Goal: Task Accomplishment & Management: Use online tool/utility

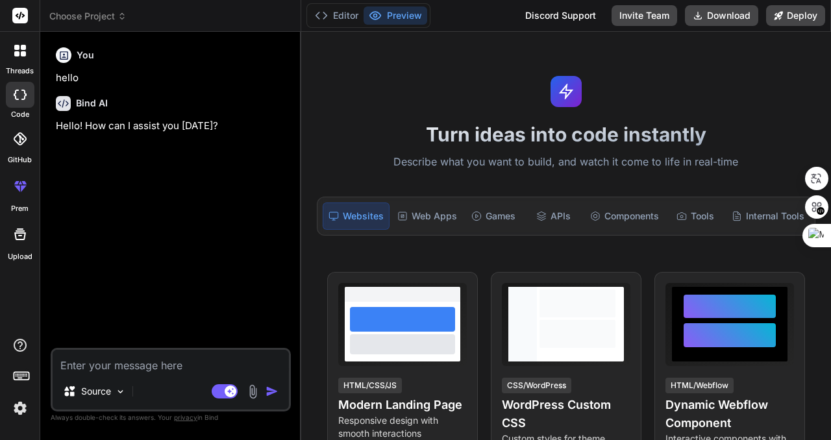
type textarea "x"
click at [116, 367] on textarea at bounding box center [171, 361] width 236 height 23
click at [119, 363] on textarea at bounding box center [171, 361] width 236 height 23
paste textarea "I need to create a web application for managing AI conversation prompts. The ap…"
type textarea "I need to create a web application for managing AI conversation prompts. The ap…"
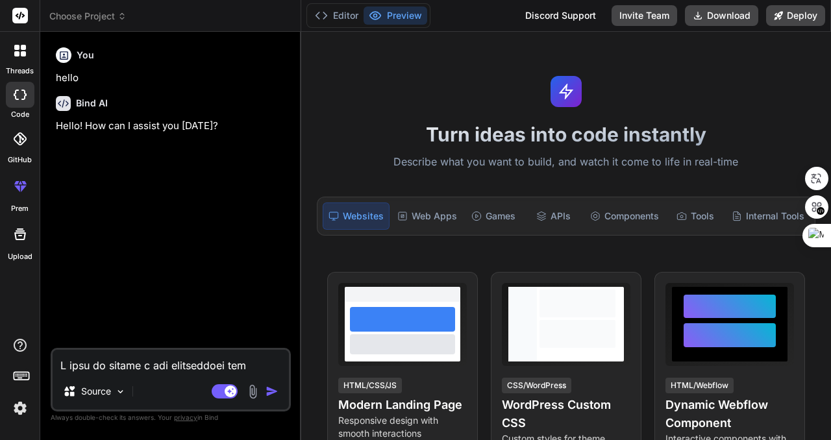
scroll to position [437, 0]
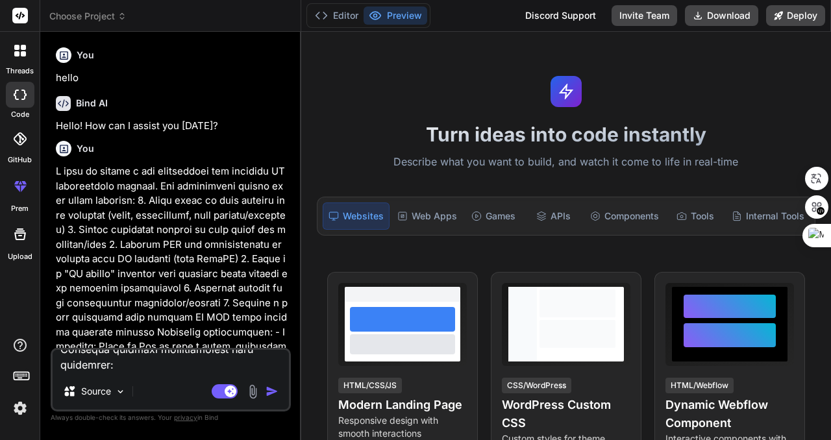
type textarea "x"
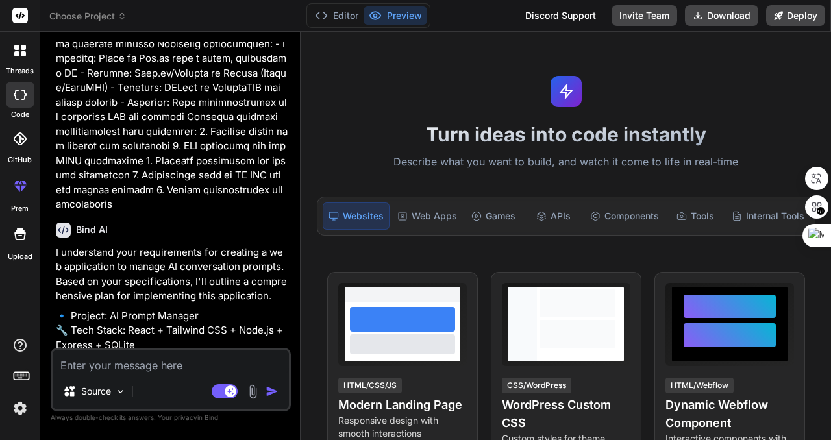
scroll to position [483, 0]
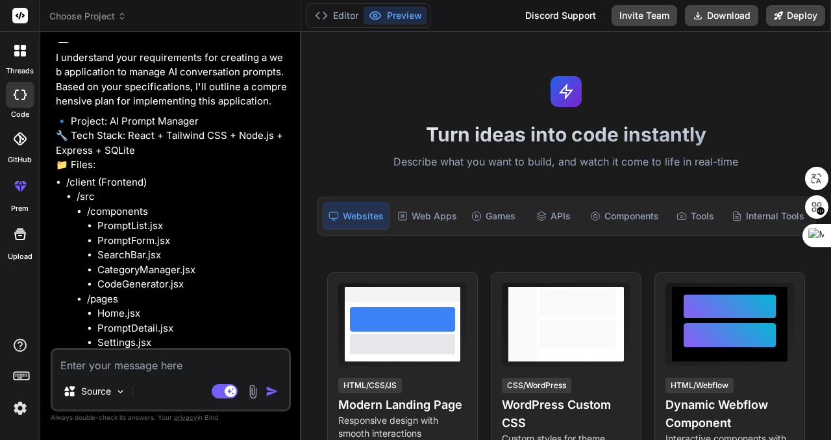
type textarea "x"
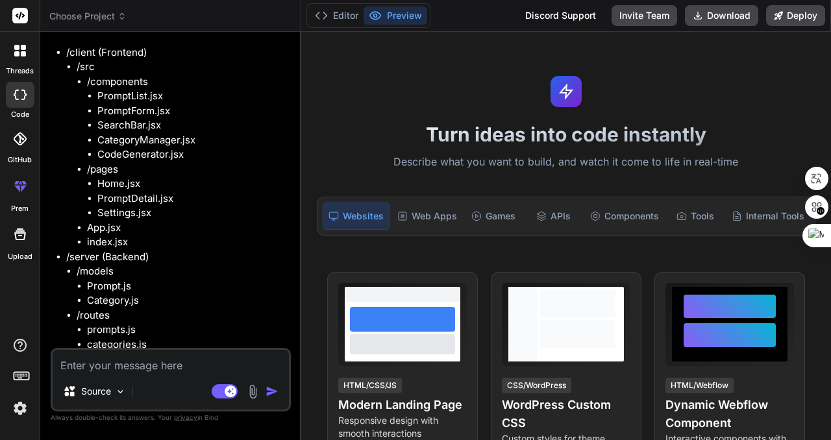
scroll to position [712, 0]
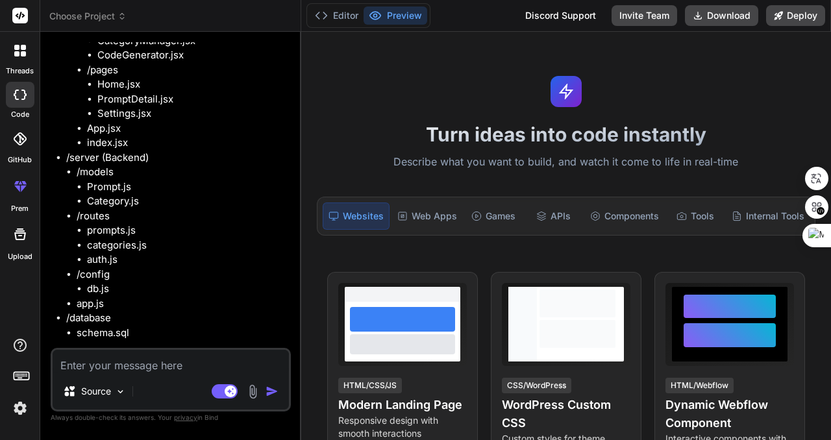
type textarea "g"
type textarea "x"
type textarea "S"
type textarea "x"
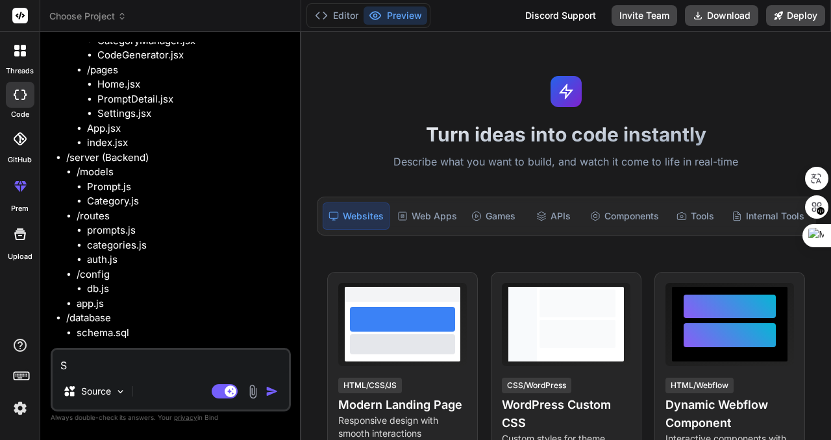
type textarea "Su"
type textarea "x"
type textarea "Sur"
type textarea "x"
type textarea "Sure"
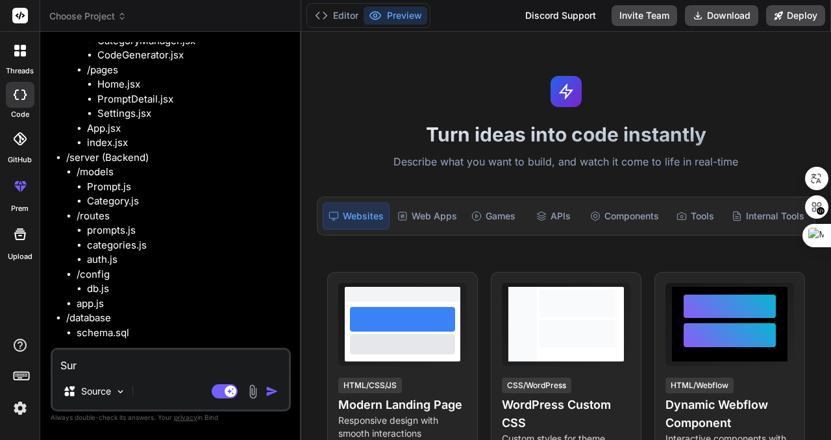
type textarea "x"
type textarea "Sure,"
type textarea "x"
type textarea "Sure,"
type textarea "x"
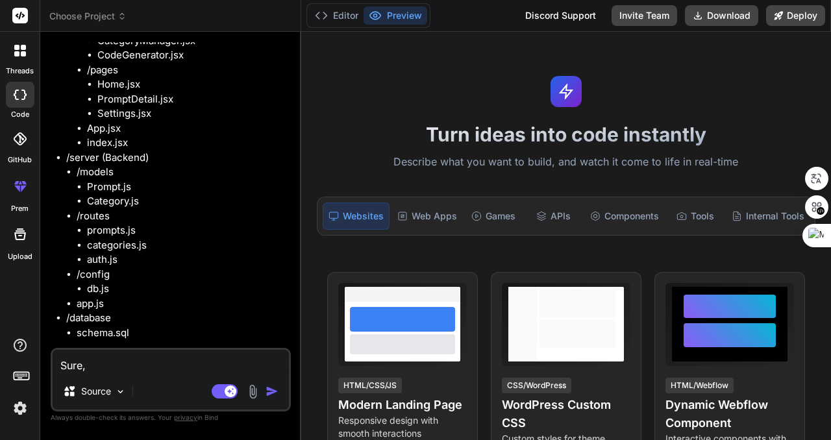
type textarea "Sure,"
type textarea "x"
type textarea "Sure"
type textarea "x"
type textarea "Sure"
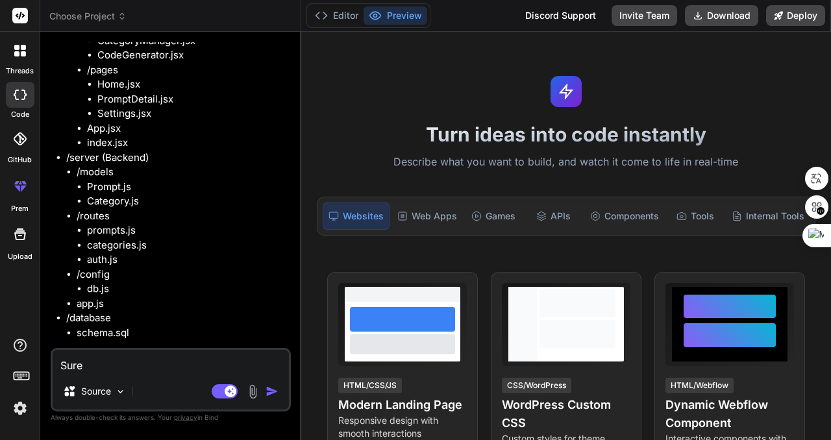
type textarea "x"
type textarea "Sure"
type textarea "x"
type textarea "Sure,"
type textarea "x"
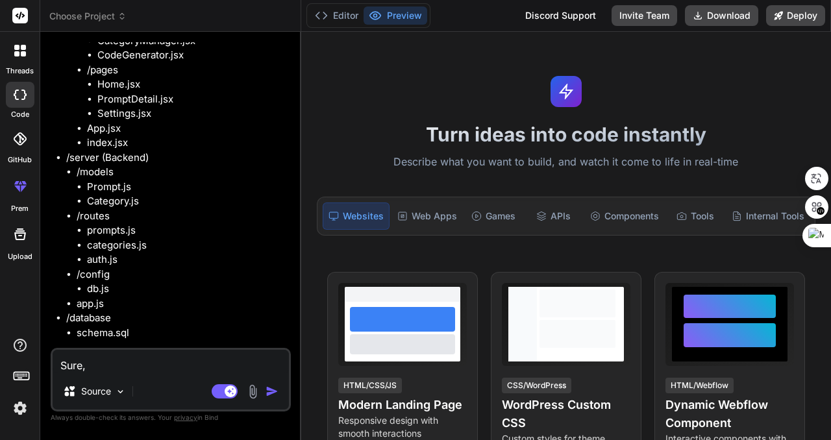
type textarea "Sure,"
type textarea "x"
type textarea "Sure, G"
type textarea "x"
type textarea "Sure, Gi"
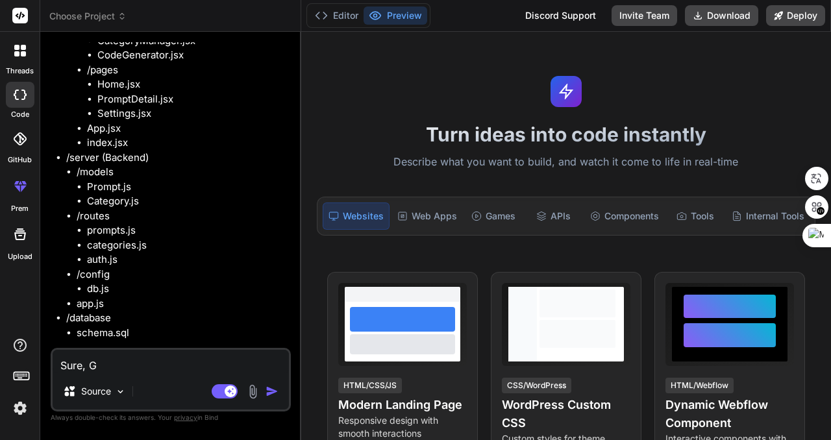
type textarea "x"
type textarea "Sure, G"
type textarea "x"
type textarea "Sure, Go"
type textarea "x"
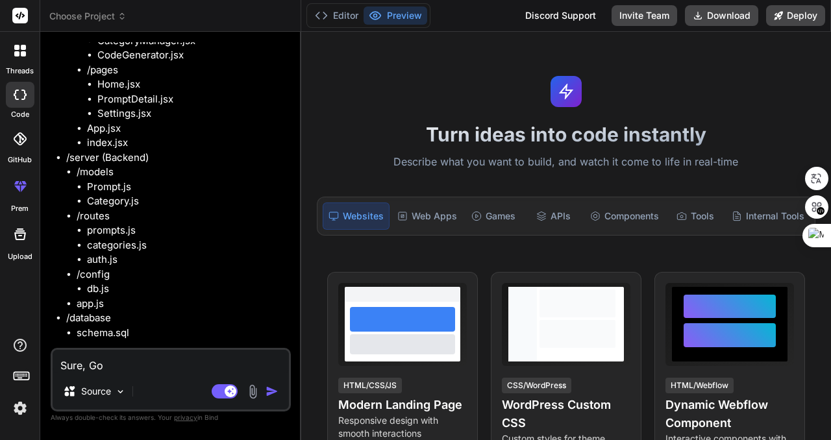
type textarea "Sure, Go"
type textarea "x"
type textarea "Sure, Go a"
type textarea "x"
type textarea "Sure, Go ah"
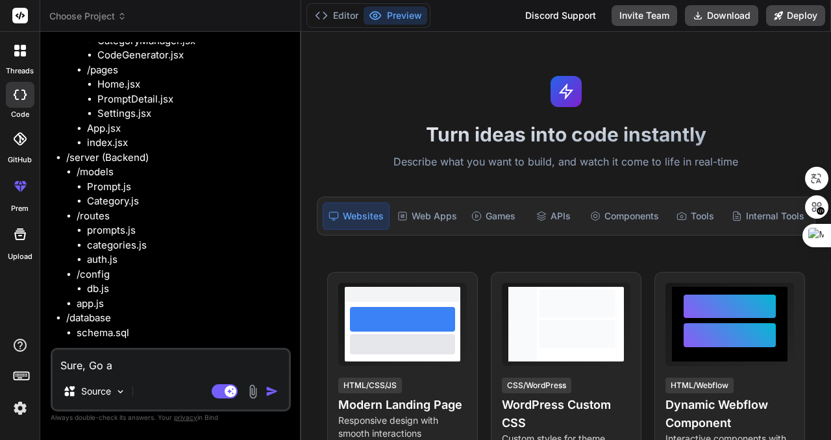
type textarea "x"
type textarea "Sure, Go aha"
type textarea "x"
type textarea "Sure, Go ah"
type textarea "x"
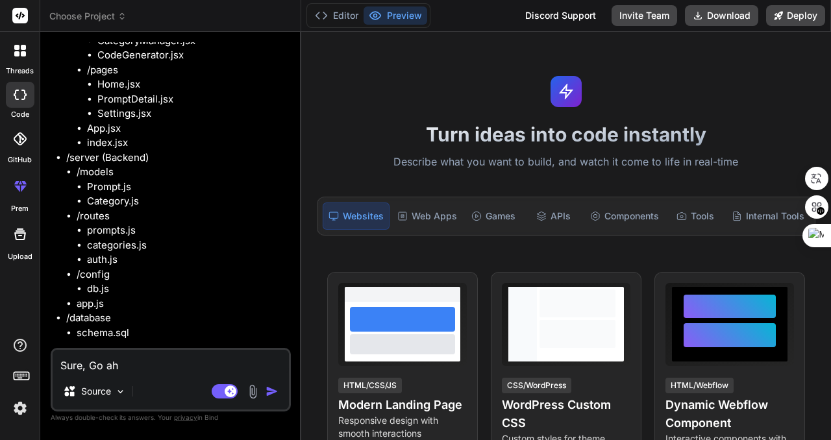
type textarea "Sure, Go ahe"
type textarea "x"
type textarea "Sure, Go ahea"
type textarea "x"
type textarea "Sure, Go ahead"
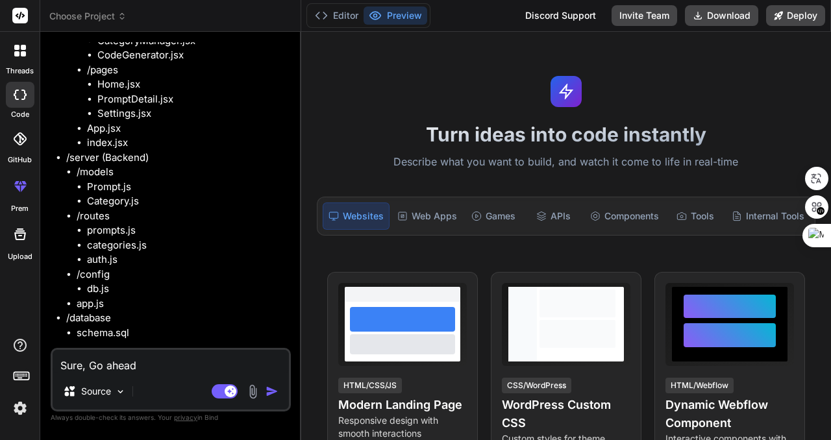
type textarea "x"
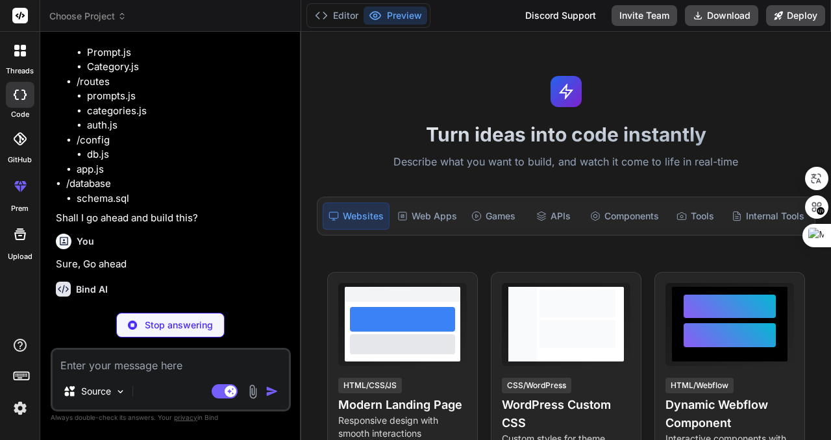
scroll to position [846, 0]
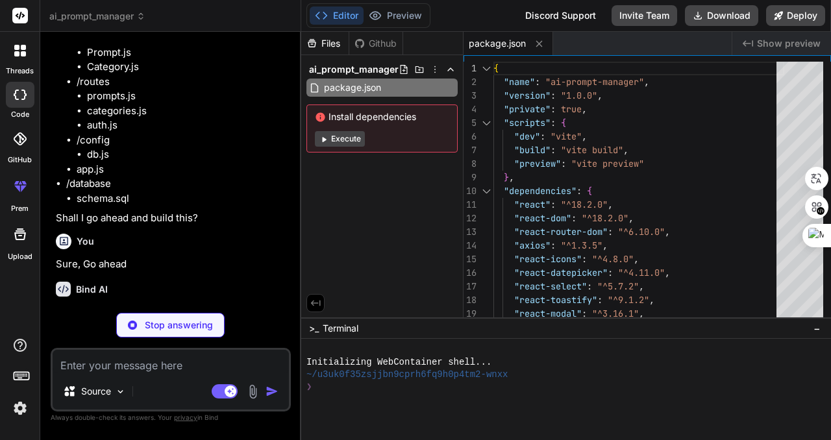
type textarea "x"
type textarea "</div> </Router> ); } export default App;"
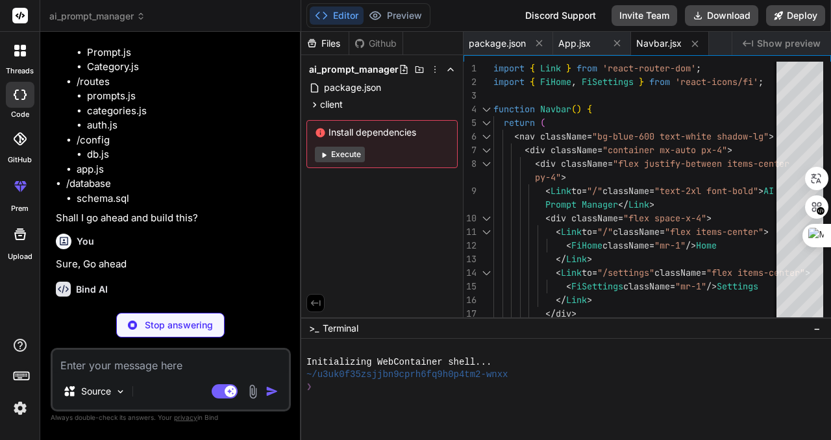
type textarea "x"
type textarea "export default PromptList;"
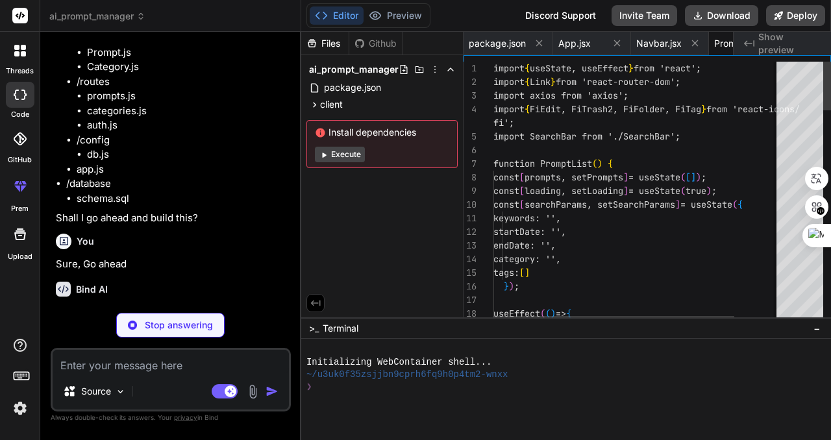
scroll to position [0, 69]
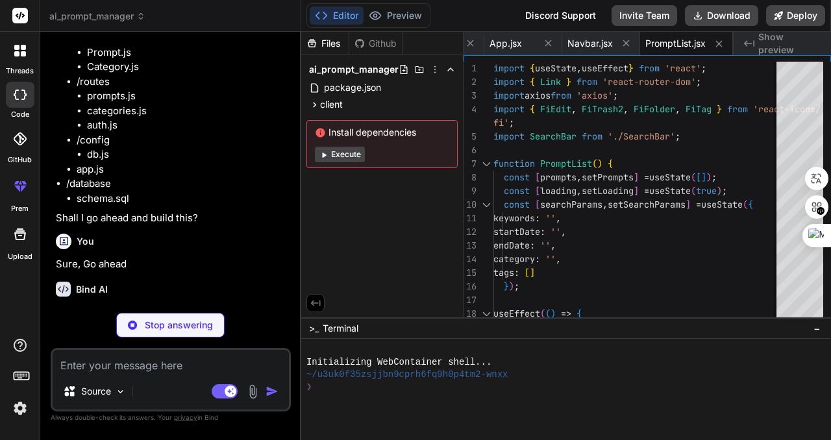
type textarea "x"
type textarea "</button> </div> </form> </div> </div> ); } export default PromptForm;"
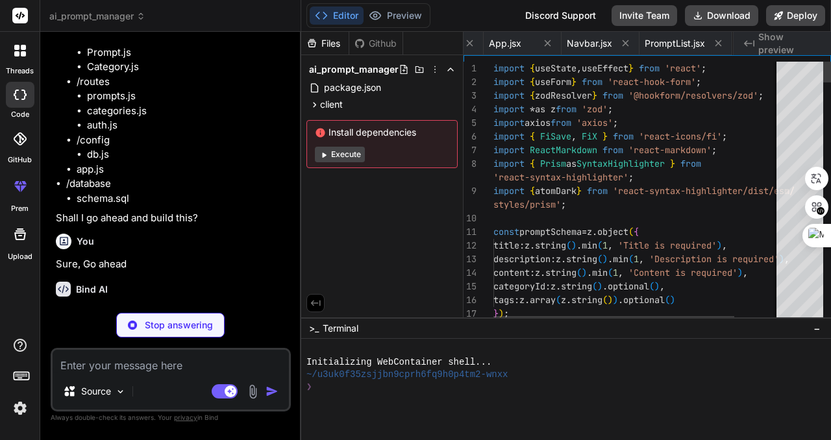
scroll to position [0, 169]
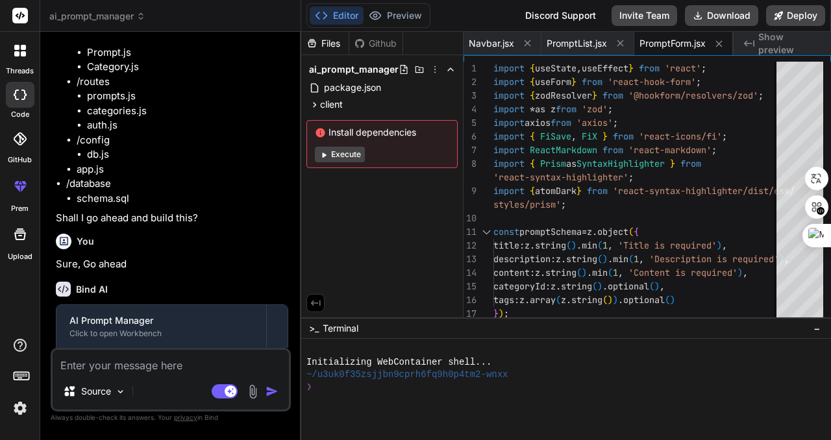
type textarea "x"
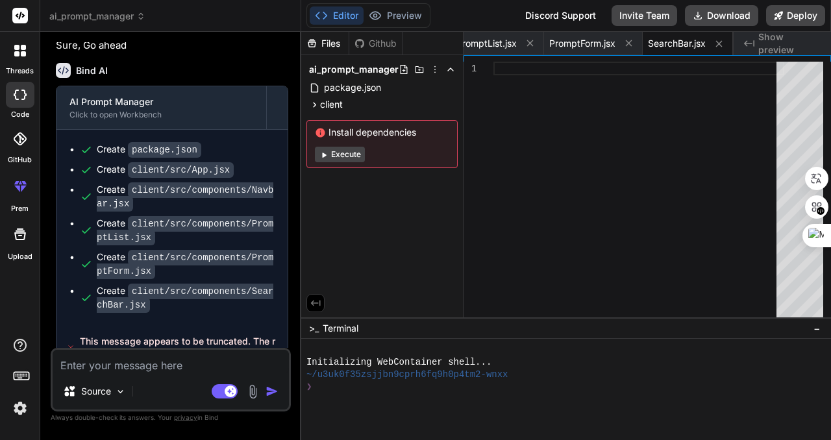
scroll to position [1071, 0]
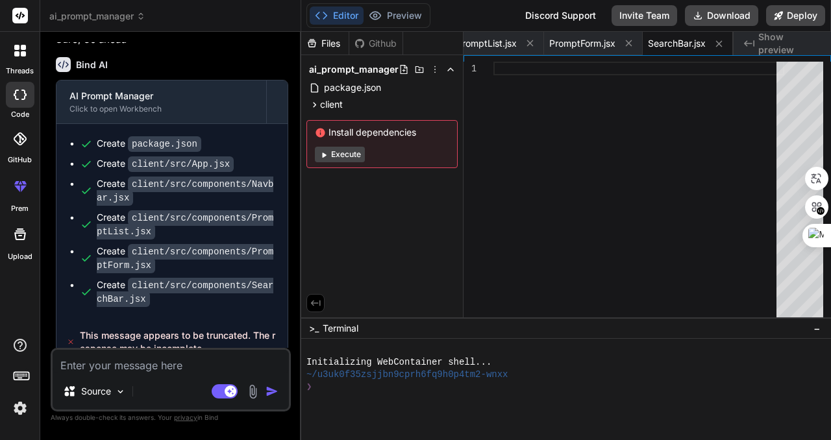
click at [191, 367] on textarea at bounding box center [171, 361] width 236 height 23
click at [193, 364] on textarea at bounding box center [171, 361] width 236 height 23
type textarea "g"
type textarea "x"
type textarea "go"
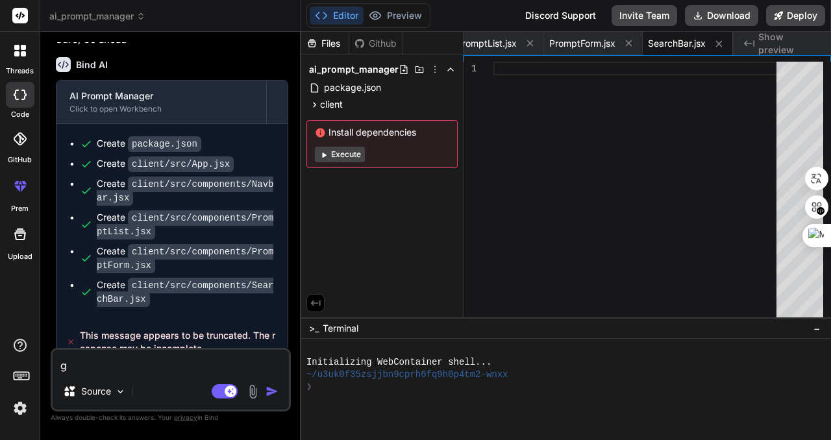
type textarea "x"
type textarea "go"
type textarea "x"
type textarea "go a"
type textarea "x"
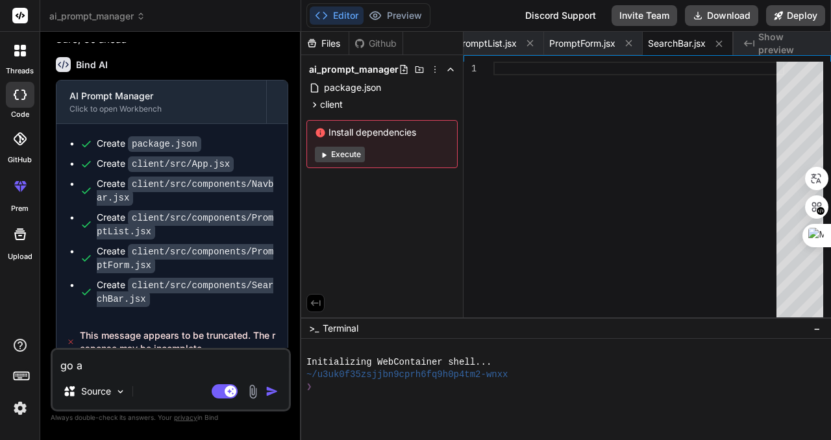
type textarea "go ah"
type textarea "x"
type textarea "go ahe"
type textarea "x"
type textarea "go ahea"
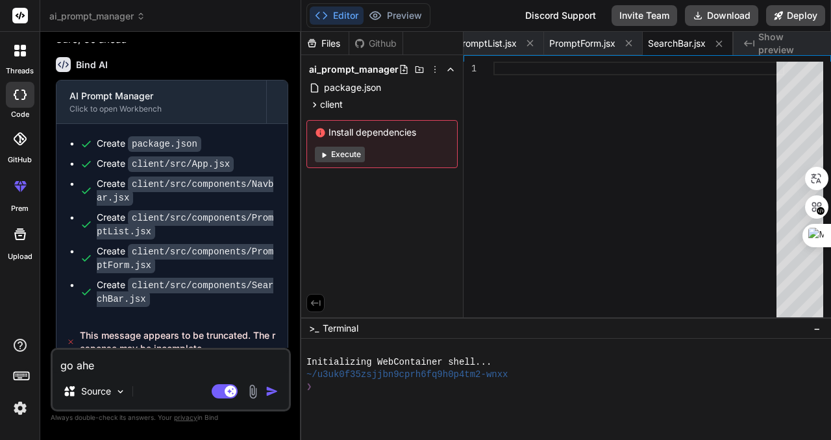
type textarea "x"
type textarea "go ahead"
type textarea "x"
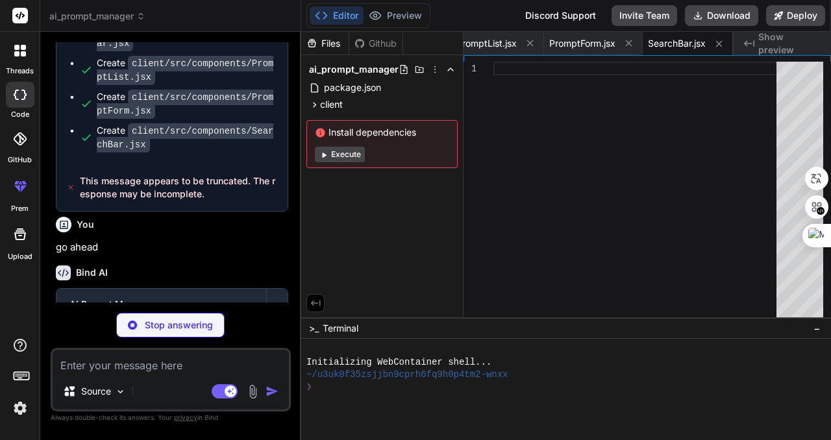
scroll to position [1225, 0]
type textarea "x"
type textarea "</button> </div> </div> ); } export default SearchBar;"
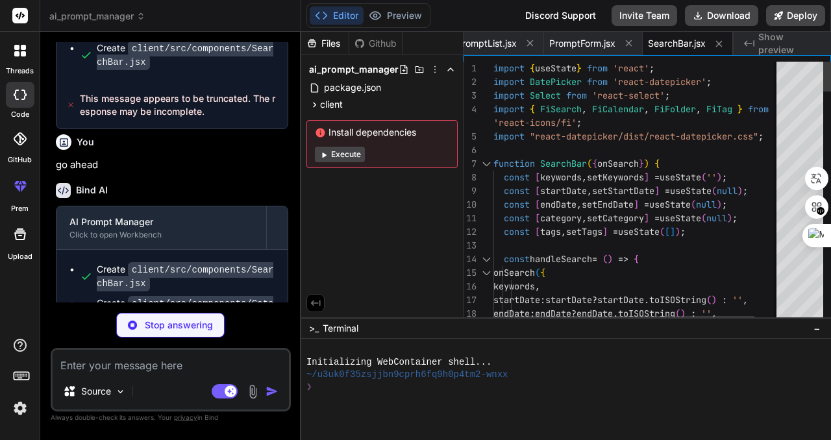
scroll to position [1323, 0]
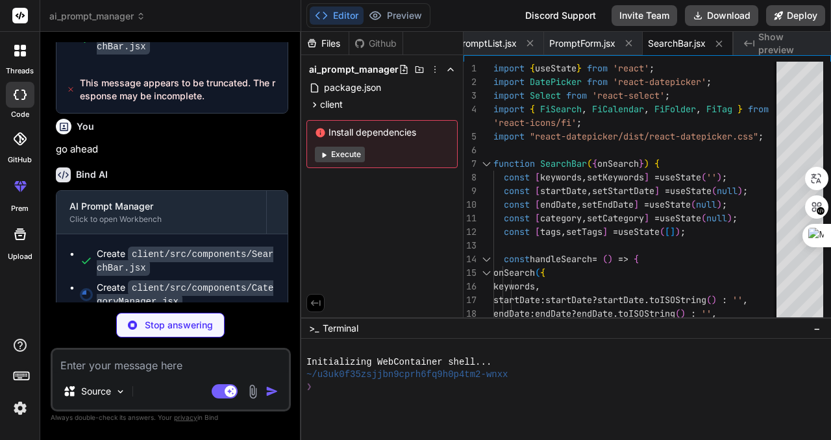
type textarea "x"
type textarea "</div> </div> </div> </div> ); } export default CategoryManager;"
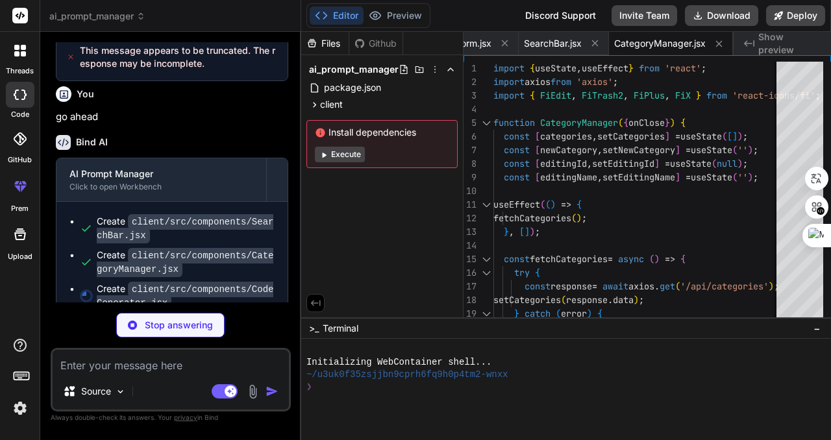
scroll to position [1356, 0]
type textarea "x"
type textarea "</div> </div> </div> ); } export default CodeGenerator;"
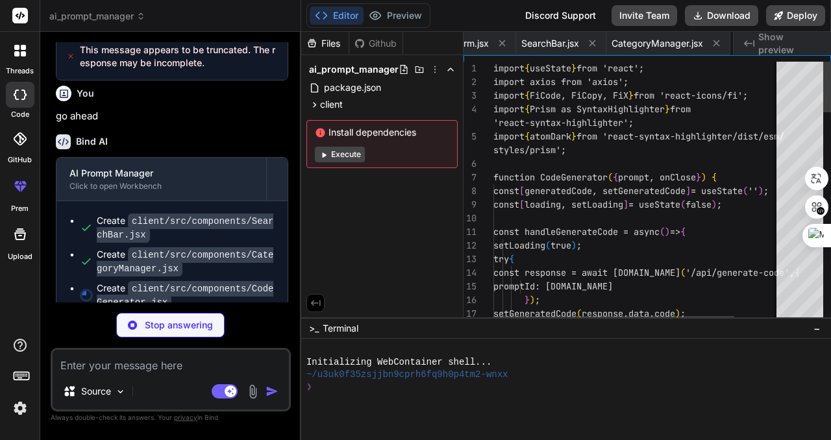
scroll to position [0, 497]
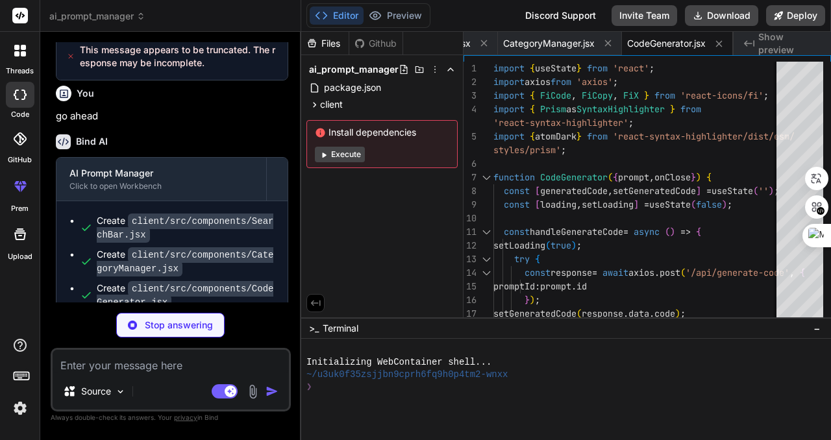
type textarea "x"
type textarea ")} </div> ); } export default Home;"
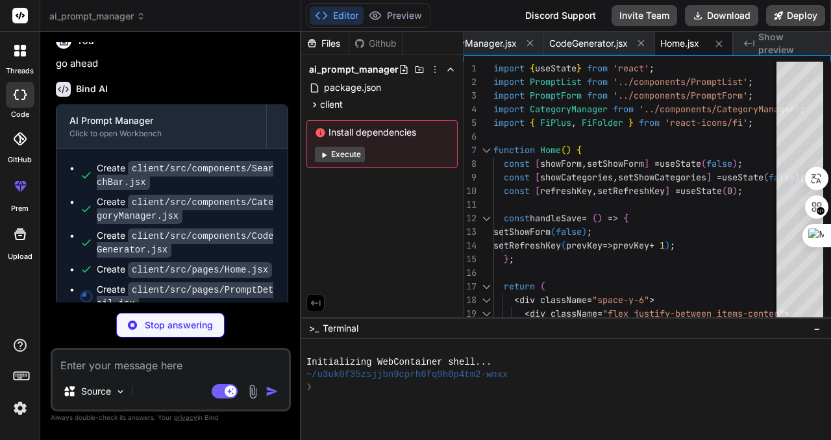
scroll to position [1364, 0]
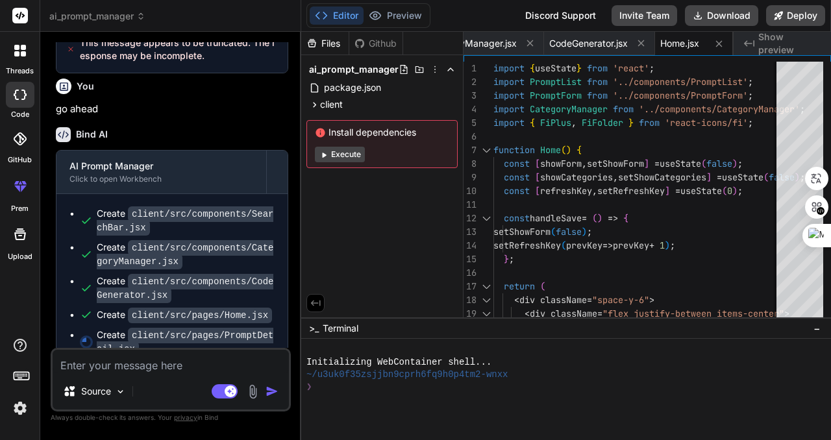
type textarea "x"
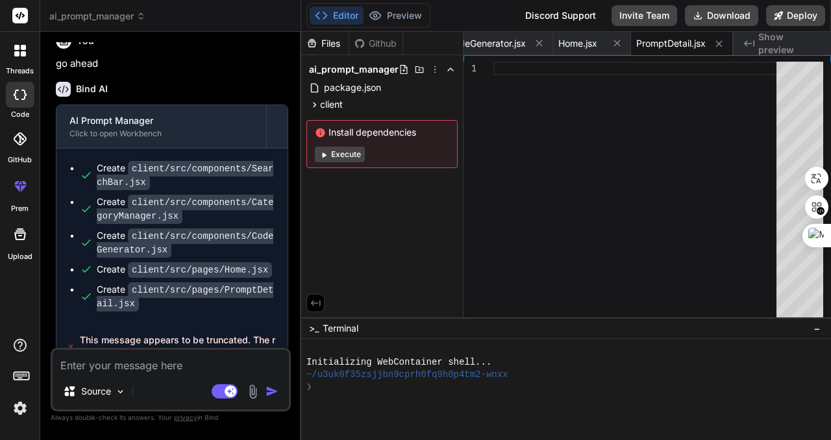
scroll to position [1410, 0]
click at [151, 375] on div "Source Agent Mode. When this toggle is activated, AI automatically makes decisi…" at bounding box center [171, 380] width 240 height 64
click at [180, 332] on span "This message appears to be truncated. The response may be incomplete." at bounding box center [178, 345] width 197 height 26
click at [171, 370] on textarea at bounding box center [171, 361] width 236 height 23
type textarea "g"
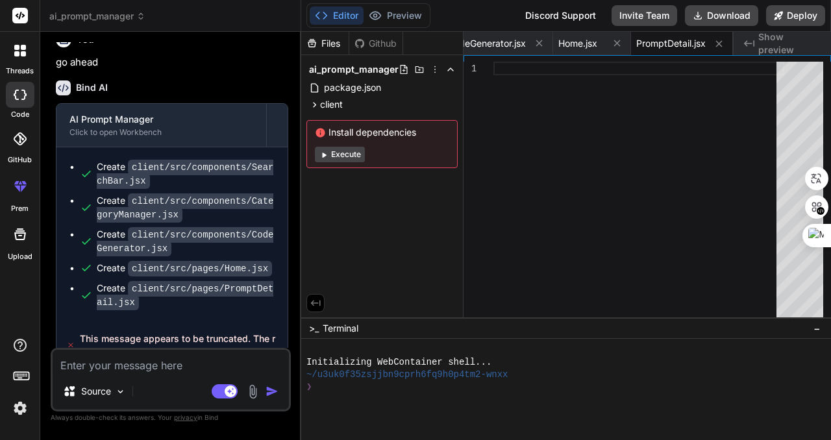
type textarea "x"
type textarea "go"
type textarea "x"
type textarea "go"
type textarea "x"
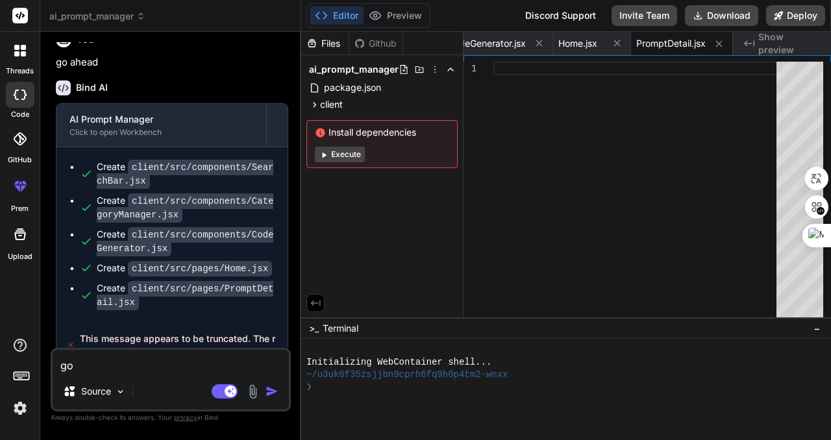
type textarea "go a"
type textarea "x"
type textarea "go ah"
type textarea "x"
type textarea "go a"
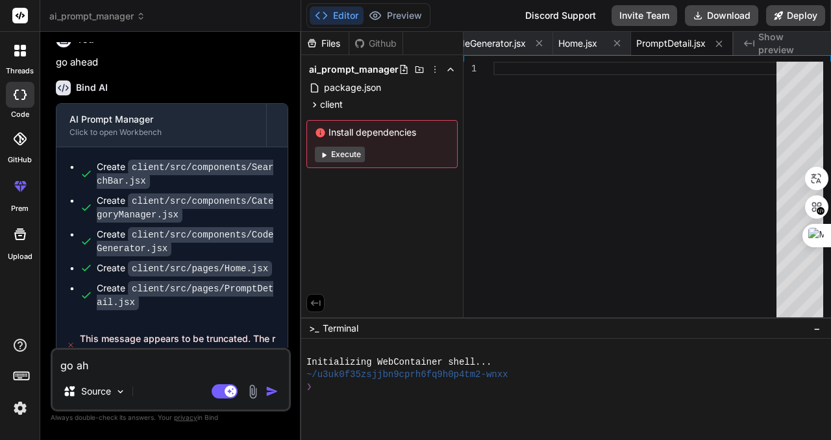
type textarea "x"
type textarea "go"
type textarea "x"
type textarea "go a"
type textarea "x"
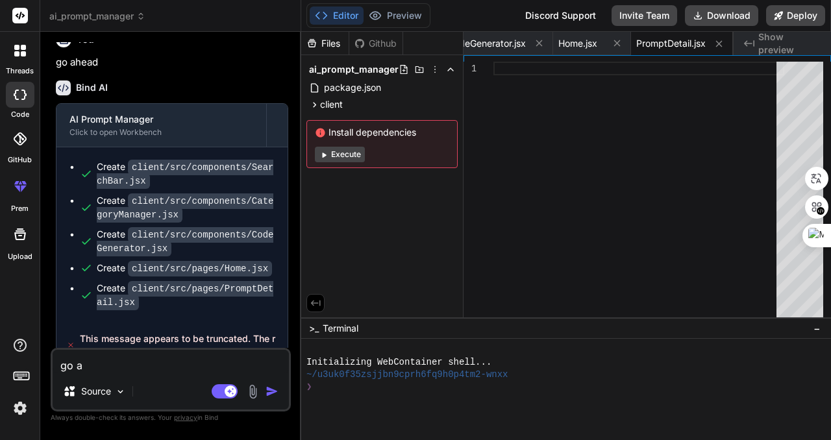
type textarea "go ah"
type textarea "x"
type textarea "go ahe"
type textarea "x"
type textarea "go ahea"
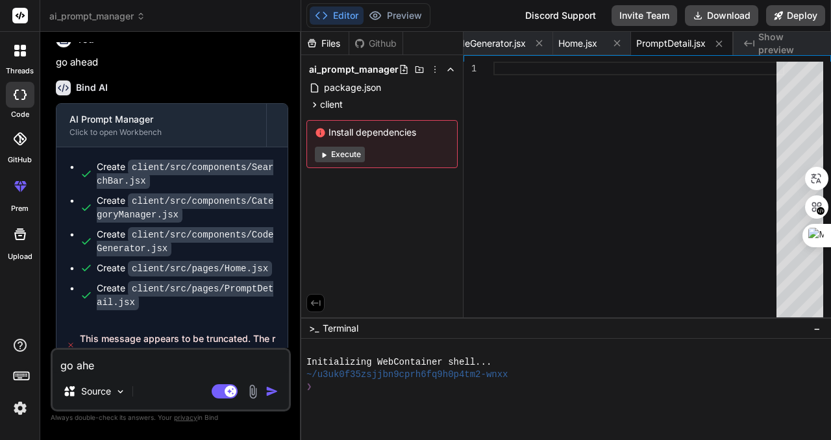
type textarea "x"
type textarea "go ahead"
type textarea "x"
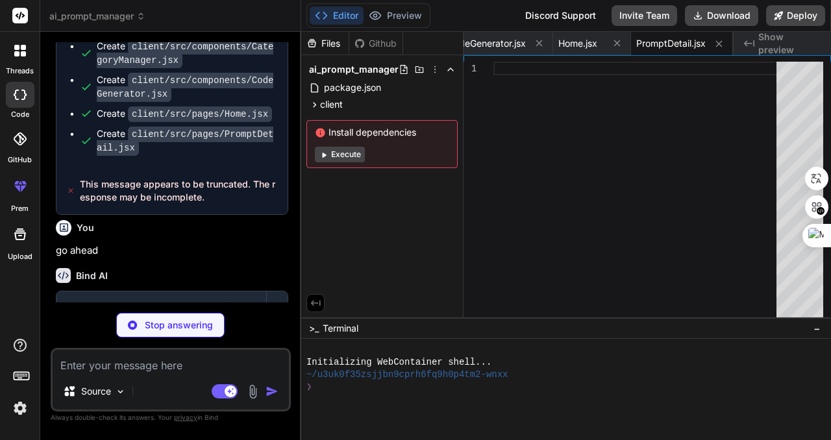
scroll to position [1630, 0]
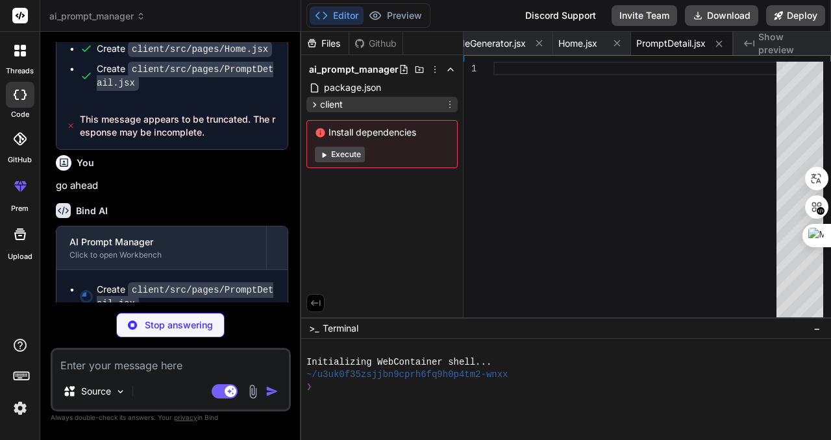
click at [314, 103] on icon at bounding box center [314, 104] width 3 height 5
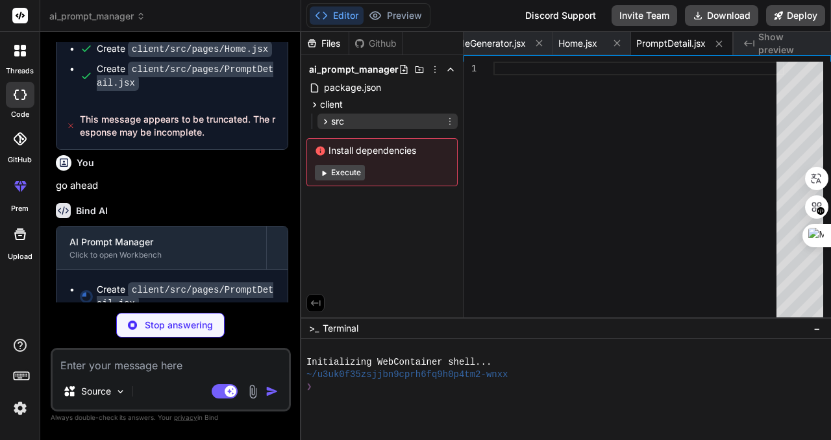
click at [324, 119] on icon at bounding box center [325, 121] width 3 height 5
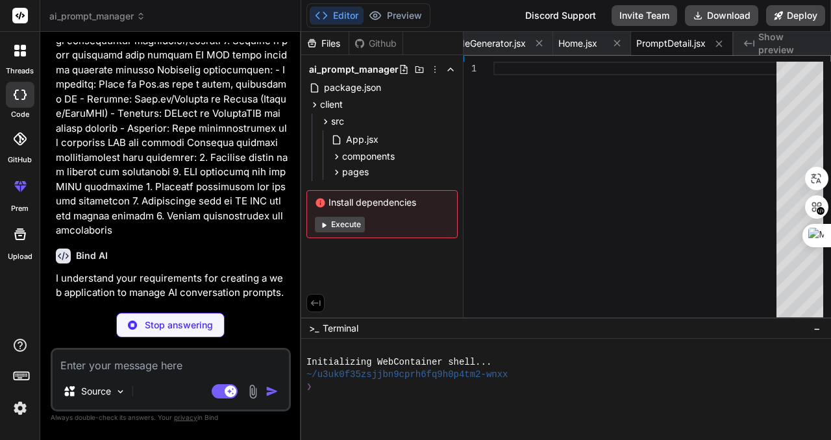
scroll to position [714, 0]
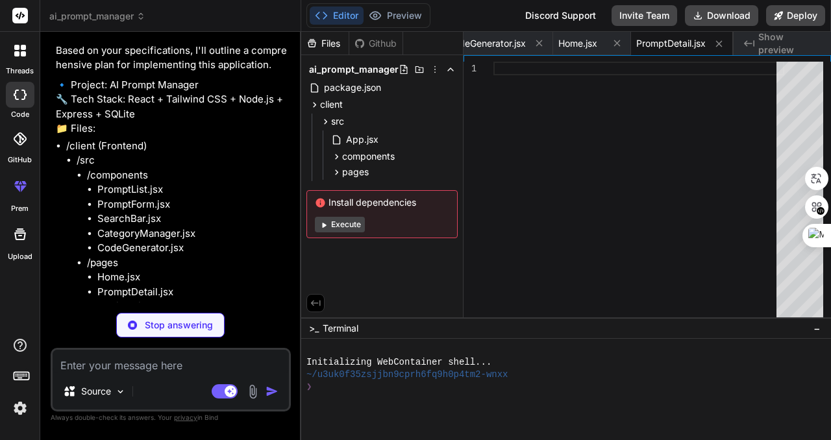
type textarea "x"
type textarea "); } export default PromptDetail;"
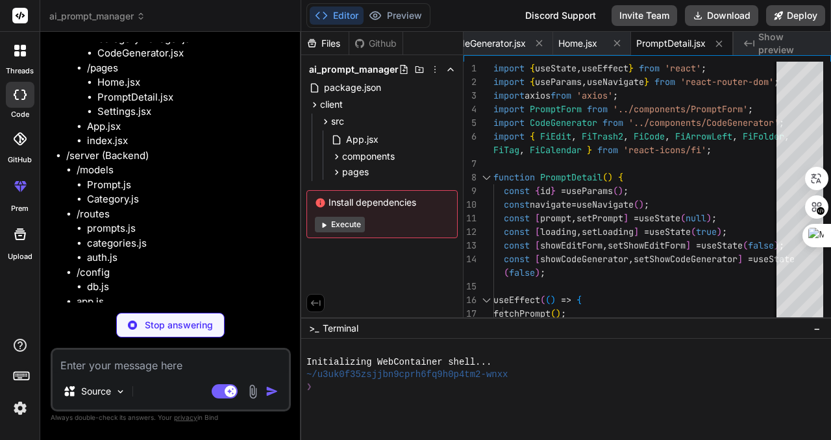
scroll to position [909, 0]
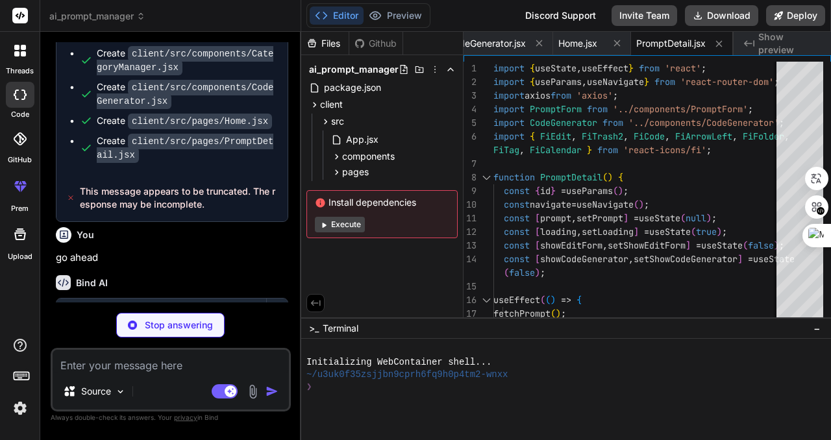
type textarea "x"
type textarea "export default Settings;"
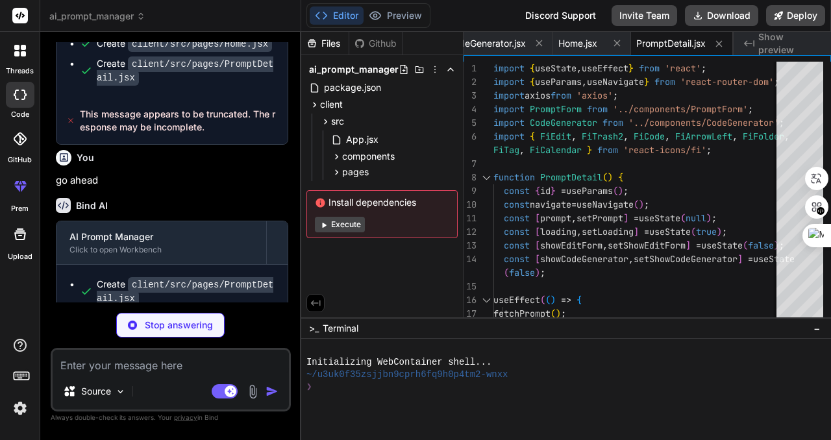
scroll to position [0, 759]
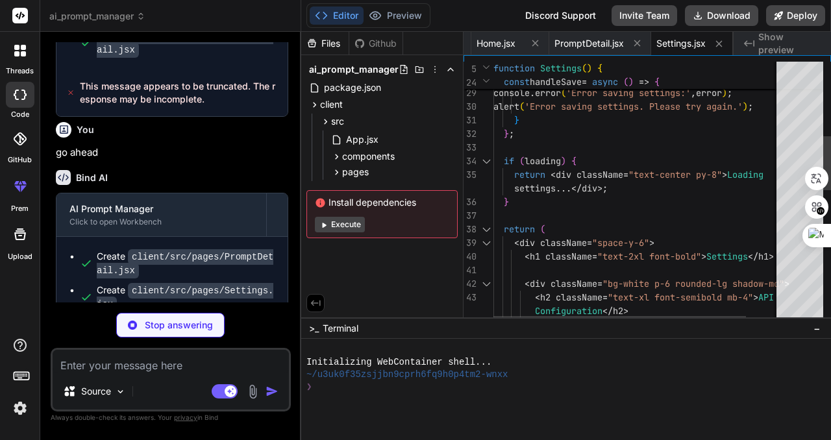
type textarea "x"
type textarea "}"
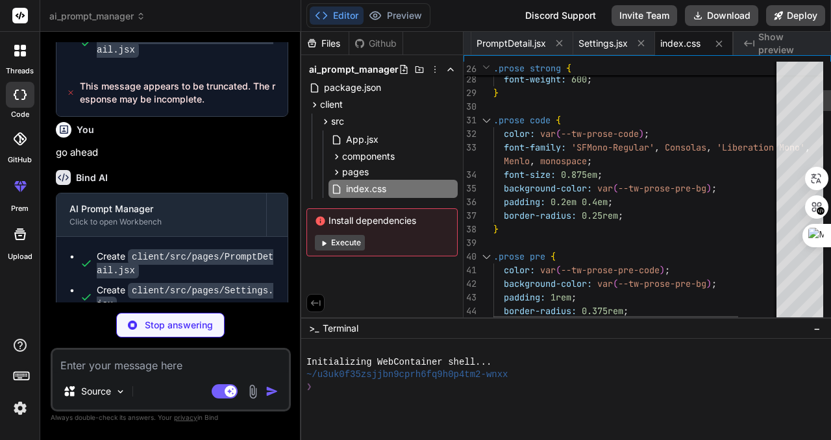
type textarea "x"
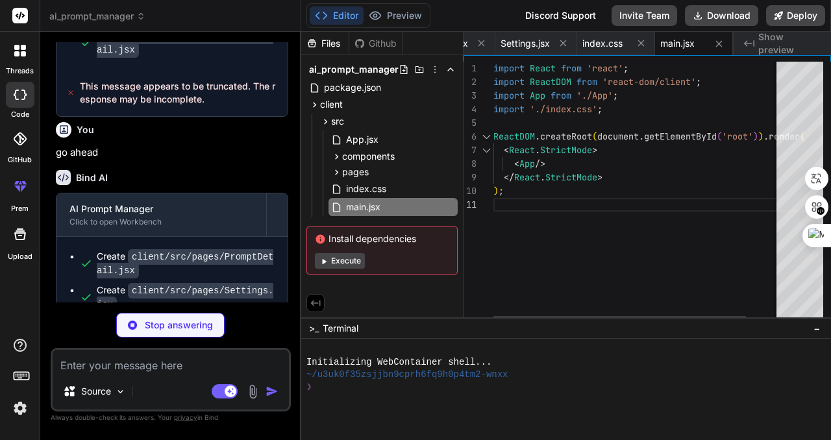
type textarea "x"
type textarea "<script type="module" src="/src/main.jsx"></script> </body> </html>"
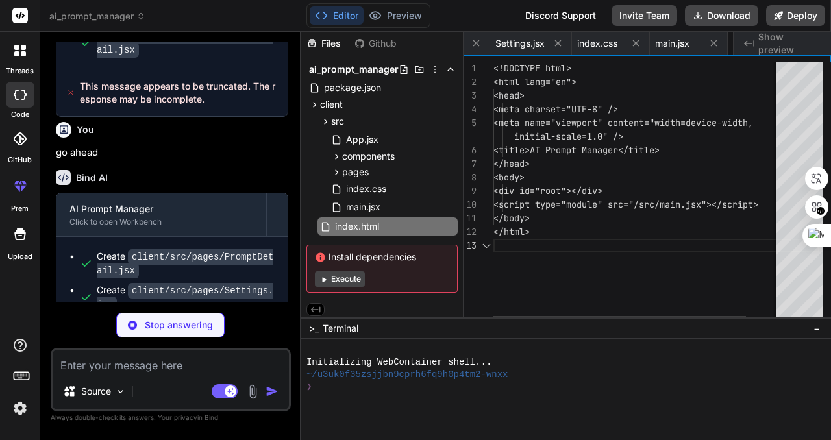
scroll to position [0, 993]
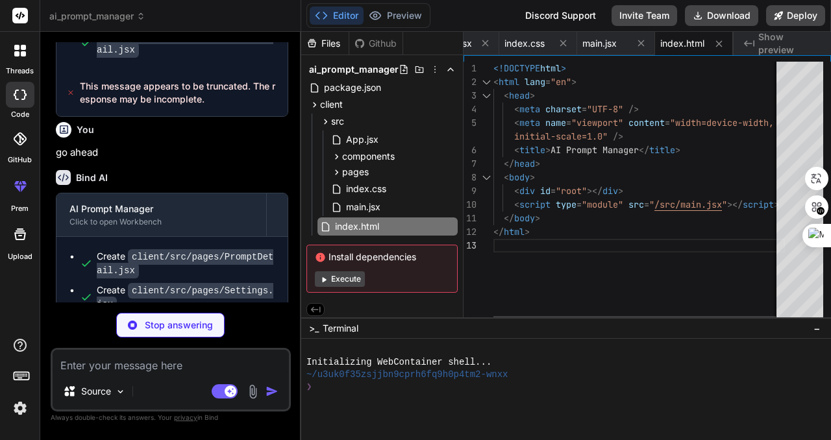
type textarea "x"
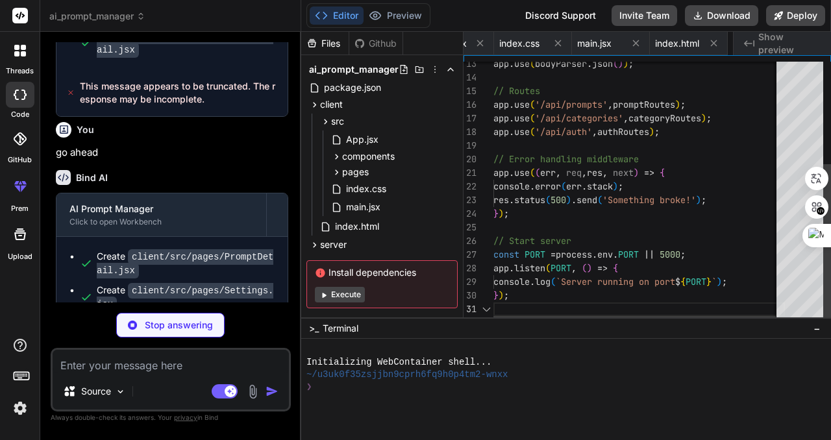
scroll to position [0, 1071]
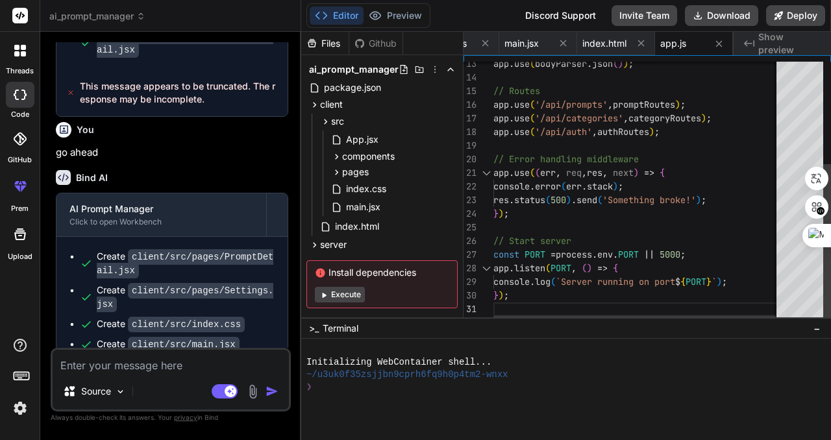
type textarea "x"
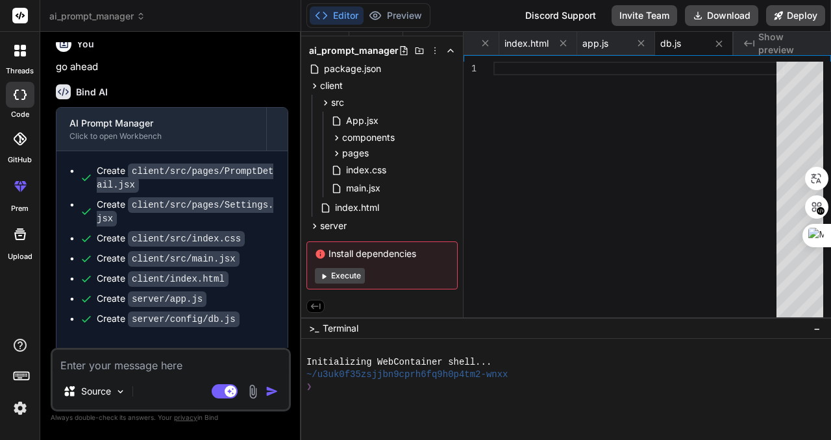
scroll to position [1763, 0]
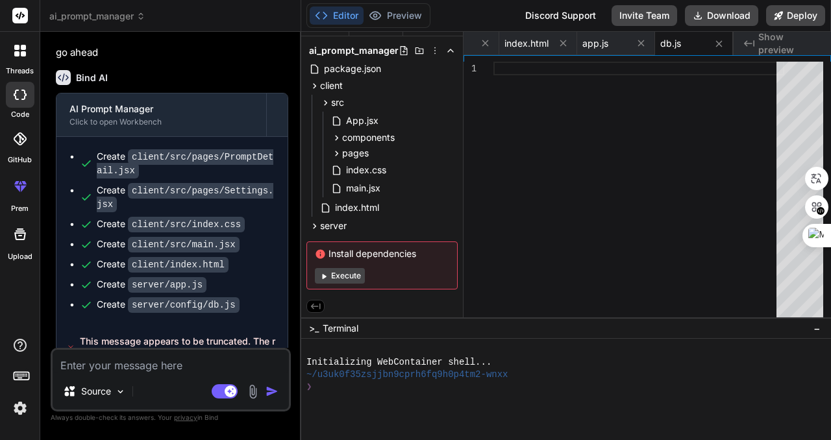
click at [197, 363] on textarea at bounding box center [171, 361] width 236 height 23
type textarea "g"
type textarea "x"
type textarea "go"
type textarea "x"
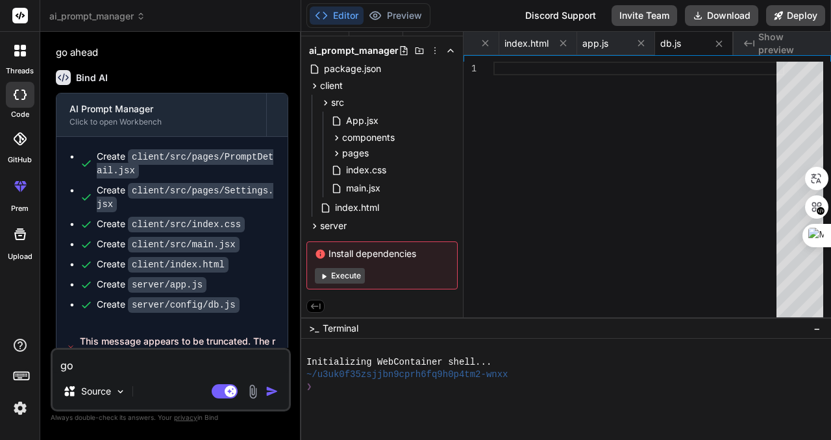
type textarea "go"
type textarea "x"
type textarea "go a"
type textarea "x"
type textarea "go ah"
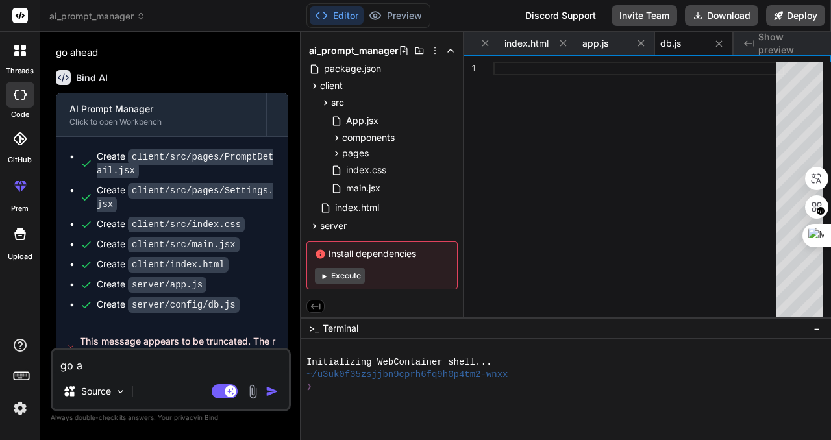
type textarea "x"
type textarea "go ahe"
type textarea "x"
type textarea "go ahea"
type textarea "x"
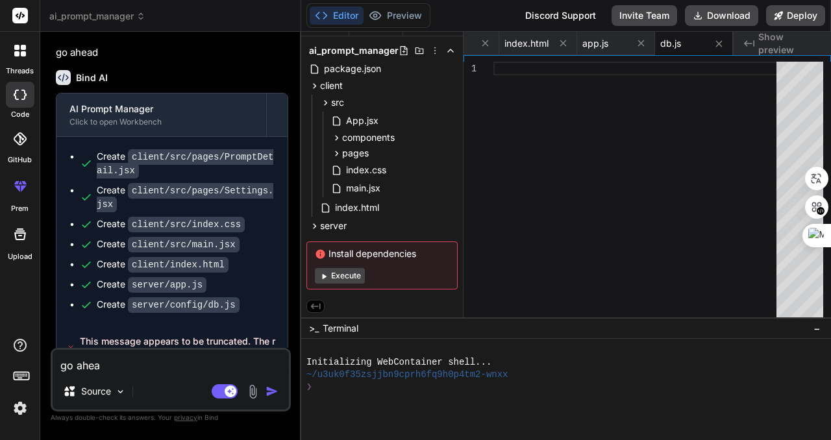
type textarea "go ahead"
type textarea "x"
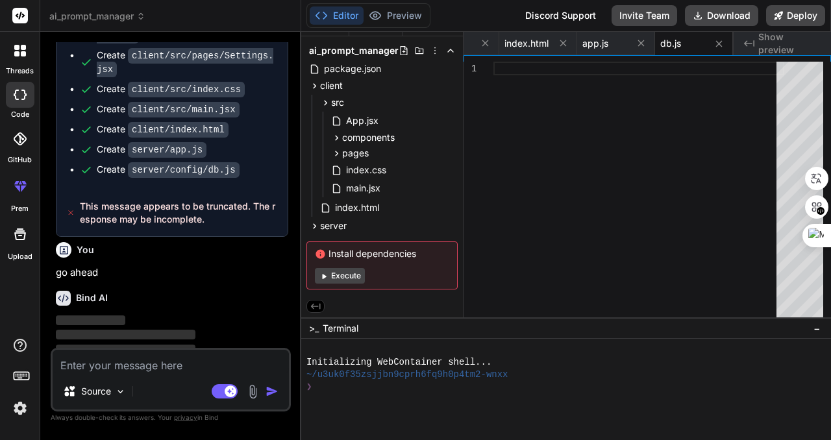
scroll to position [1898, 0]
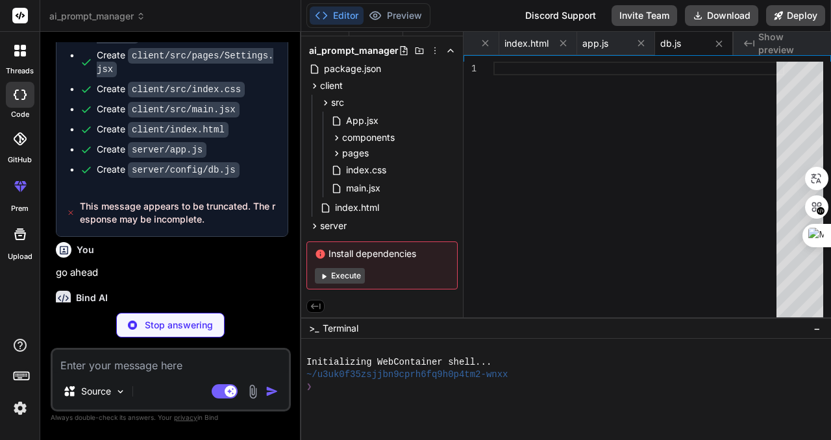
type textarea "x"
type textarea "module.exports = db;"
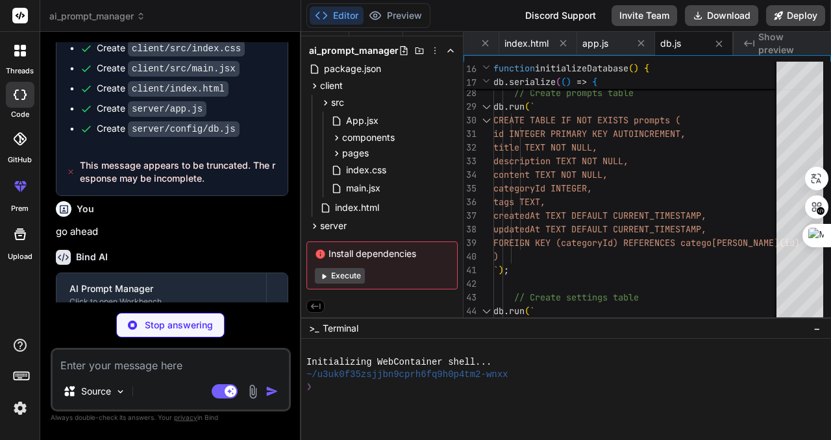
scroll to position [1989, 0]
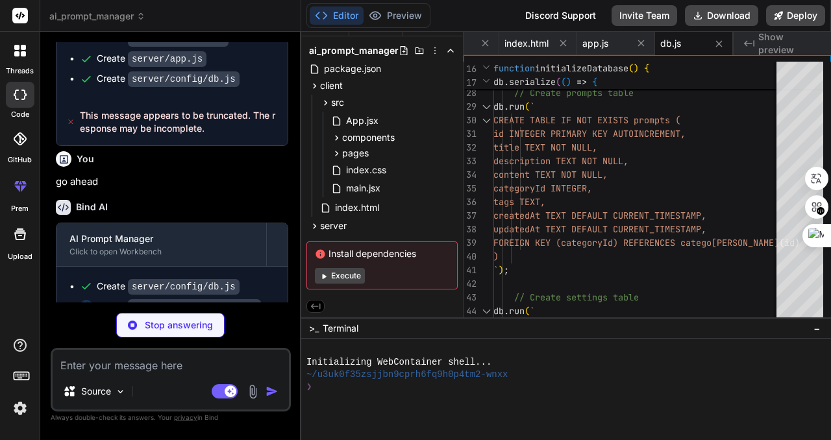
type textarea "x"
type textarea "} ); }); } } module.exports = Prompt;"
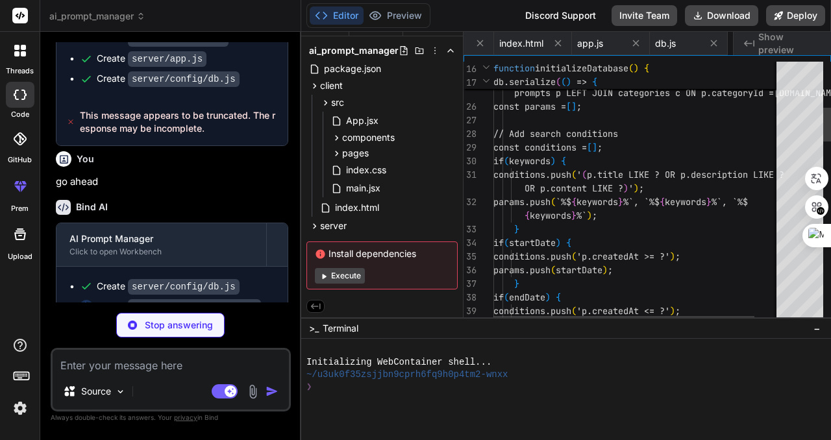
scroll to position [0, 1227]
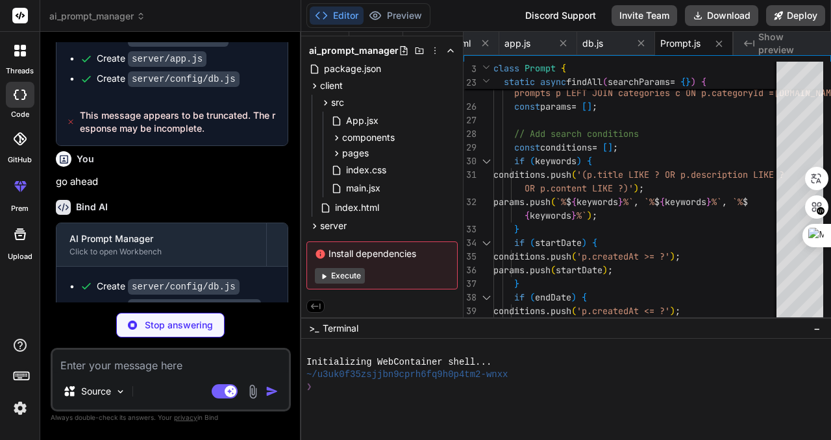
type textarea "x"
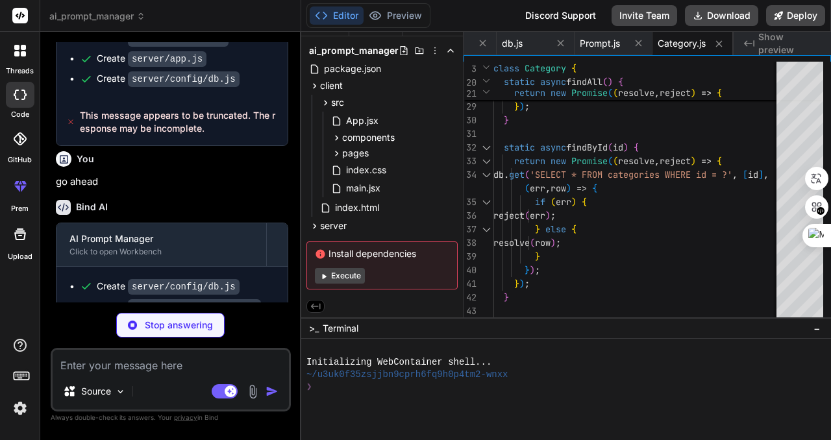
type textarea "x"
type textarea "} ); }); } } module.exports = Setting;"
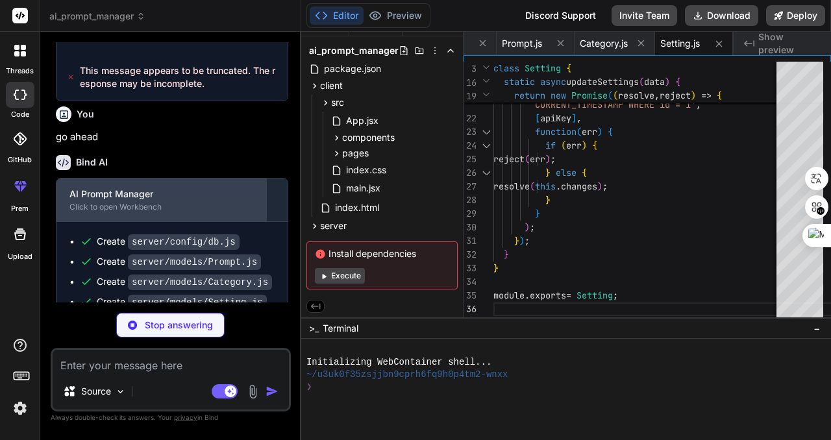
scroll to position [2048, 0]
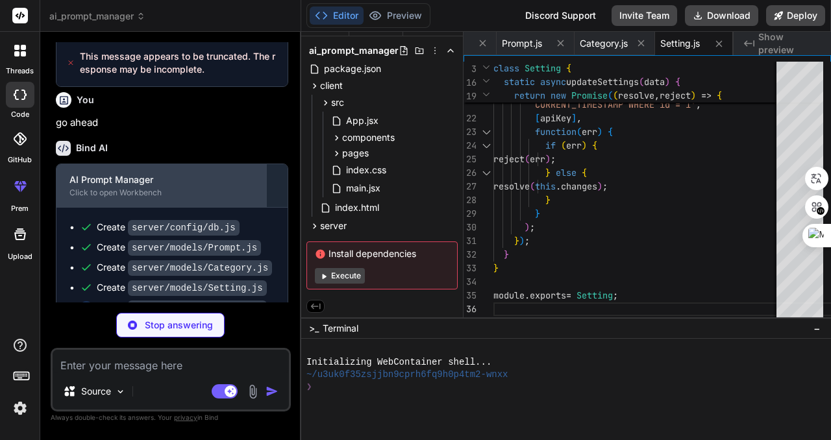
type textarea "x"
type textarea "} }); module.exports = router;"
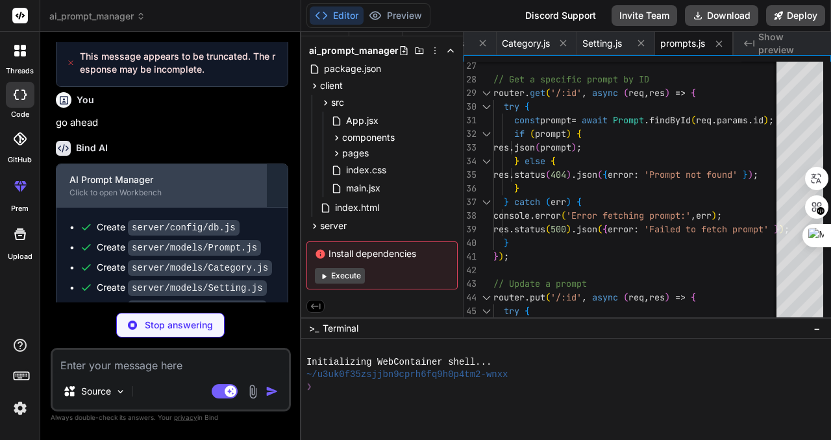
type textarea "x"
type textarea "module.exports = router;"
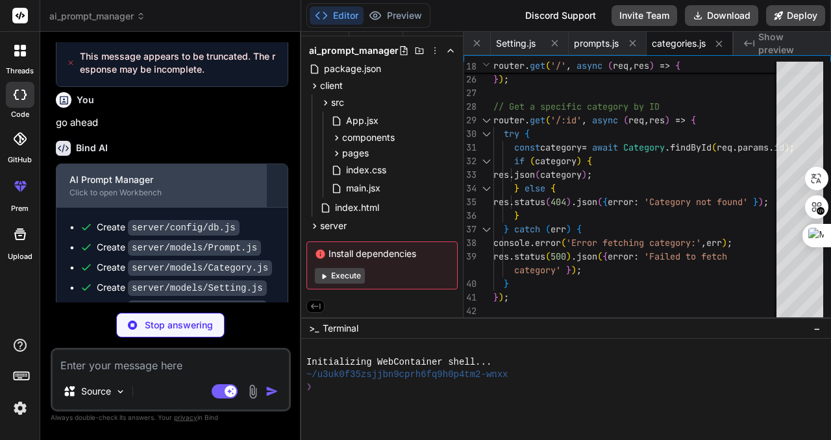
type textarea "x"
type textarea "} }); module.exports = router;"
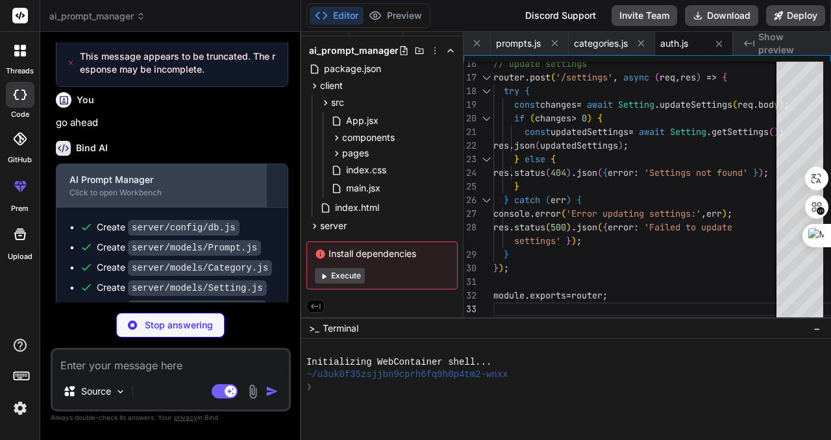
type textarea "x"
type textarea ""body-parser": "^1.20.2", "cors": "^2.8.5", "express": "^4.18.2", "sqlite3": "^…"
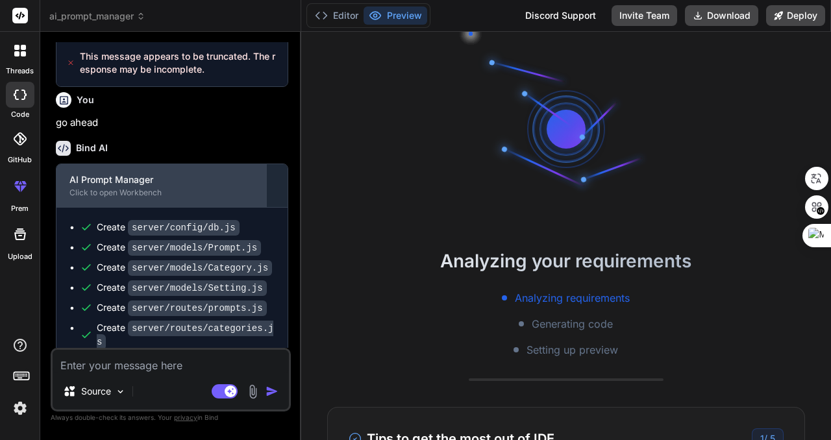
scroll to position [111, 0]
type textarea "x"
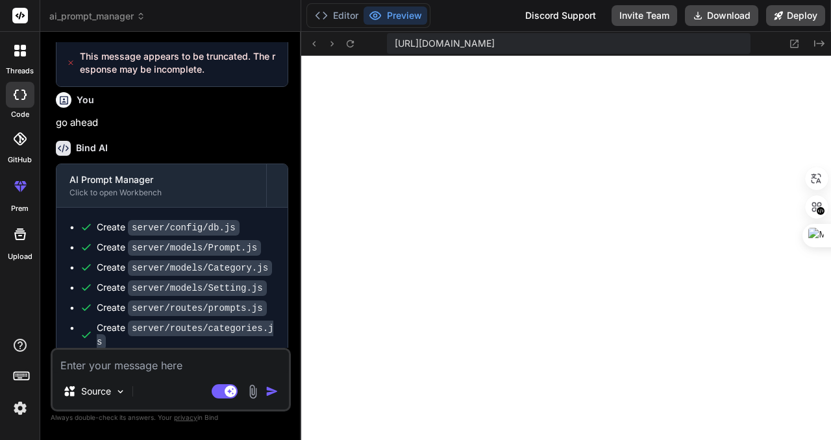
scroll to position [2158, 0]
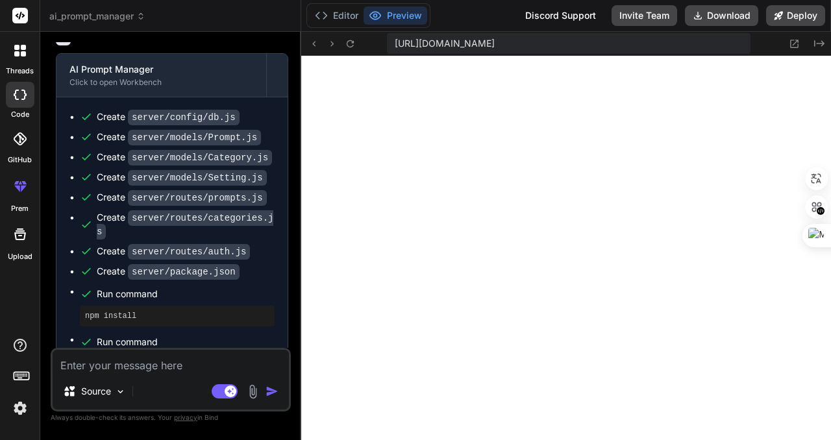
click at [397, 16] on button "Preview" at bounding box center [395, 15] width 64 height 18
click at [350, 46] on icon at bounding box center [350, 43] width 11 height 11
click at [485, 36] on div "https://u3uk0f35zsjjbn9cprh6fq9h0p4tm2-wnxx--5173--96435430.local-corp.webconta…" at bounding box center [568, 43] width 363 height 21
click at [495, 43] on span "https://u3uk0f35zsjjbn9cprh6fq9h0p4tm2-wnxx--5173--96435430.local-corp.webconta…" at bounding box center [445, 43] width 100 height 13
click at [495, 42] on span "https://u3uk0f35zsjjbn9cprh6fq9h0p4tm2-wnxx--5173--96435430.local-corp.webconta…" at bounding box center [445, 43] width 100 height 13
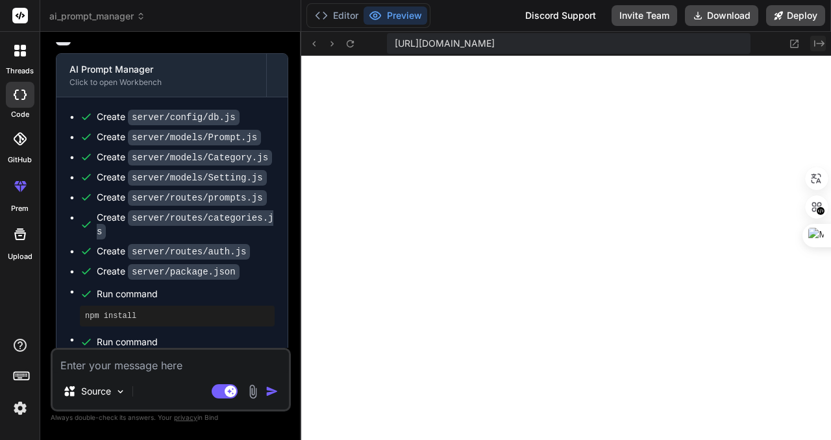
click at [819, 43] on icon "Created with Pixso." at bounding box center [819, 43] width 10 height 10
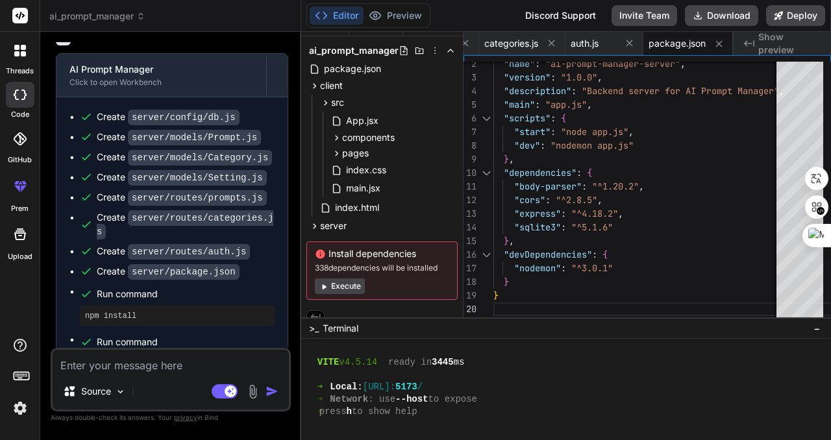
click at [755, 41] on div "Created with Pixso. Show preview" at bounding box center [781, 43] width 97 height 23
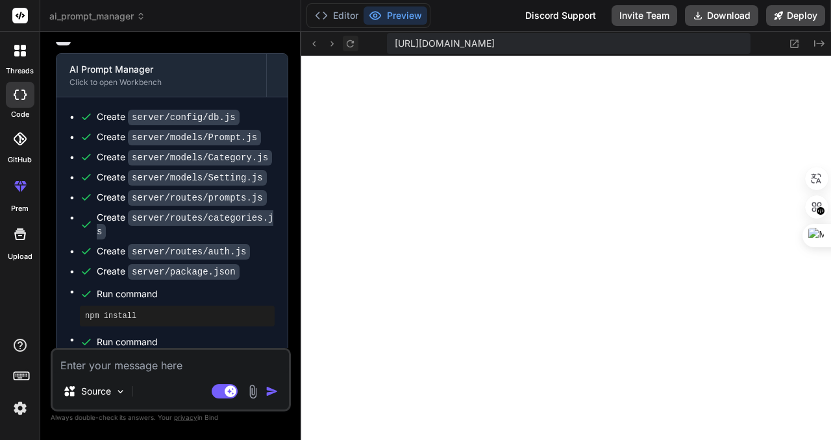
click at [353, 47] on icon at bounding box center [350, 43] width 11 height 11
click at [311, 43] on icon at bounding box center [313, 43] width 11 height 11
click at [333, 43] on icon at bounding box center [332, 43] width 3 height 5
click at [349, 41] on icon at bounding box center [350, 43] width 11 height 11
drag, startPoint x: 589, startPoint y: 43, endPoint x: 659, endPoint y: 55, distance: 71.8
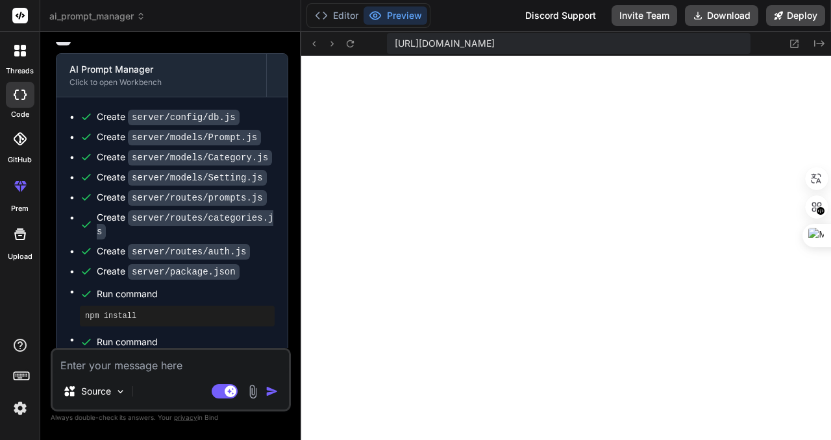
click at [495, 43] on span "https://u3uk0f35zsjjbn9cprh6fq9h0p4tm2-wnxx--5173--96435430.local-corp.webconta…" at bounding box center [445, 43] width 100 height 13
click at [495, 41] on span "https://u3uk0f35zsjjbn9cprh6fq9h0p4tm2-wnxx--5173--96435430.local-corp.webconta…" at bounding box center [445, 43] width 100 height 13
click at [495, 40] on span "https://u3uk0f35zsjjbn9cprh6fq9h0p4tm2-wnxx--5173--96435430.local-corp.webconta…" at bounding box center [445, 43] width 100 height 13
click at [106, 16] on span "ai_prompt_manager" at bounding box center [97, 16] width 96 height 13
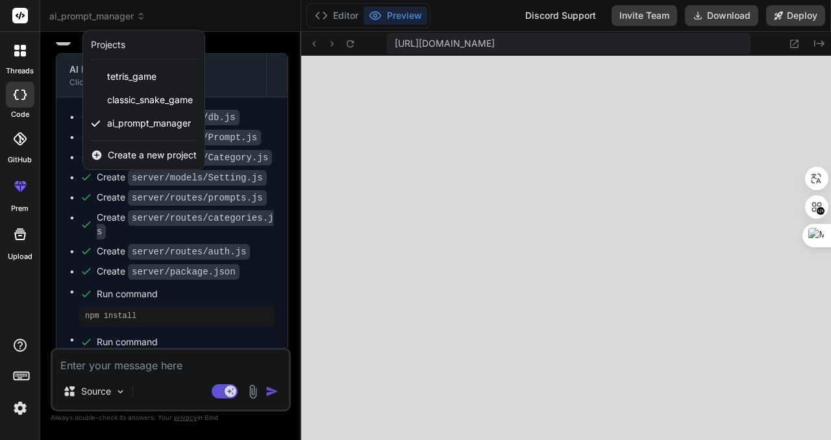
click at [107, 14] on div at bounding box center [415, 220] width 831 height 440
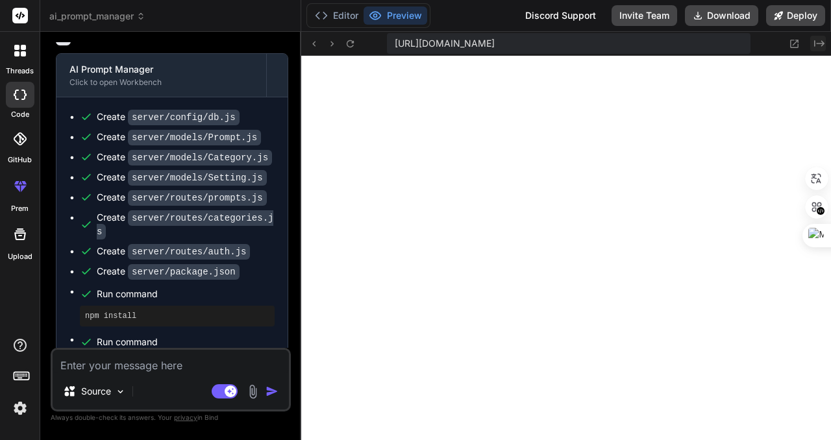
click at [818, 43] on icon "Created with Pixso." at bounding box center [819, 43] width 10 height 10
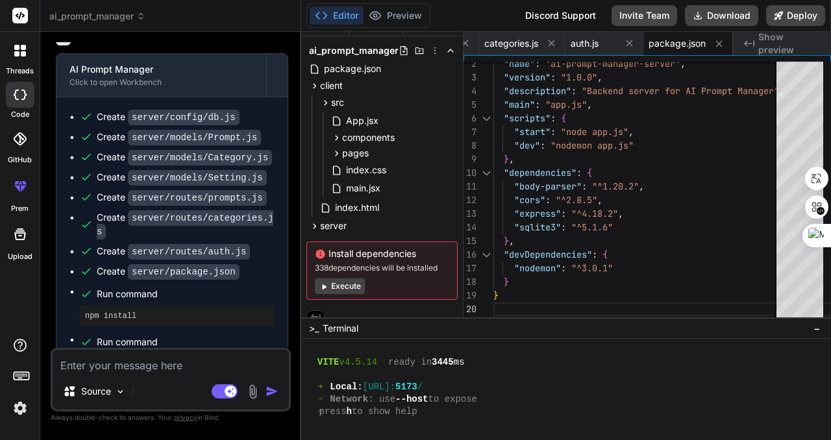
click at [790, 45] on span "Show preview" at bounding box center [789, 44] width 62 height 26
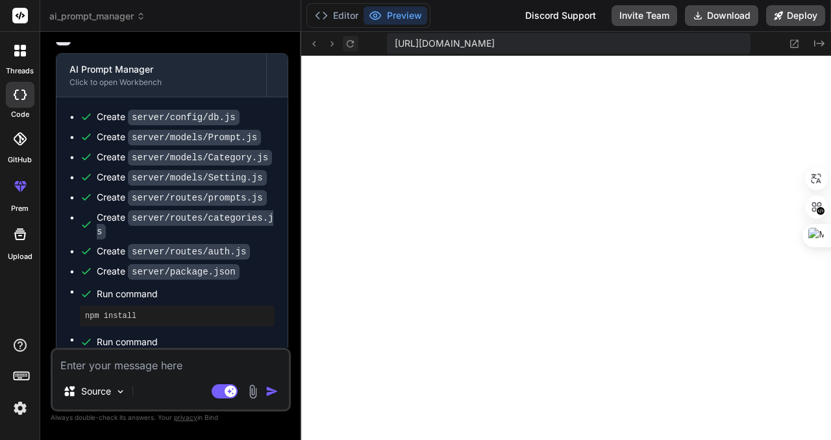
click at [351, 43] on icon at bounding box center [350, 43] width 11 height 11
click at [352, 43] on icon at bounding box center [350, 43] width 11 height 11
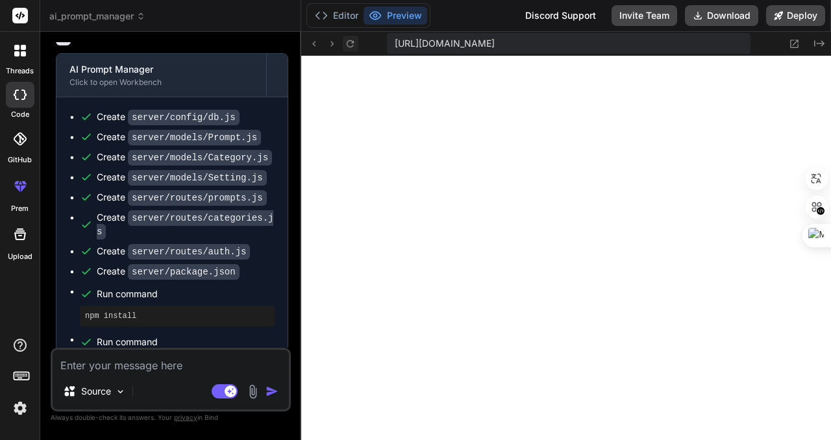
click at [352, 43] on icon at bounding box center [350, 43] width 11 height 11
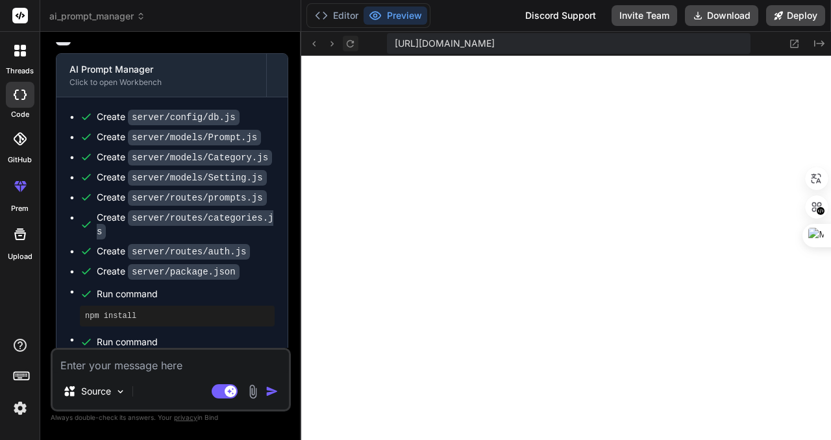
click at [352, 43] on icon at bounding box center [350, 43] width 11 height 11
click at [19, 408] on img at bounding box center [20, 408] width 22 height 22
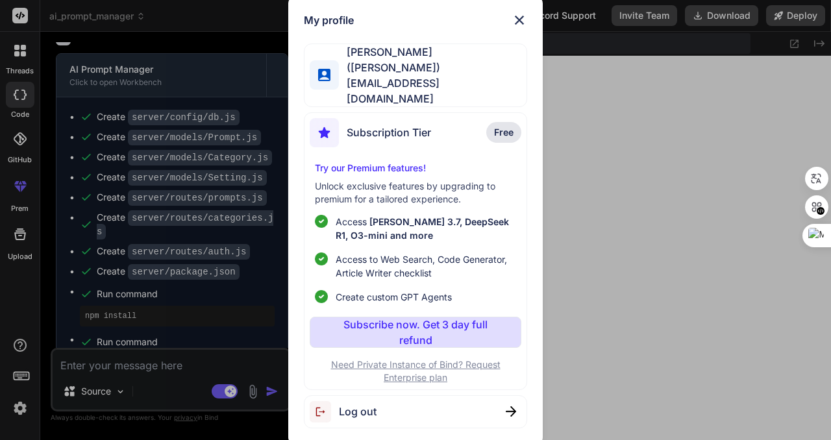
click at [519, 28] on img at bounding box center [519, 20] width 16 height 16
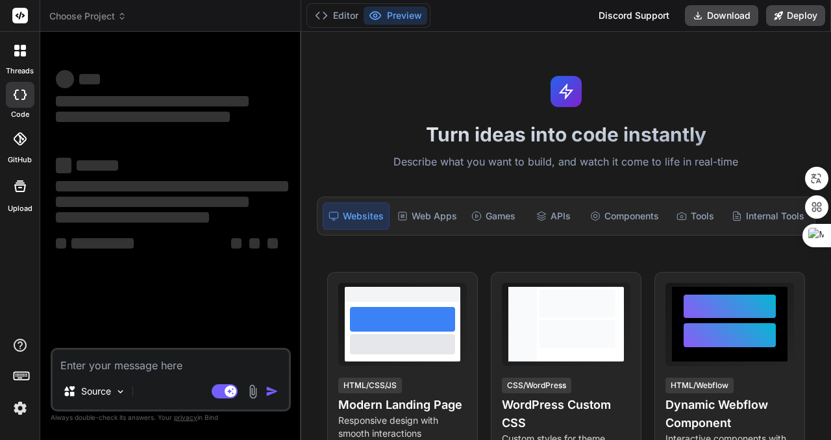
click at [110, 16] on span "Choose Project" at bounding box center [87, 16] width 77 height 13
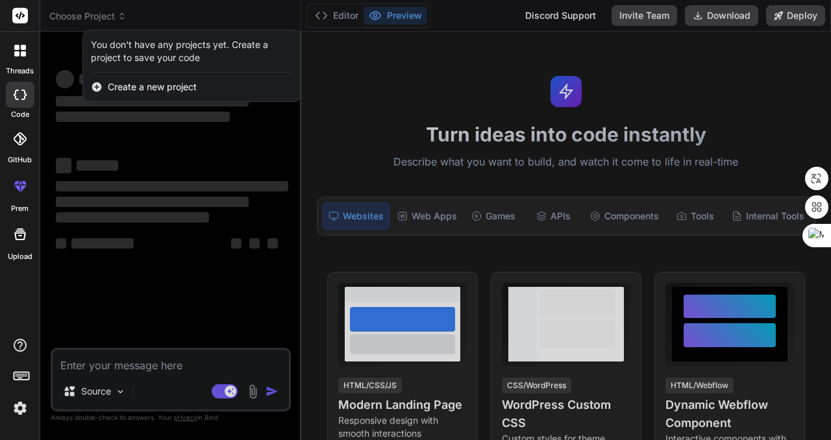
click at [100, 15] on div at bounding box center [415, 220] width 831 height 440
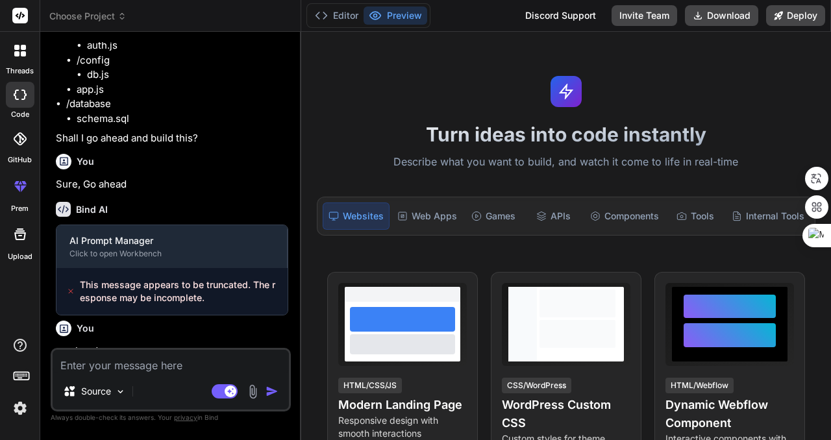
click at [102, 15] on span "Choose Project" at bounding box center [87, 16] width 77 height 13
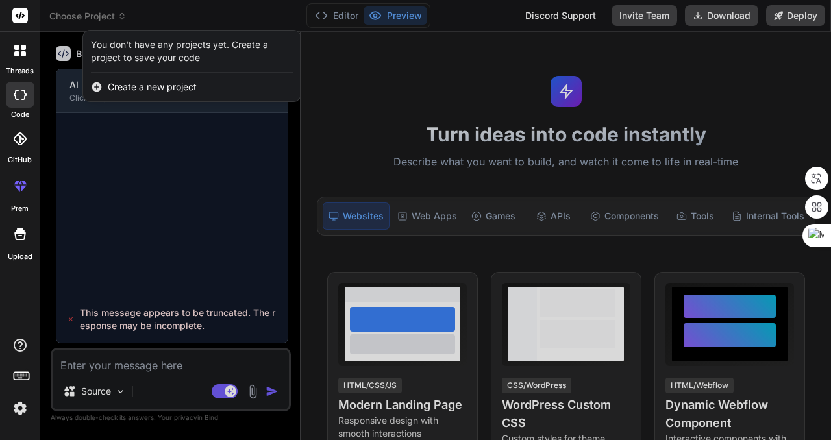
scroll to position [1287, 0]
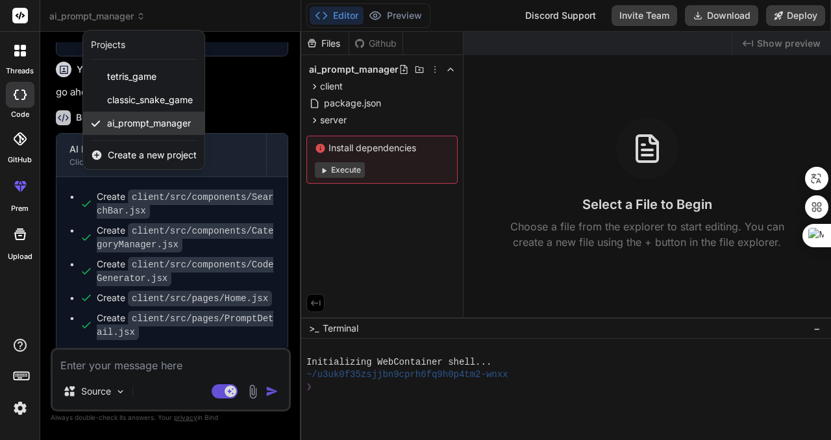
click at [153, 120] on span "ai_prompt_manager" at bounding box center [149, 123] width 84 height 13
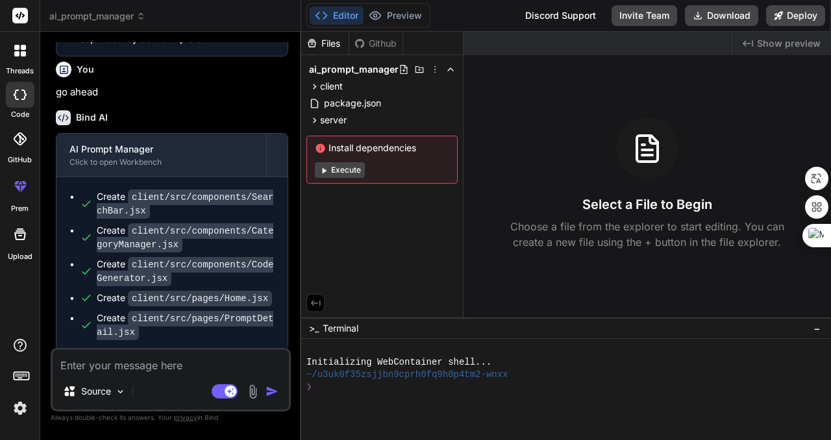
click at [779, 43] on span "Show preview" at bounding box center [789, 43] width 64 height 13
click at [772, 43] on span "Show preview" at bounding box center [789, 43] width 64 height 13
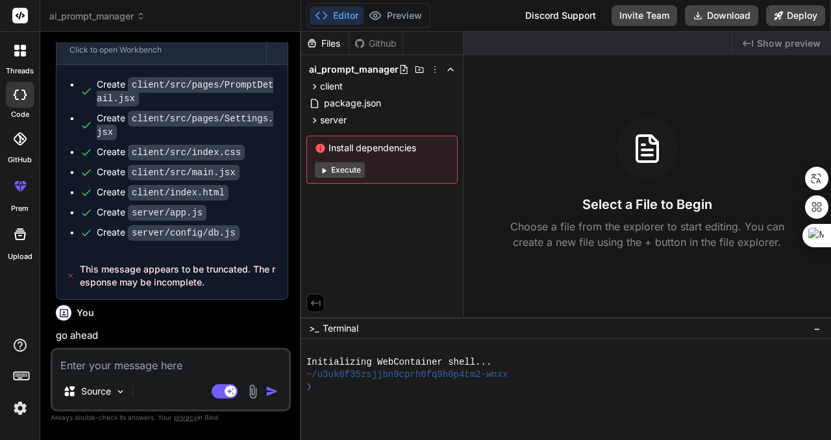
scroll to position [2015, 0]
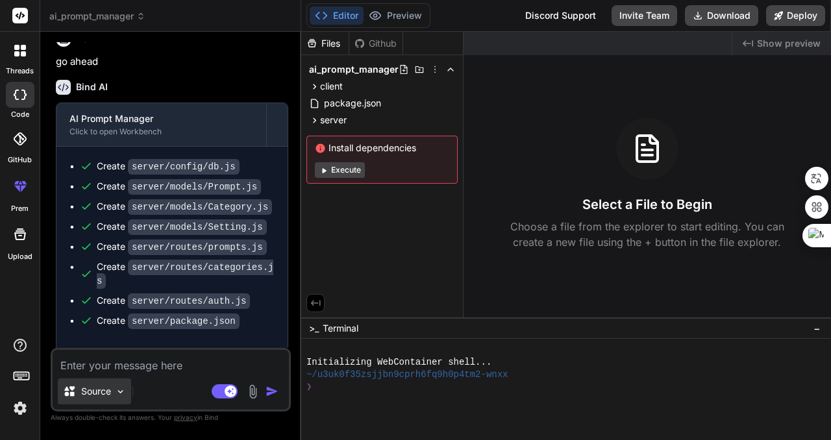
click at [95, 390] on p "Source" at bounding box center [96, 391] width 30 height 13
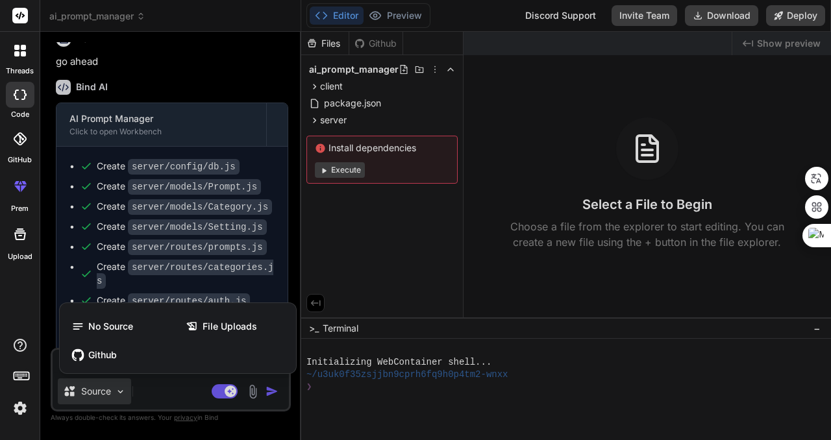
click at [95, 390] on div at bounding box center [415, 220] width 831 height 440
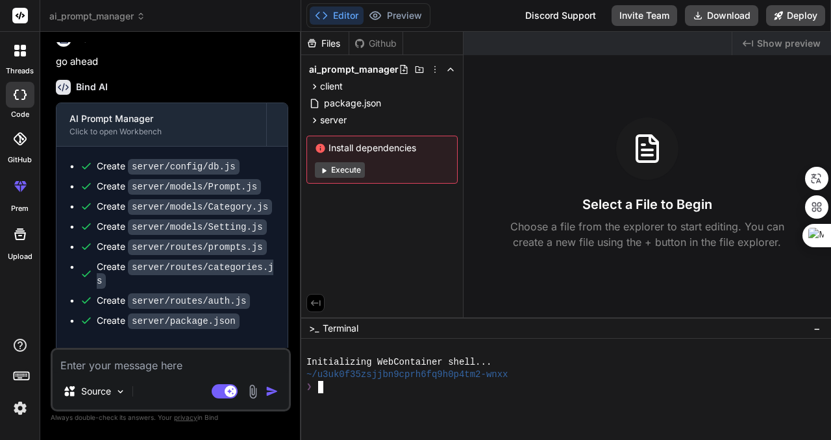
click at [350, 389] on div "❯" at bounding box center [559, 387] width 507 height 12
click at [408, 248] on div "Files Github ai_prompt_manager client index.html src App.jsx components Categor…" at bounding box center [382, 175] width 162 height 286
click at [339, 11] on button "Editor" at bounding box center [337, 15] width 54 height 18
click at [328, 47] on div "Files" at bounding box center [324, 43] width 47 height 13
click at [332, 119] on span "server" at bounding box center [333, 120] width 27 height 13
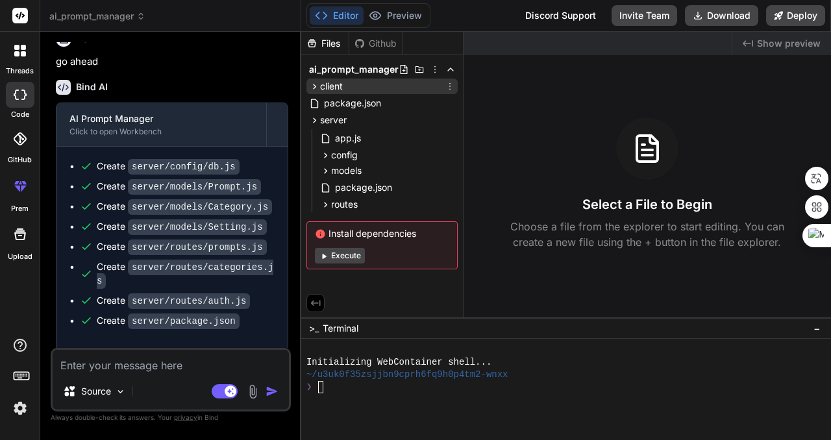
click at [337, 82] on span "client" at bounding box center [331, 86] width 23 height 13
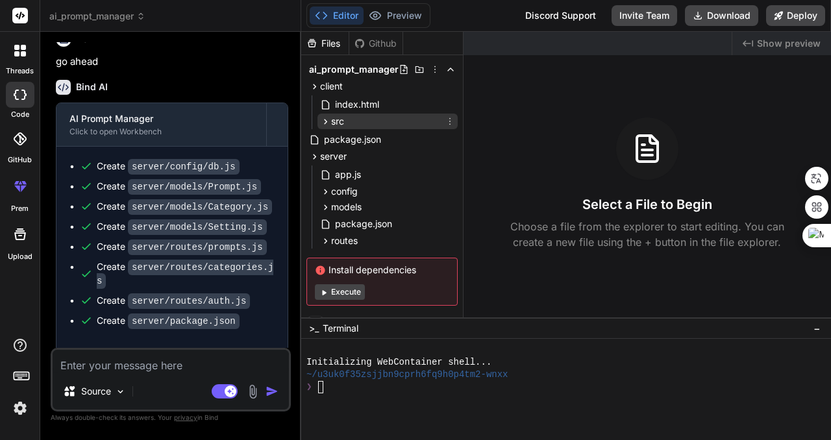
click at [345, 125] on div "src" at bounding box center [387, 122] width 140 height 16
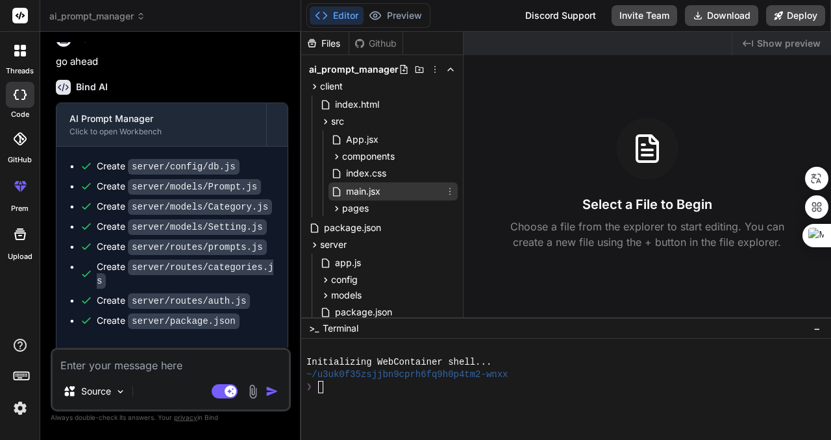
click at [372, 190] on span "main.jsx" at bounding box center [363, 192] width 37 height 16
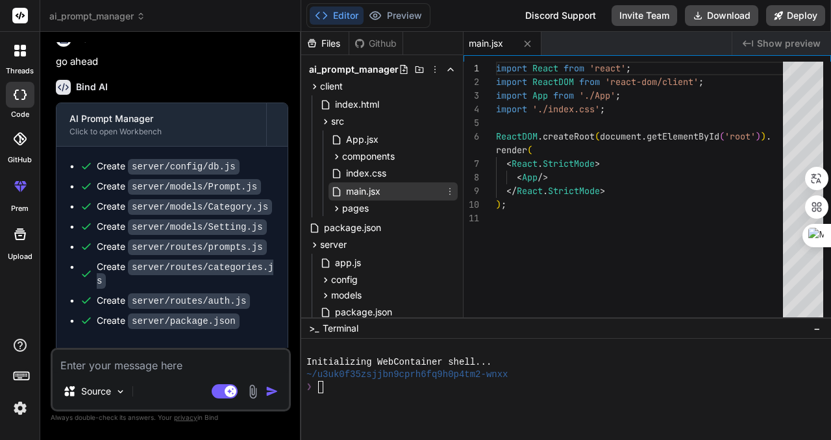
type textarea "x"
click at [794, 40] on span "Show preview" at bounding box center [789, 43] width 64 height 13
click at [171, 358] on textarea at bounding box center [171, 361] width 236 height 23
type textarea "g"
type textarea "x"
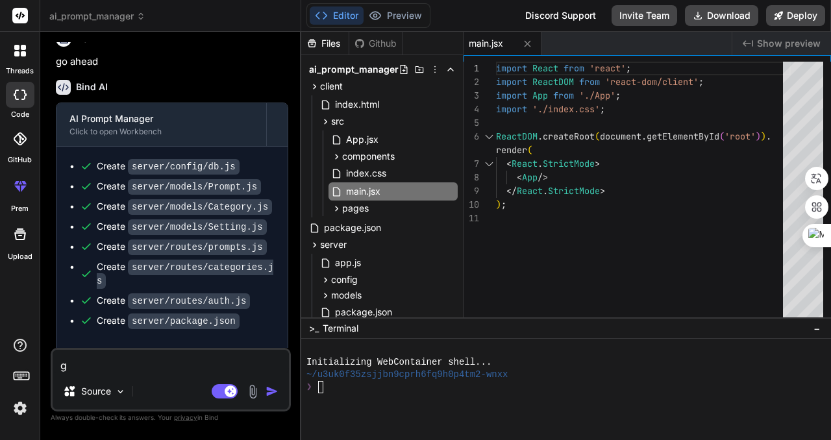
type textarea "go"
type textarea "x"
type textarea "go"
type textarea "x"
type textarea "go h"
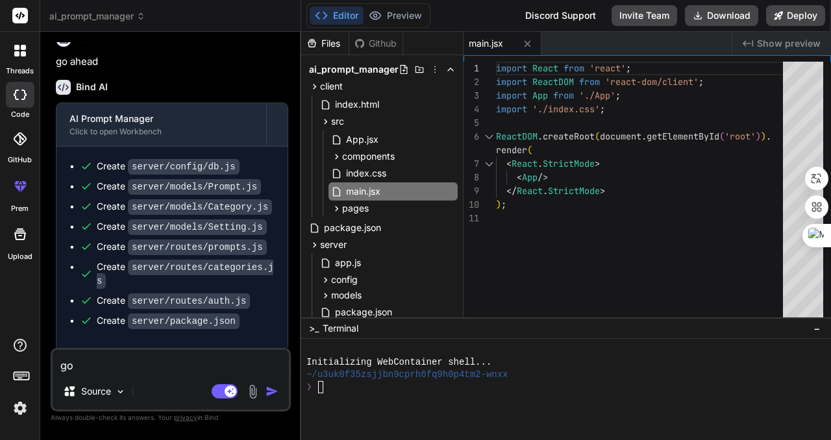
type textarea "x"
type textarea "go ha"
type textarea "x"
type textarea "go h"
type textarea "x"
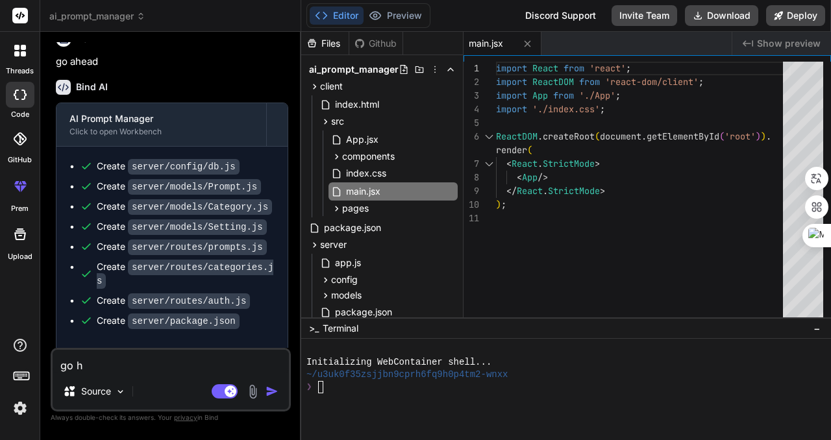
type textarea "go"
type textarea "x"
type textarea "go a"
type textarea "x"
type textarea "go ah"
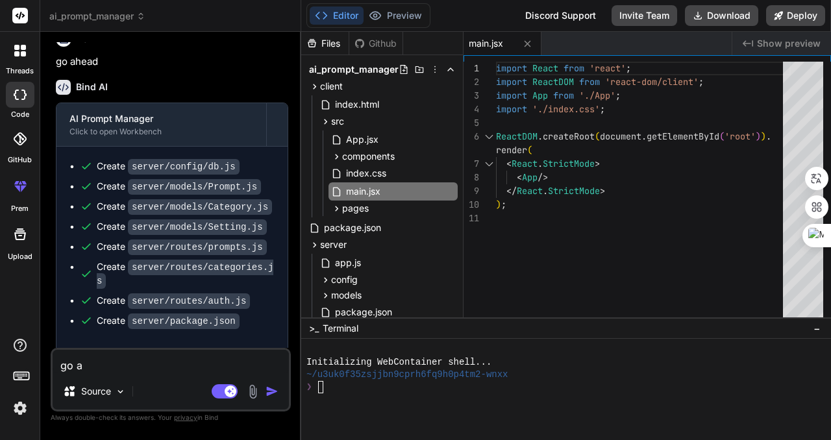
type textarea "x"
type textarea "go ahe"
type textarea "x"
type textarea "go ahea"
type textarea "x"
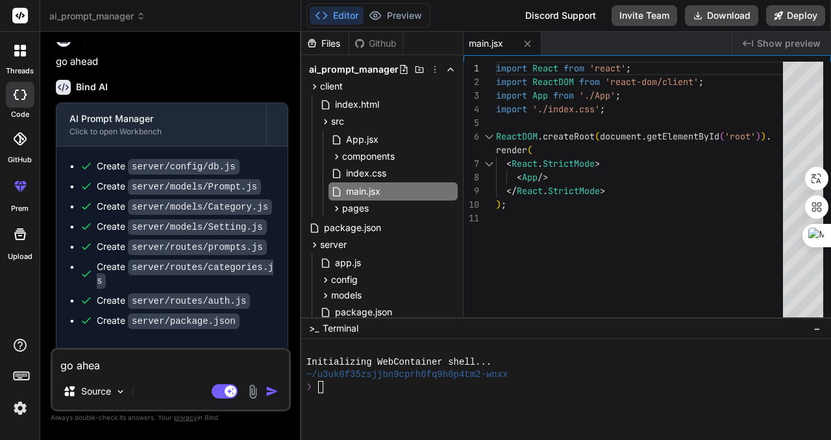
type textarea "go ahead"
type textarea "x"
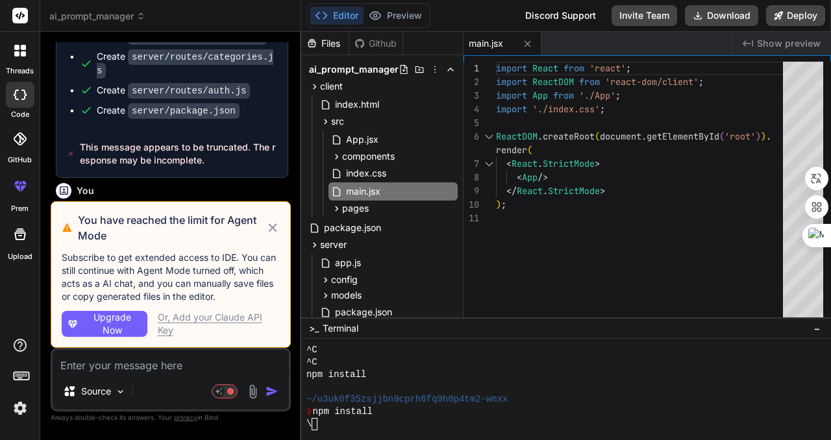
scroll to position [2344, 0]
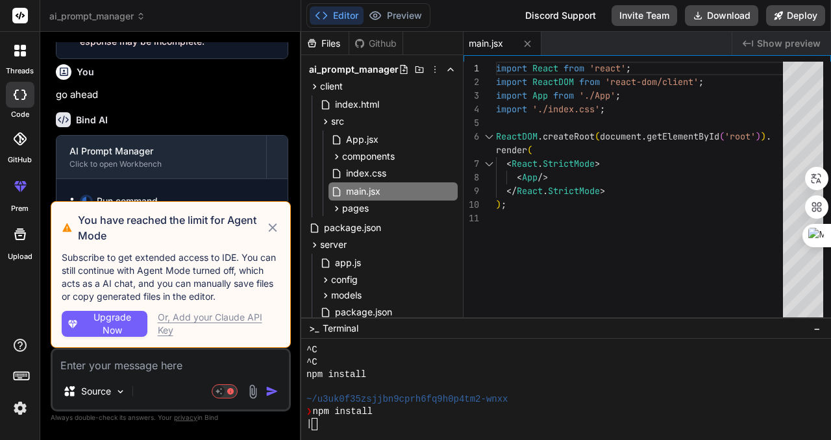
click at [273, 227] on icon at bounding box center [272, 227] width 8 height 8
type textarea "x"
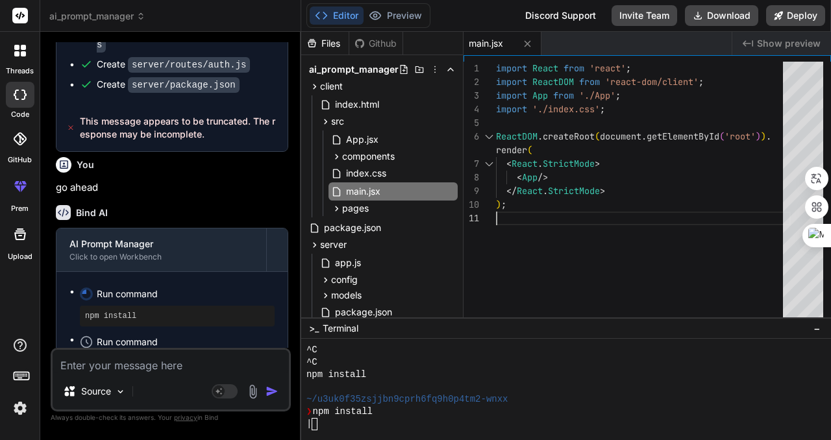
click at [610, 214] on div "import React from 'react' ; import ReactDOM from 'react-dom/client' ; import Ap…" at bounding box center [643, 193] width 295 height 262
click at [618, 202] on div "import React from 'react' ; import ReactDOM from 'react-dom/client' ; import Ap…" at bounding box center [643, 193] width 295 height 262
type textarea "import React from 'react'; import ReactDOM from 'react-dom/client'; import App …"
click at [627, 188] on div "import React from 'react' ; import ReactDOM from 'react-dom/client' ; import Ap…" at bounding box center [643, 193] width 295 height 262
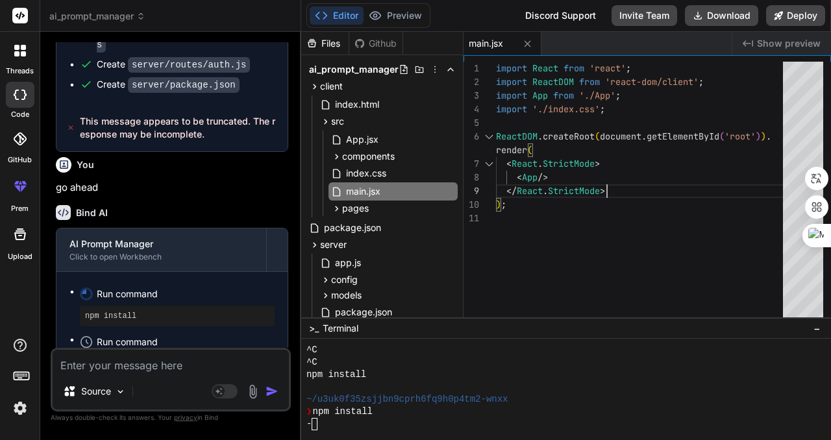
click at [637, 154] on div "import React from 'react' ; import ReactDOM from 'react-dom/client' ; import Ap…" at bounding box center [643, 193] width 295 height 262
click at [387, 422] on div "/" at bounding box center [559, 424] width 507 height 12
click at [438, 421] on div "|" at bounding box center [559, 424] width 507 height 12
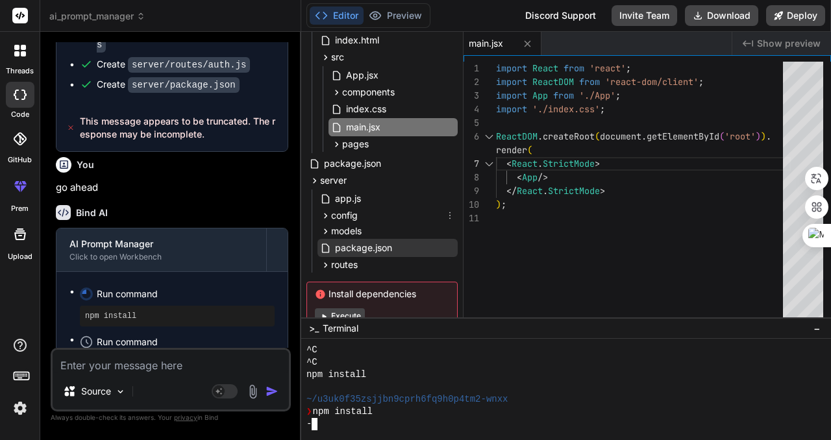
scroll to position [104, 0]
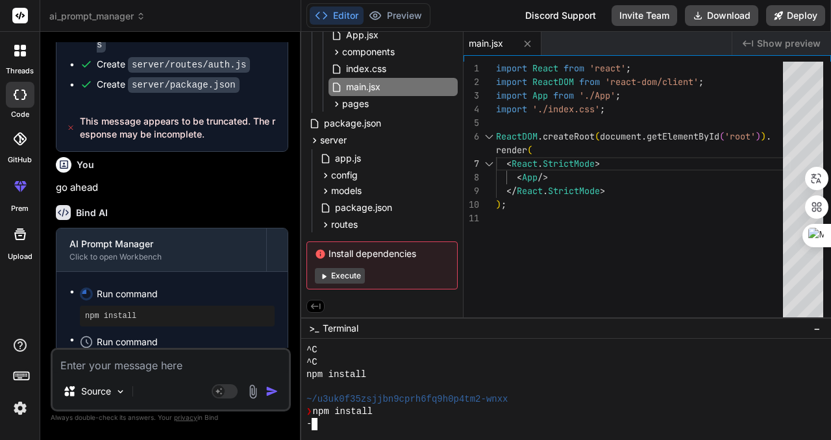
click at [393, 369] on div "npm install" at bounding box center [559, 375] width 507 height 12
click at [408, 413] on div "❯ npm install" at bounding box center [559, 412] width 507 height 12
click at [82, 286] on icon at bounding box center [86, 294] width 16 height 16
click at [80, 285] on li "Run command npm install" at bounding box center [177, 306] width 195 height 42
click at [126, 311] on pre "npm install" at bounding box center [177, 316] width 184 height 10
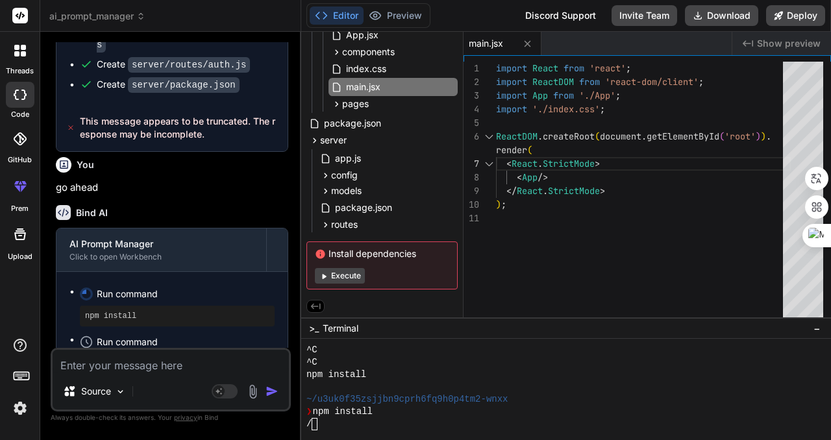
click at [154, 367] on textarea at bounding box center [171, 361] width 236 height 23
click at [158, 395] on div "Source" at bounding box center [171, 393] width 236 height 31
click at [273, 389] on img "button" at bounding box center [271, 391] width 13 height 13
click at [255, 389] on img at bounding box center [252, 391] width 15 height 15
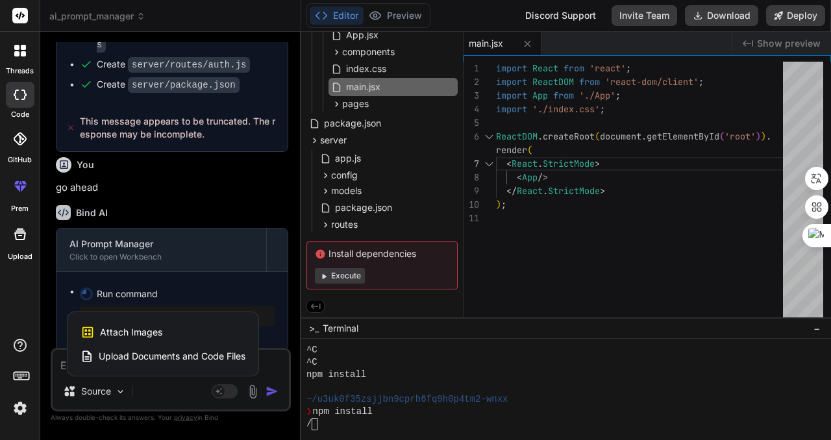
click at [166, 387] on div at bounding box center [415, 220] width 831 height 440
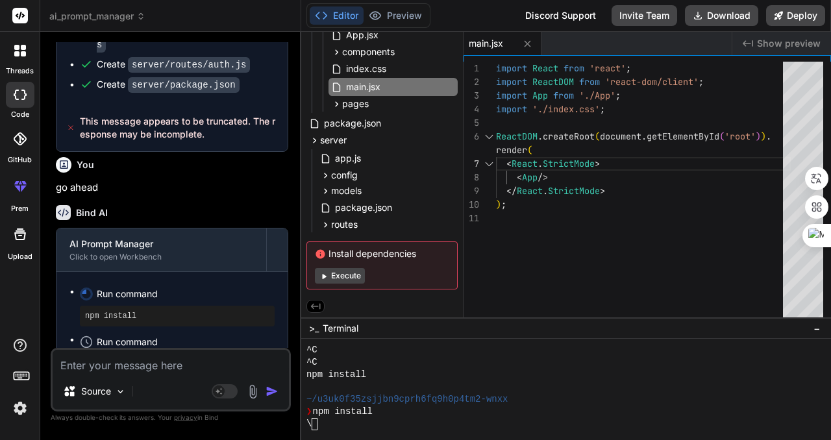
click at [157, 385] on div "Source" at bounding box center [171, 393] width 236 height 31
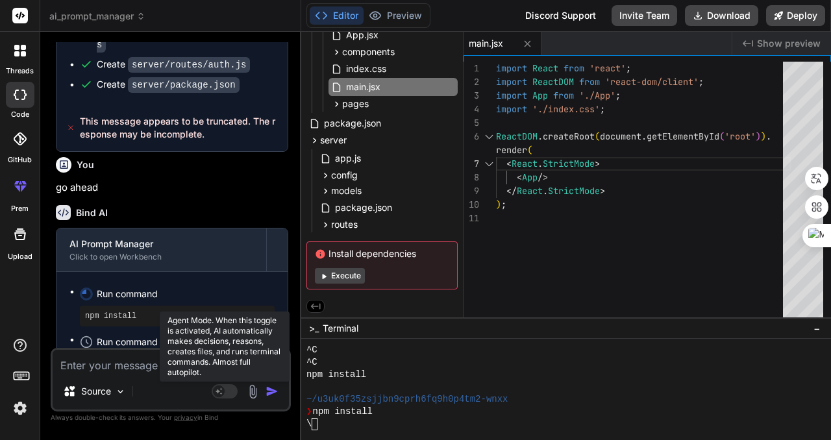
click at [222, 389] on icon at bounding box center [218, 390] width 6 height 6
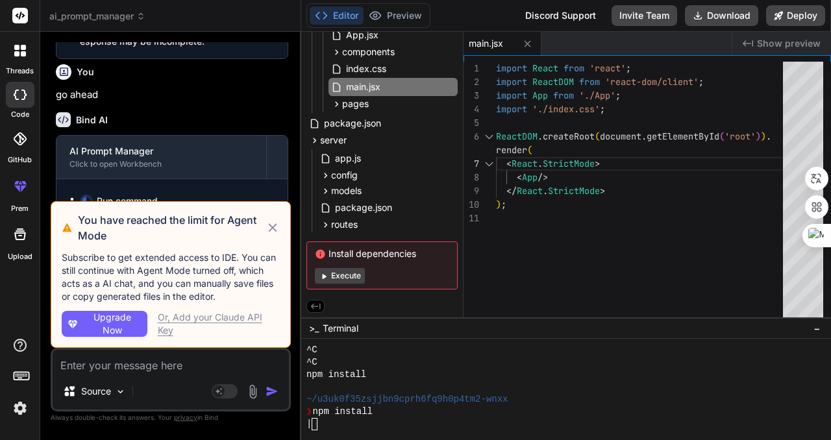
click at [275, 222] on icon at bounding box center [272, 228] width 14 height 16
type textarea "x"
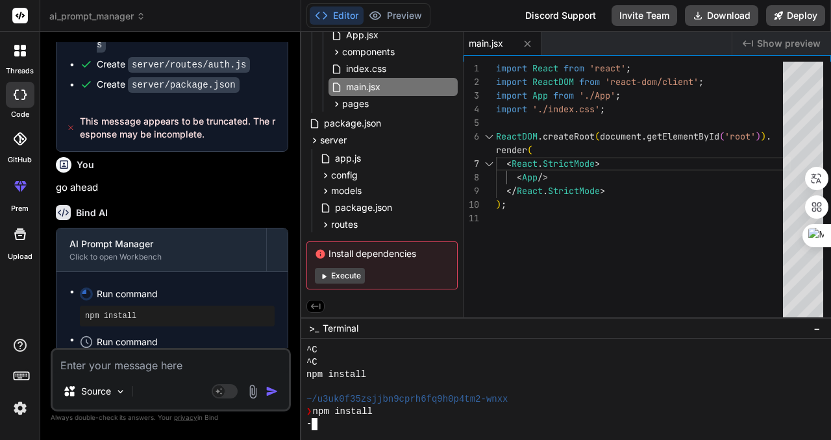
click at [463, 408] on div "❯ npm install" at bounding box center [559, 412] width 507 height 12
click at [435, 417] on div "❯ npm install" at bounding box center [559, 412] width 507 height 12
click at [440, 415] on div "❯ npm install" at bounding box center [559, 412] width 507 height 12
click at [460, 370] on div "|^C" at bounding box center [559, 375] width 507 height 12
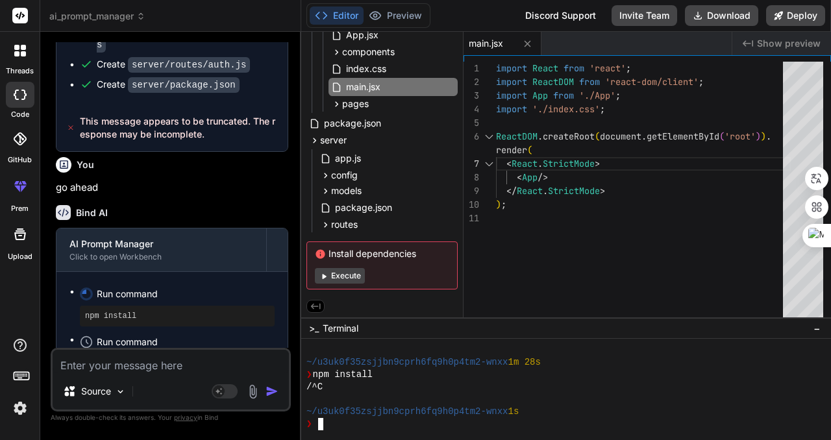
scroll to position [222, 0]
click at [462, 375] on div "❯ npm install" at bounding box center [559, 375] width 507 height 12
click at [465, 378] on div "❯ npm install" at bounding box center [559, 375] width 507 height 12
click at [316, 304] on icon at bounding box center [316, 306] width 12 height 12
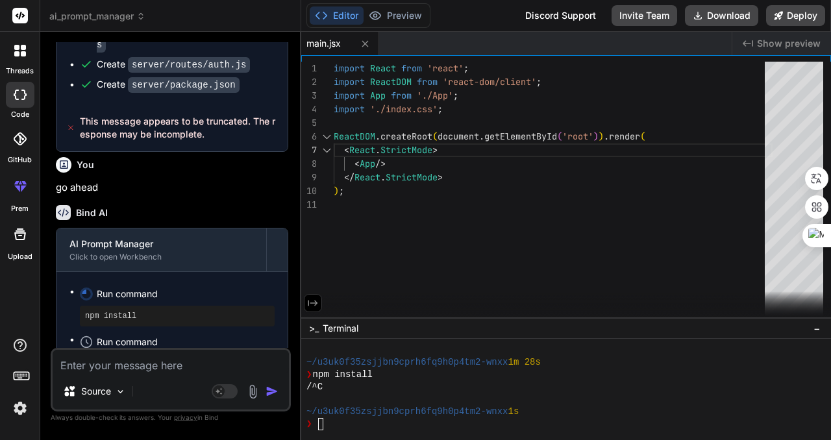
click at [317, 304] on icon at bounding box center [313, 303] width 12 height 12
type textarea "import React from 'react'; import ReactDOM from 'react-dom/client'; import App …"
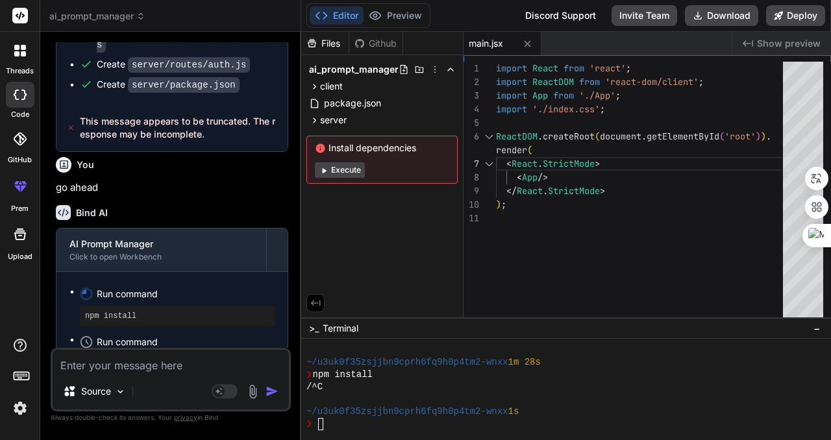
click at [492, 397] on div at bounding box center [559, 399] width 507 height 12
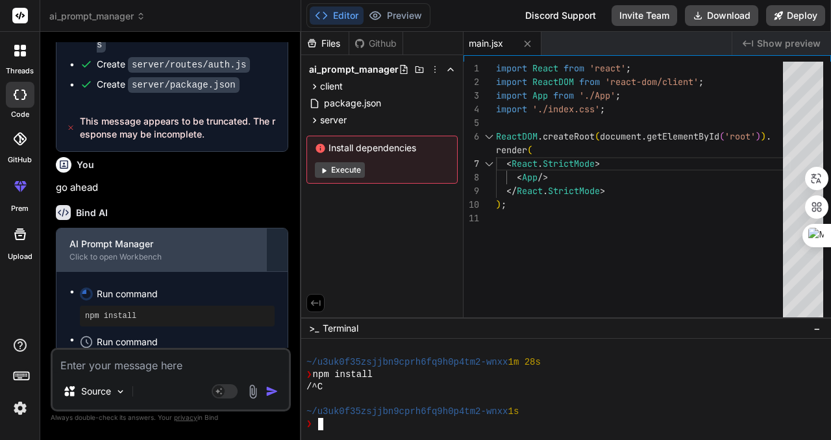
click at [175, 238] on div "AI Prompt Manager" at bounding box center [161, 244] width 184 height 13
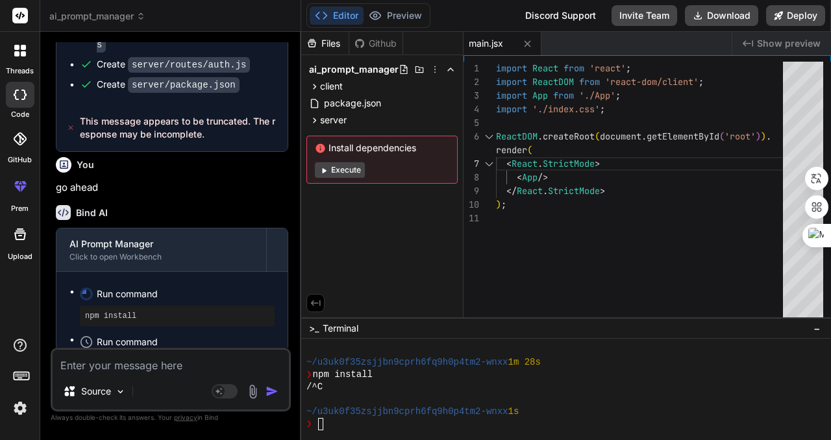
click at [243, 180] on p "go ahead" at bounding box center [172, 187] width 232 height 15
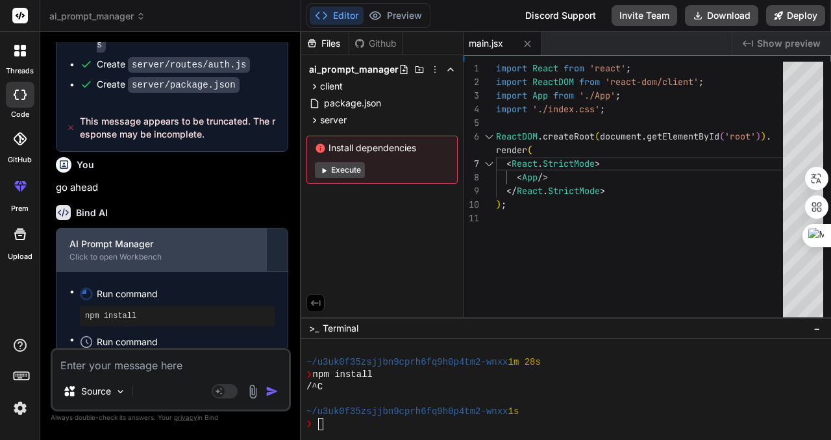
click at [190, 252] on div "Click to open Workbench" at bounding box center [161, 257] width 184 height 10
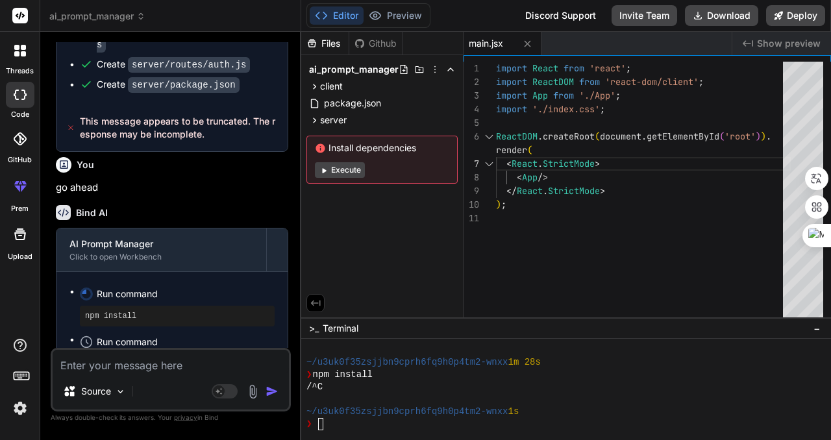
click at [167, 358] on textarea at bounding box center [171, 361] width 236 height 23
click at [438, 387] on div "/^C" at bounding box center [559, 387] width 507 height 12
click at [103, 20] on span "ai_prompt_manager" at bounding box center [97, 16] width 96 height 13
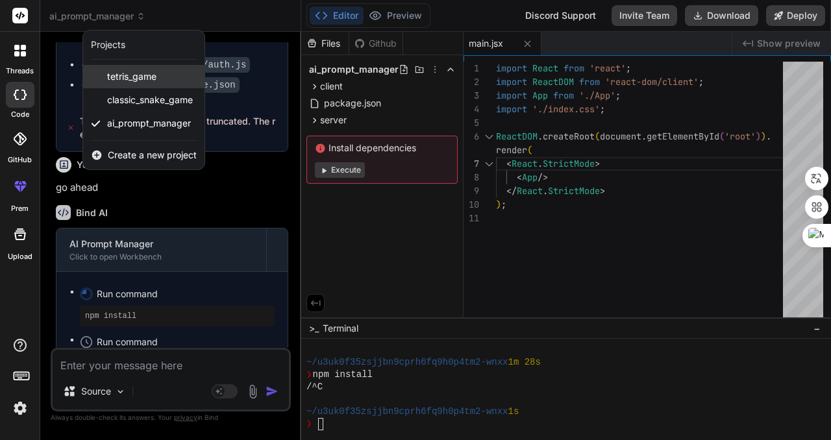
click at [134, 77] on span "tetris_game" at bounding box center [131, 76] width 49 height 13
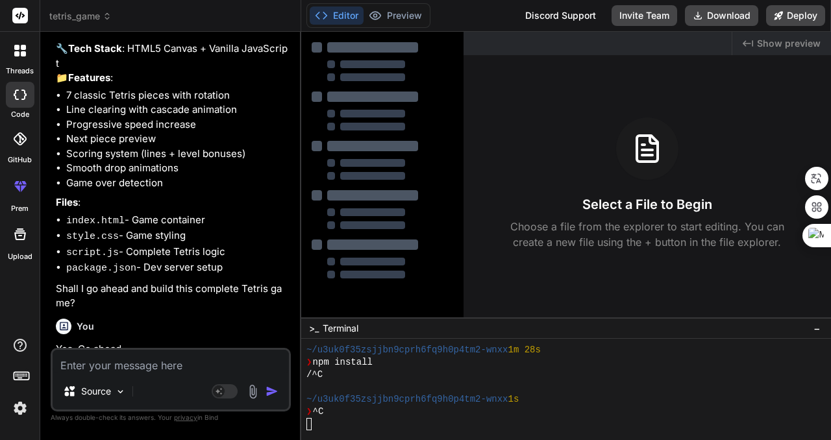
scroll to position [237, 0]
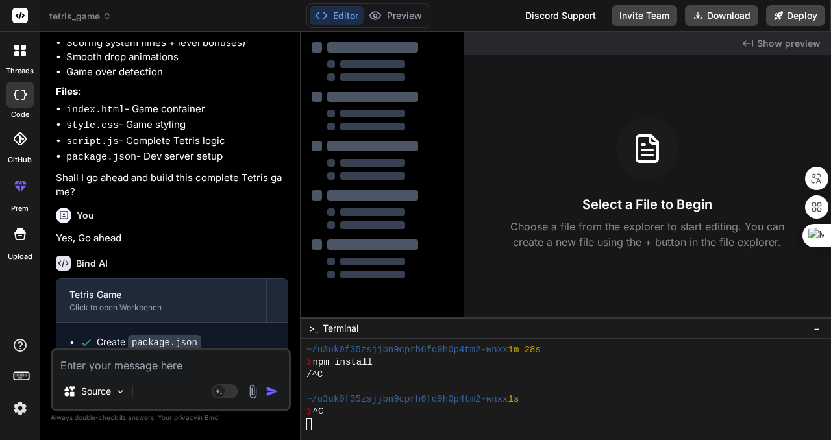
click at [85, 12] on span "tetris_game" at bounding box center [80, 16] width 62 height 13
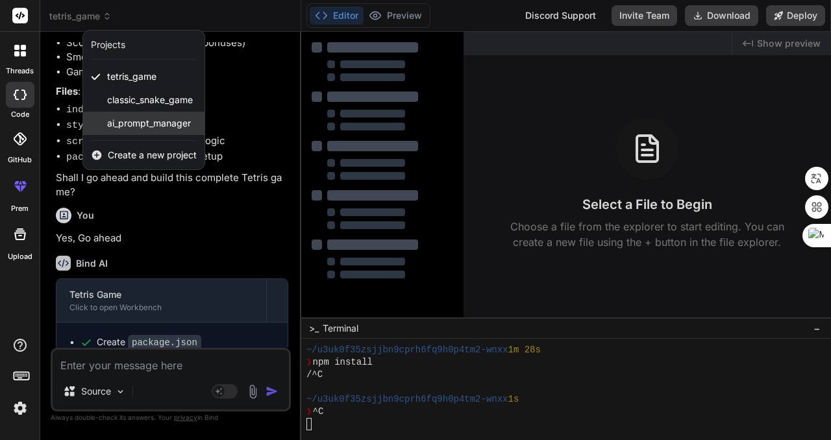
click at [137, 121] on span "ai_prompt_manager" at bounding box center [149, 123] width 84 height 13
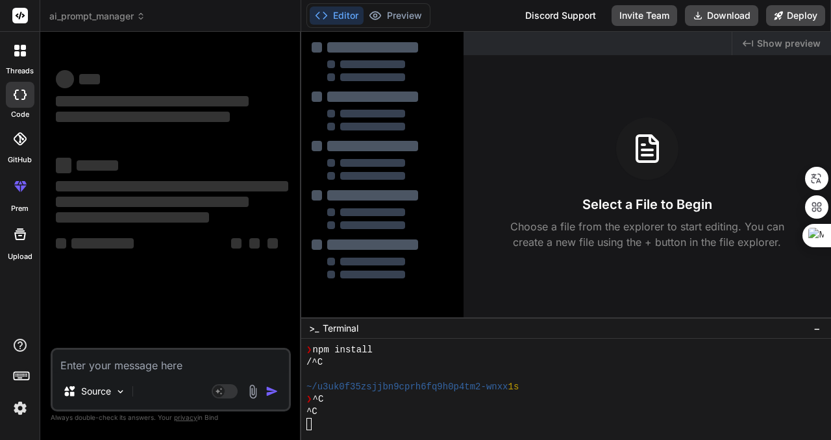
scroll to position [247, 0]
type textarea "x"
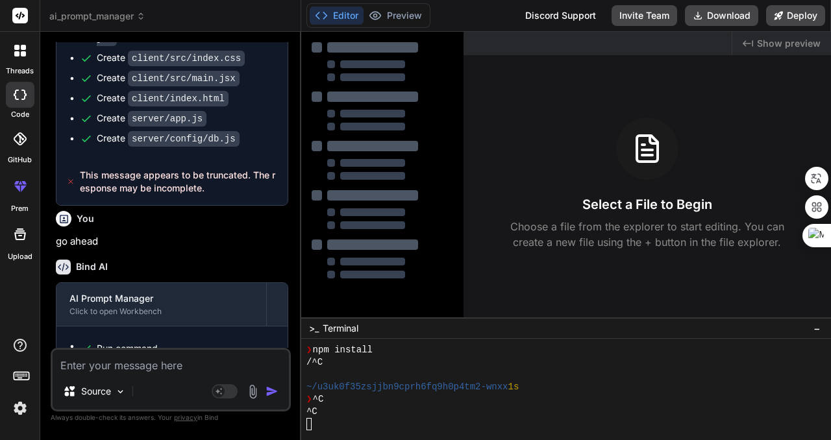
scroll to position [1906, 0]
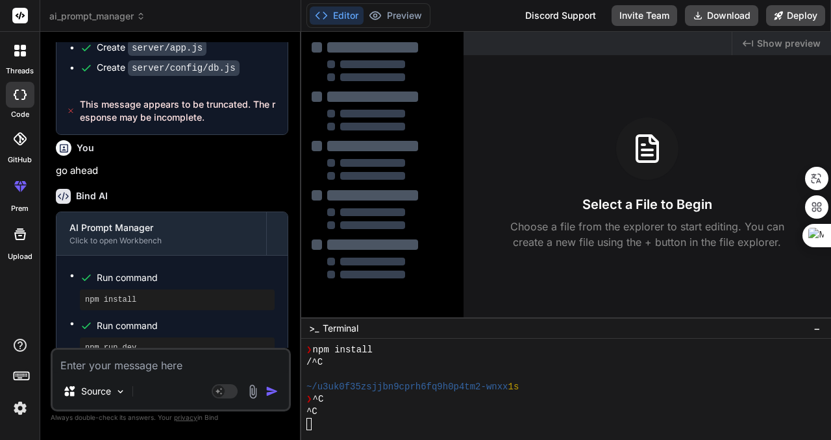
click at [413, 410] on div "^C" at bounding box center [559, 412] width 507 height 12
click at [783, 42] on span "Show preview" at bounding box center [789, 43] width 64 height 13
click at [790, 42] on span "Show preview" at bounding box center [789, 43] width 64 height 13
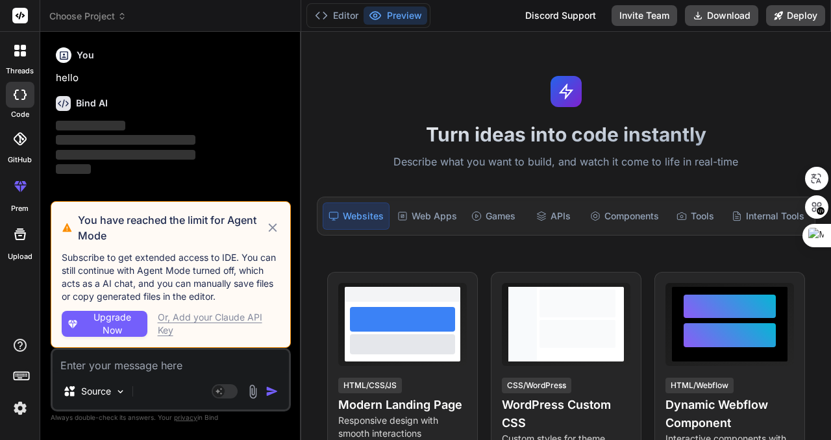
click at [110, 12] on span "Choose Project" at bounding box center [87, 16] width 77 height 13
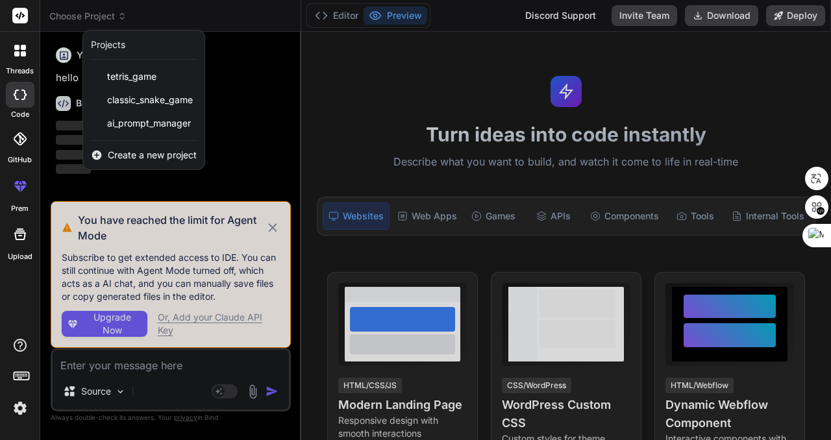
click at [112, 14] on div at bounding box center [415, 220] width 831 height 440
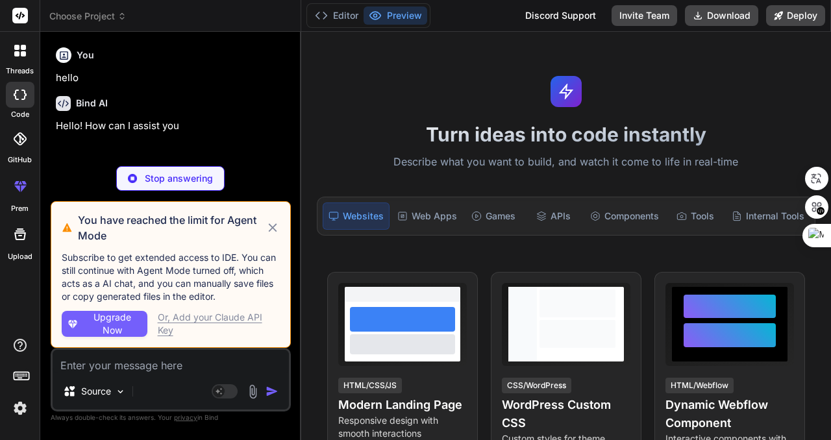
click at [273, 222] on icon at bounding box center [272, 228] width 14 height 16
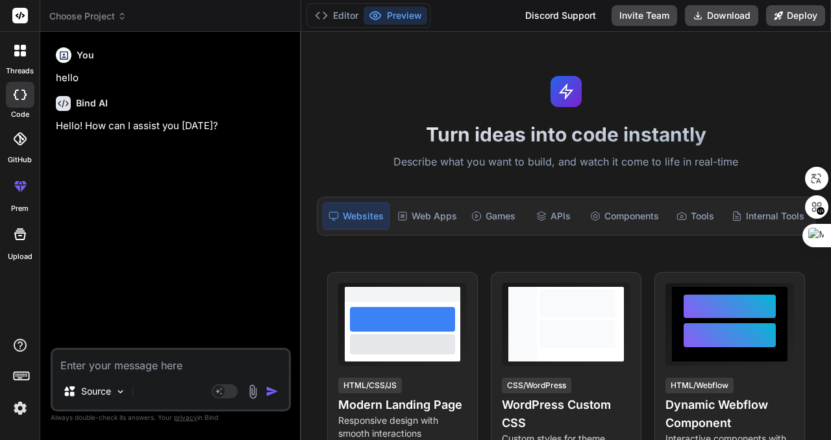
click at [88, 15] on span "Choose Project" at bounding box center [87, 16] width 77 height 13
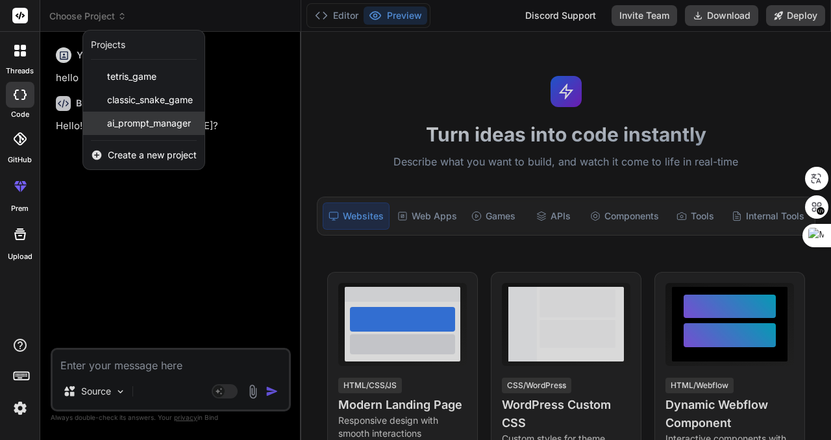
click at [157, 119] on span "ai_prompt_manager" at bounding box center [149, 123] width 84 height 13
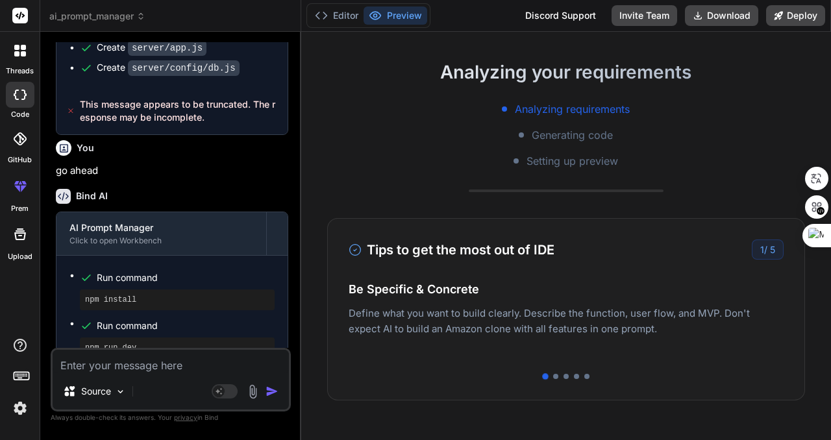
scroll to position [260, 0]
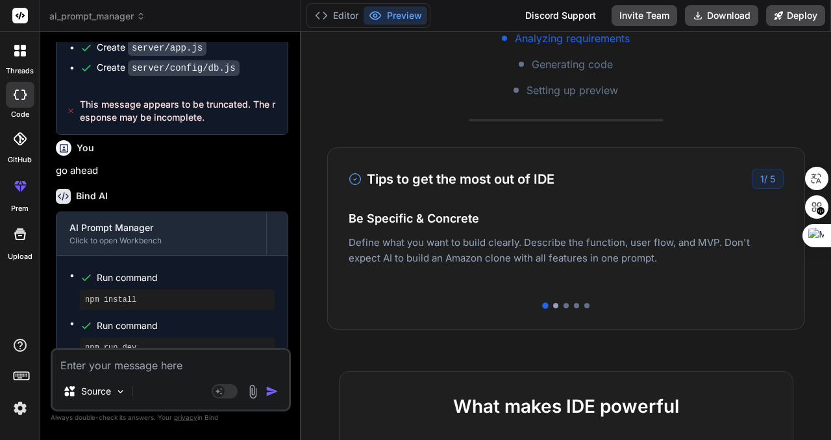
click at [553, 306] on div at bounding box center [555, 305] width 5 height 5
click at [563, 303] on div at bounding box center [565, 305] width 5 height 5
click at [574, 307] on div at bounding box center [576, 305] width 5 height 5
click at [584, 304] on div at bounding box center [586, 305] width 5 height 5
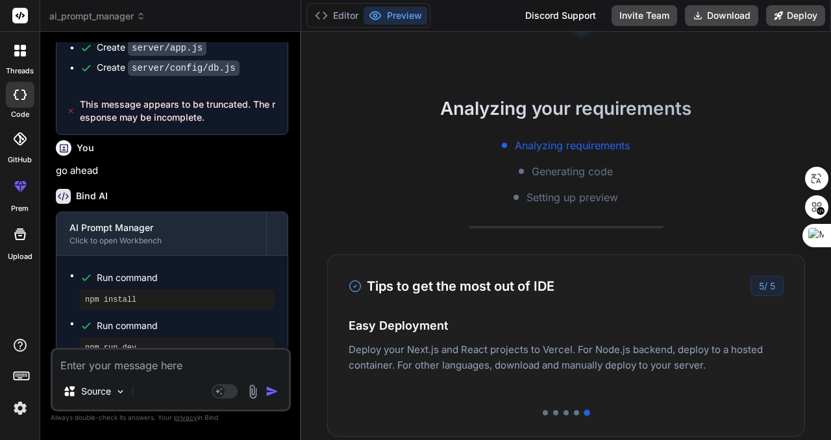
scroll to position [0, 0]
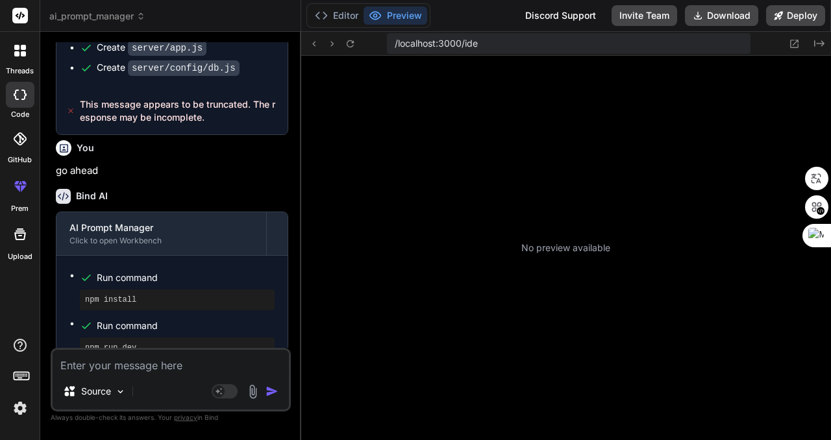
type textarea "x"
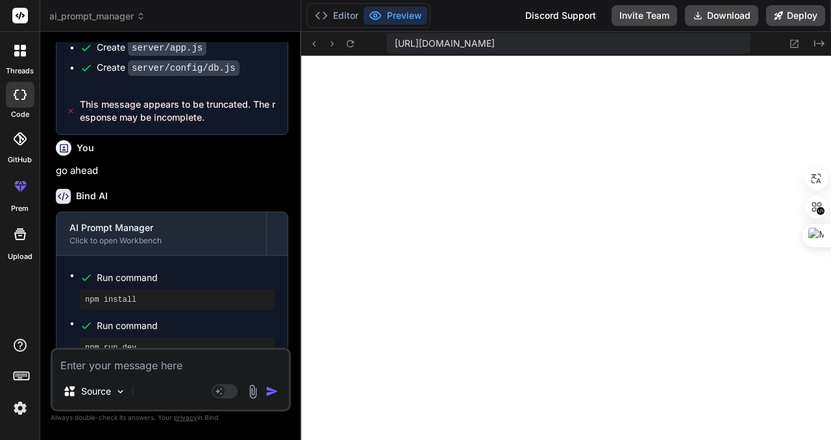
scroll to position [296, 0]
click at [349, 39] on icon at bounding box center [350, 43] width 11 height 11
click at [352, 43] on icon at bounding box center [350, 43] width 11 height 11
click at [795, 42] on icon at bounding box center [794, 44] width 8 height 8
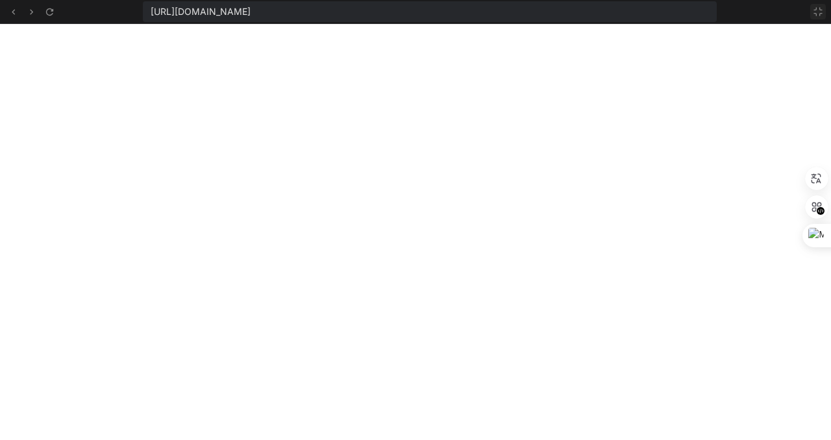
click at [818, 12] on icon at bounding box center [818, 11] width 10 height 10
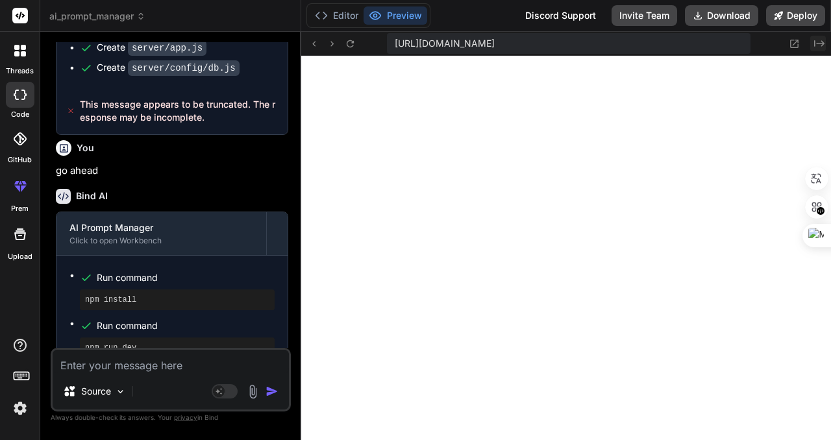
click at [816, 42] on icon "Created with Pixso." at bounding box center [819, 43] width 10 height 10
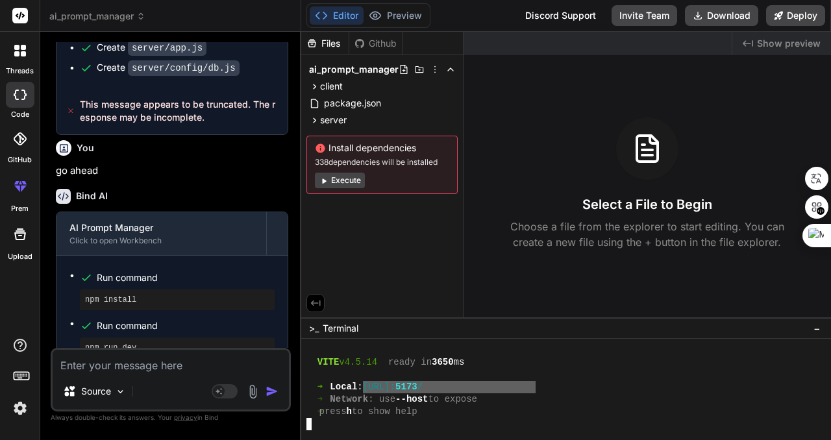
drag, startPoint x: 380, startPoint y: 387, endPoint x: 559, endPoint y: 378, distance: 179.4
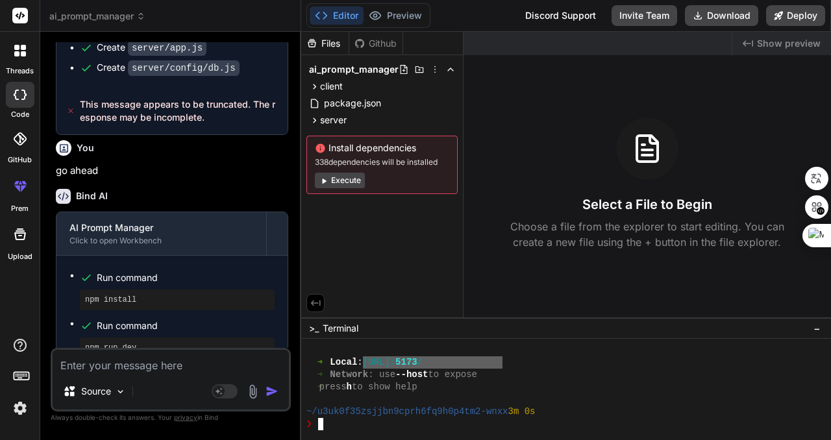
drag, startPoint x: 382, startPoint y: 364, endPoint x: 502, endPoint y: 360, distance: 119.5
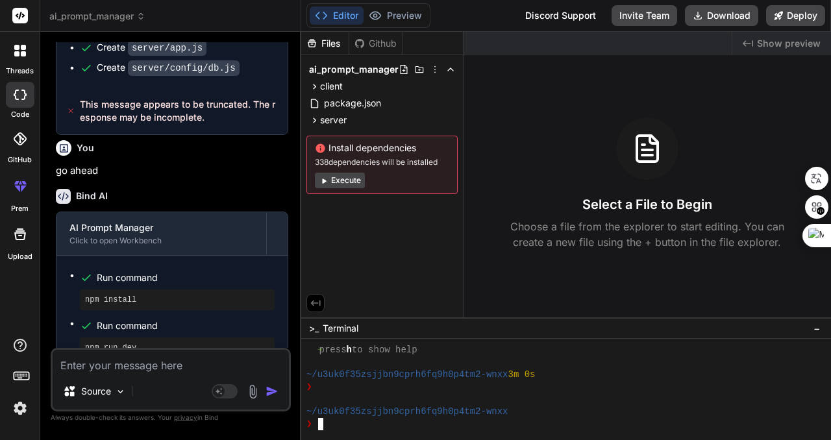
click at [144, 343] on pre "npm run dev" at bounding box center [177, 348] width 184 height 10
click at [98, 343] on pre "npm run dev" at bounding box center [177, 348] width 184 height 10
click at [352, 419] on div "❯" at bounding box center [559, 424] width 507 height 12
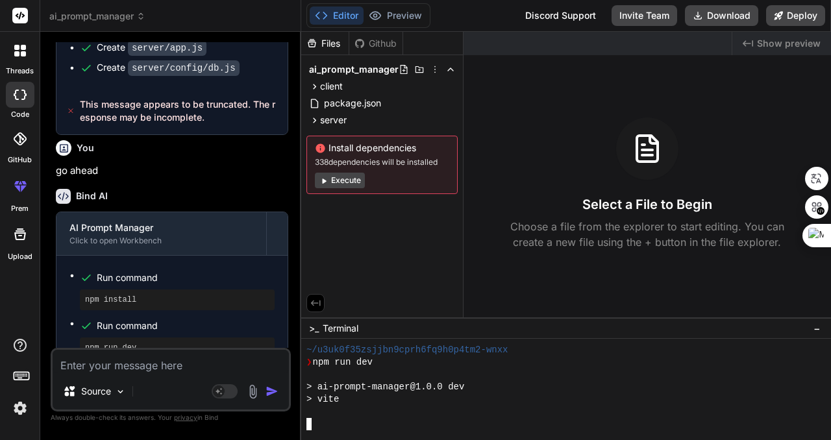
scroll to position [493, 0]
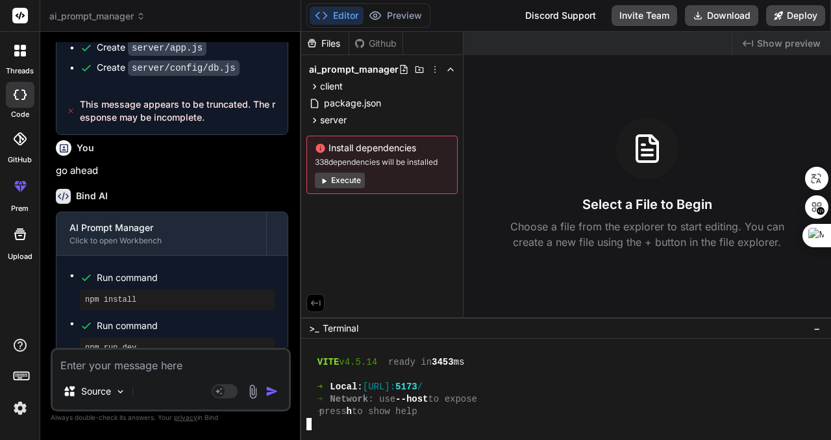
click at [579, 386] on div "➜ Local : http://localhost: 5173 /" at bounding box center [559, 387] width 507 height 12
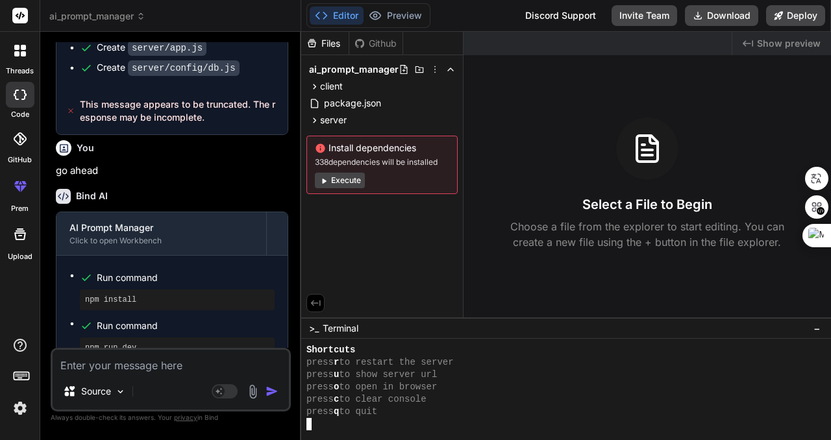
scroll to position [703, 0]
click at [563, 381] on div "press o to open in browser" at bounding box center [559, 387] width 507 height 12
click at [774, 41] on span "Show preview" at bounding box center [789, 43] width 64 height 13
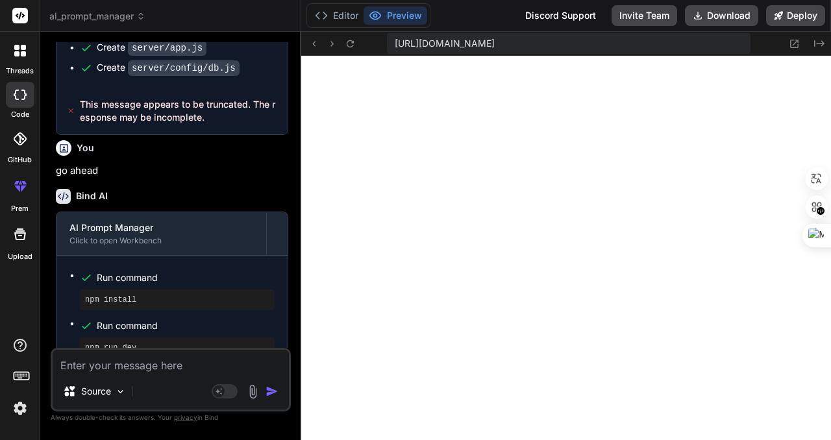
click at [495, 45] on span "https://u3uk0f35zsjjbn9cprh6fq9h0p4tm2-wnxx--5173--96435430.local-corp.webconta…" at bounding box center [445, 43] width 100 height 13
drag, startPoint x: 717, startPoint y: 45, endPoint x: 764, endPoint y: 41, distance: 46.9
click at [764, 41] on div "https://u3uk0f35zsjjbn9cprh6fq9h0p4tm2-wnxx--5173--96435430.local-corp.webconta…" at bounding box center [566, 44] width 530 height 24
click at [817, 42] on icon "Created with Pixso." at bounding box center [819, 43] width 10 height 10
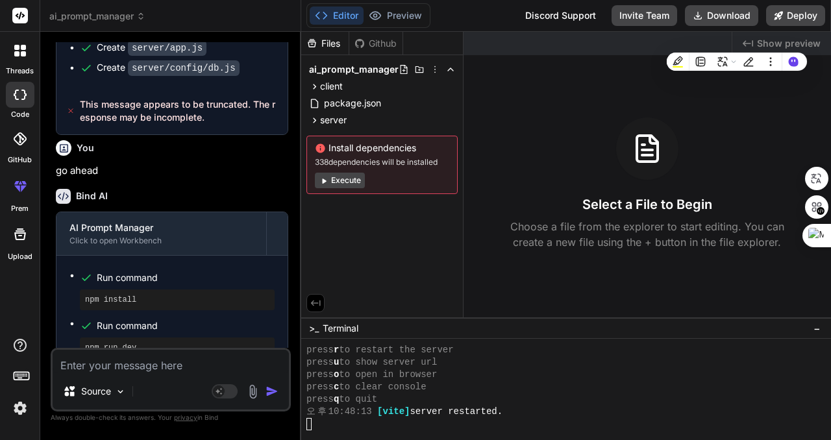
click at [498, 389] on div "press c to clear console" at bounding box center [559, 387] width 507 height 12
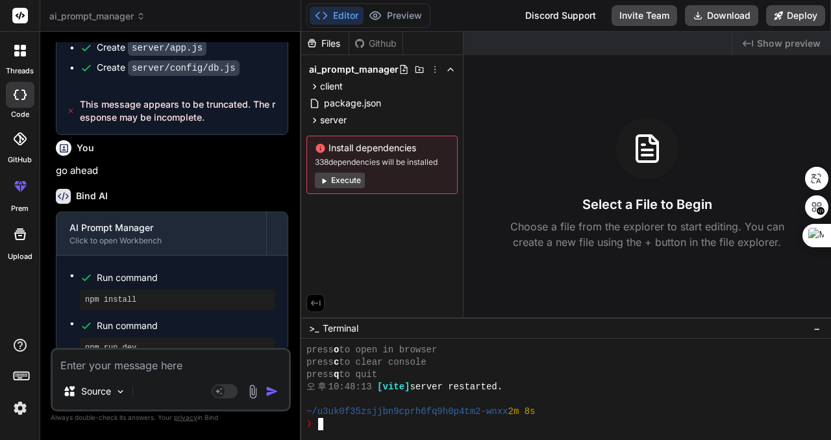
drag, startPoint x: 535, startPoint y: 382, endPoint x: 547, endPoint y: 381, distance: 11.8
click at [535, 382] on div "오후 10:48:13 [vite] server restarted." at bounding box center [559, 387] width 507 height 12
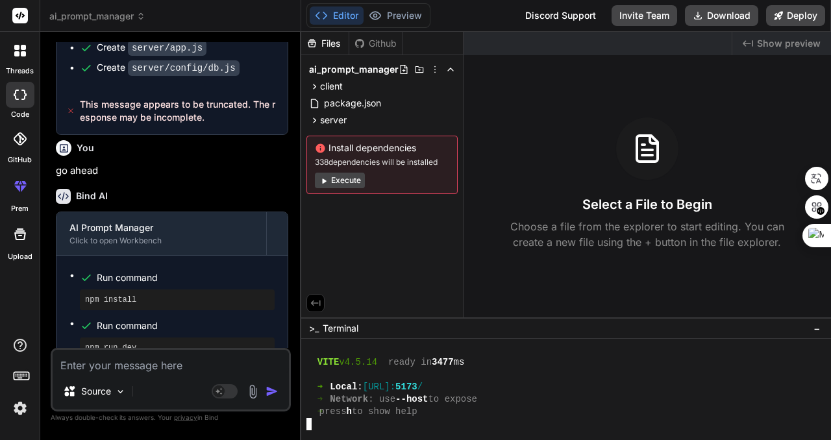
scroll to position [875, 0]
click at [789, 44] on span "Show preview" at bounding box center [789, 43] width 64 height 13
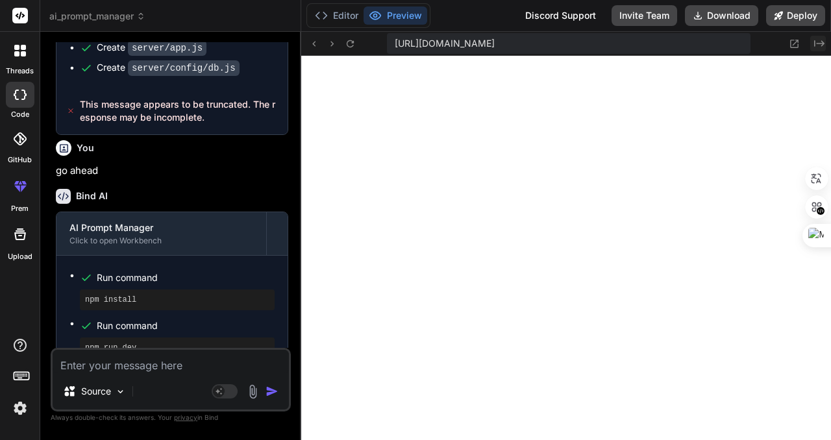
click at [818, 42] on icon "Created with Pixso." at bounding box center [819, 43] width 10 height 10
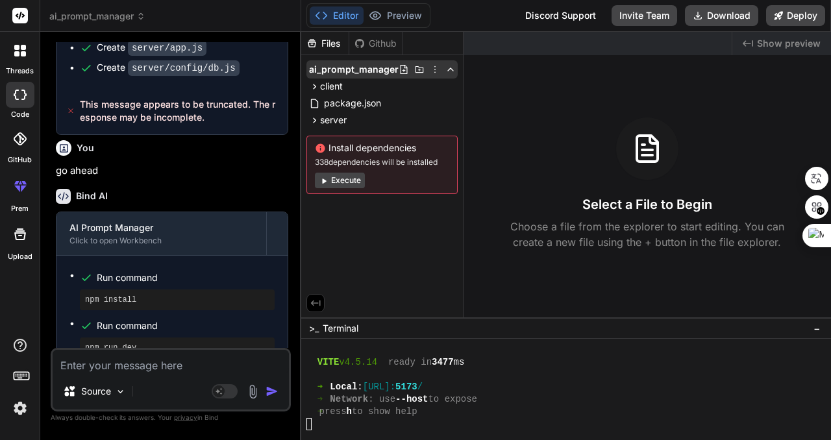
click at [448, 66] on icon at bounding box center [450, 69] width 10 height 10
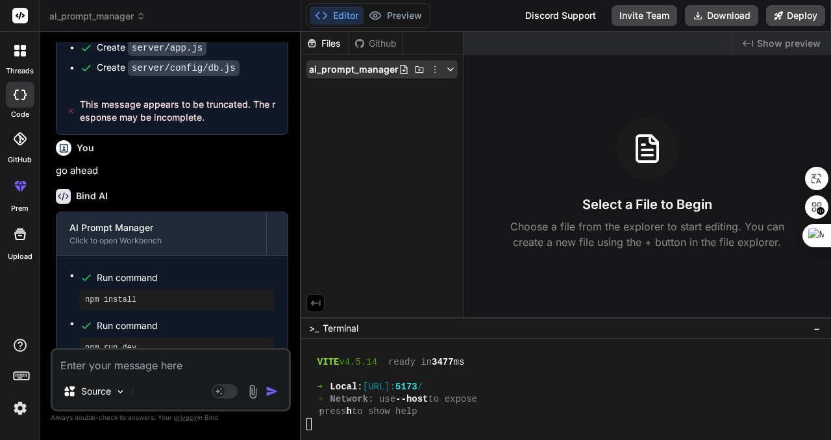
click at [449, 66] on icon at bounding box center [450, 69] width 10 height 10
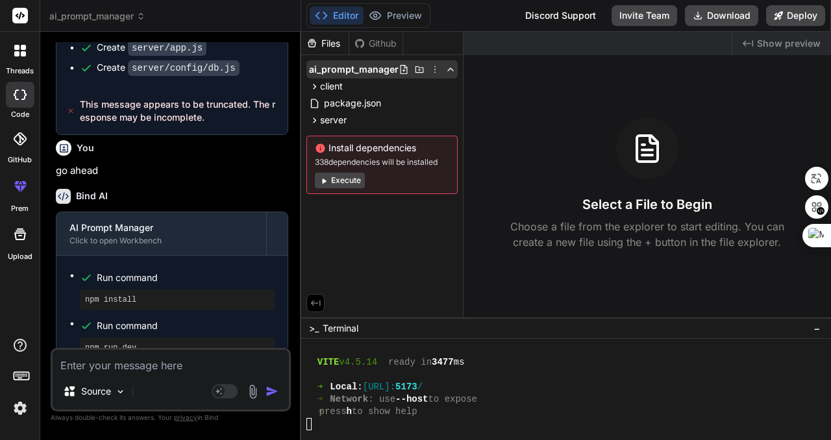
click at [433, 67] on icon at bounding box center [435, 69] width 10 height 10
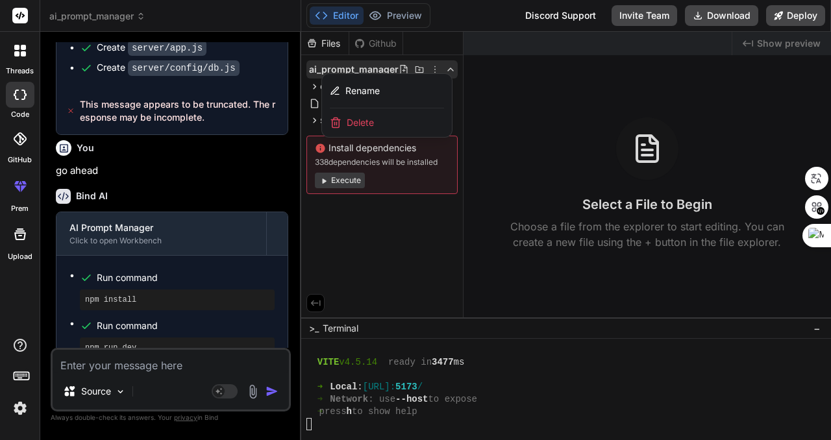
click at [433, 67] on div at bounding box center [566, 236] width 530 height 408
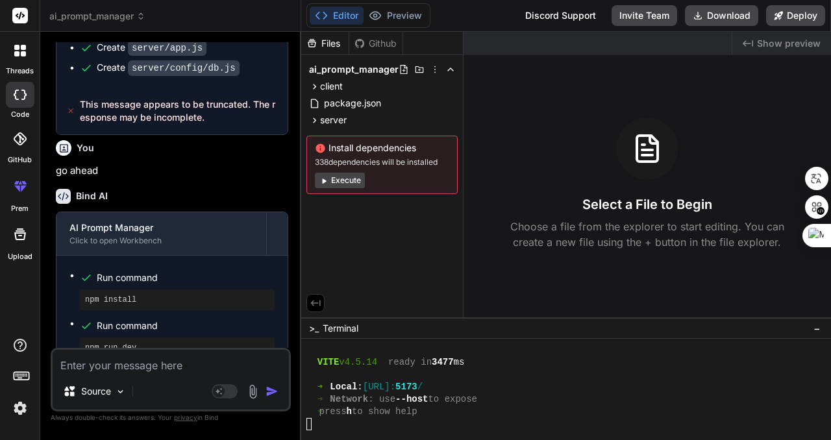
click at [530, 127] on div "Select a File to Begin Choose a file from the explorer to start editing. You ca…" at bounding box center [646, 183] width 367 height 132
click at [522, 399] on div "➜ Network : use --host to expose" at bounding box center [559, 399] width 507 height 12
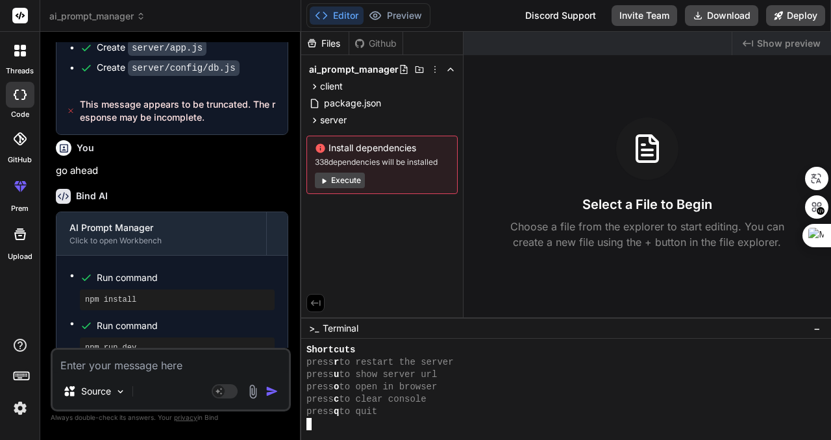
scroll to position [962, 0]
click at [772, 43] on span "Show preview" at bounding box center [789, 43] width 64 height 13
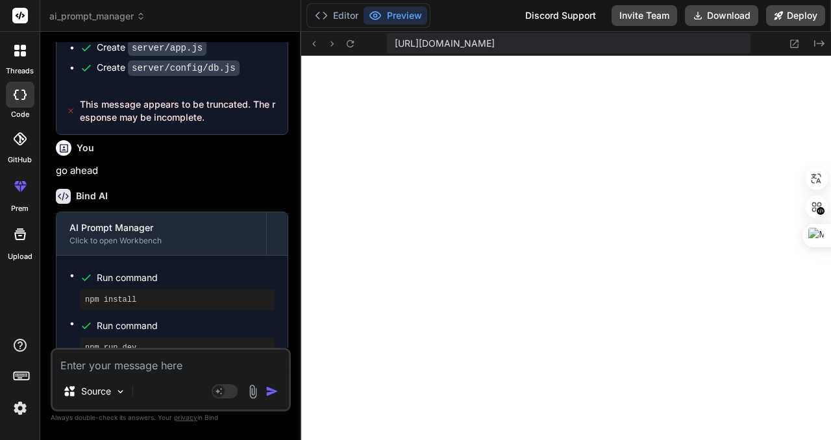
click at [114, 12] on span "ai_prompt_manager" at bounding box center [97, 16] width 96 height 13
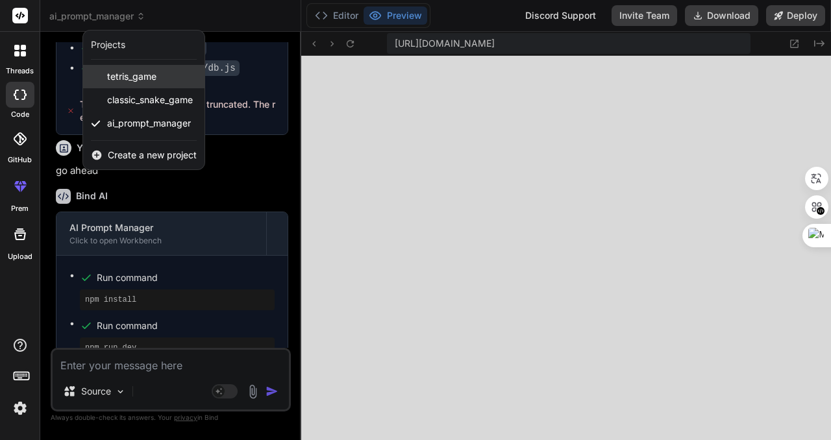
click at [143, 75] on span "tetris_game" at bounding box center [131, 76] width 49 height 13
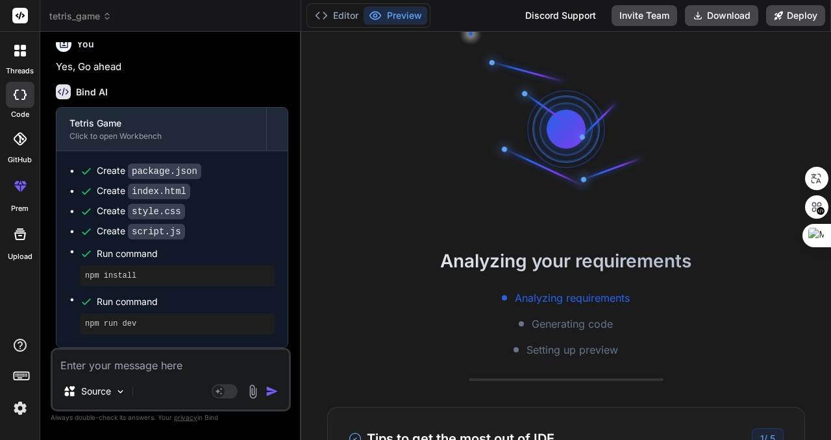
scroll to position [1147, 0]
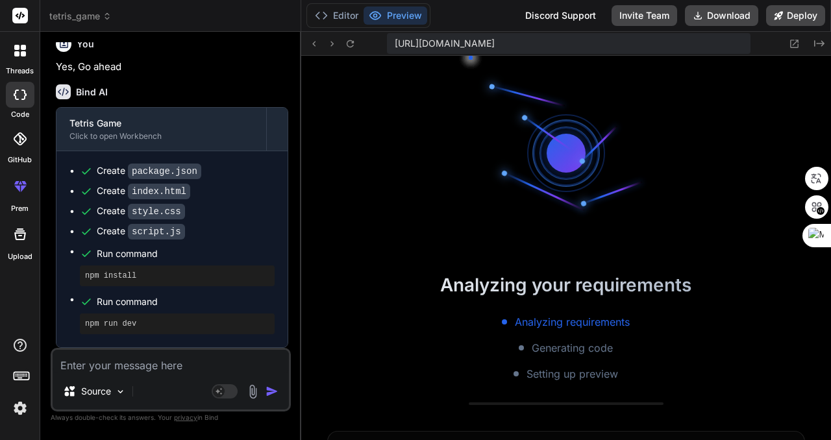
type textarea "x"
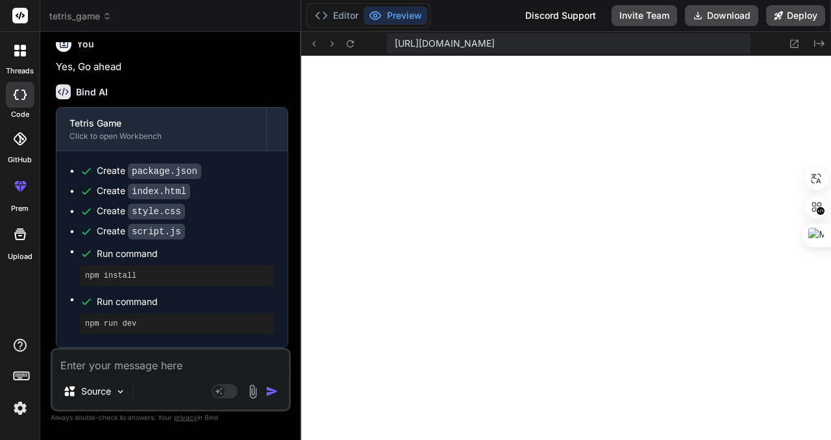
scroll to position [1529, 0]
click at [816, 40] on icon "Created with Pixso." at bounding box center [819, 43] width 10 height 10
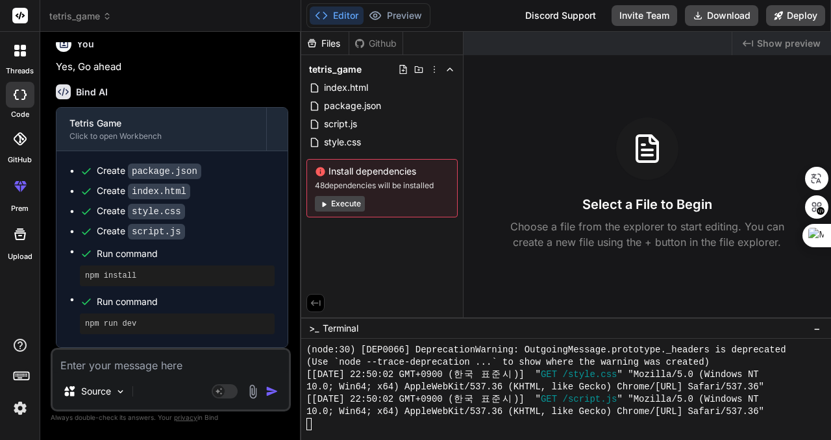
click at [772, 45] on span "Show preview" at bounding box center [789, 43] width 64 height 13
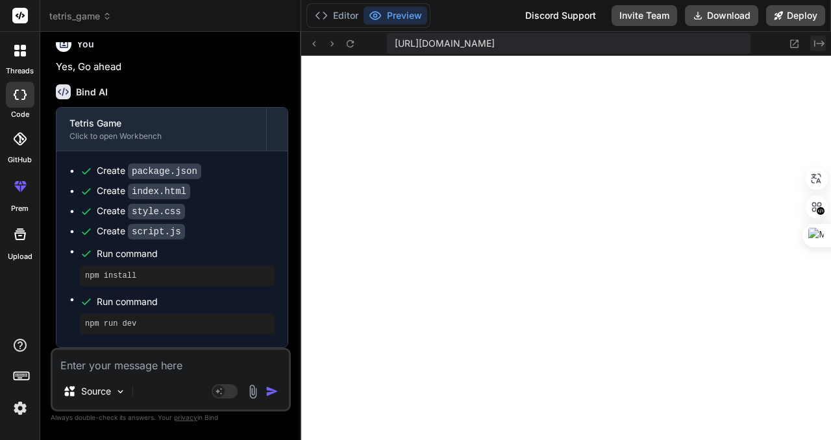
click at [819, 43] on icon "Created with Pixso." at bounding box center [819, 43] width 10 height 10
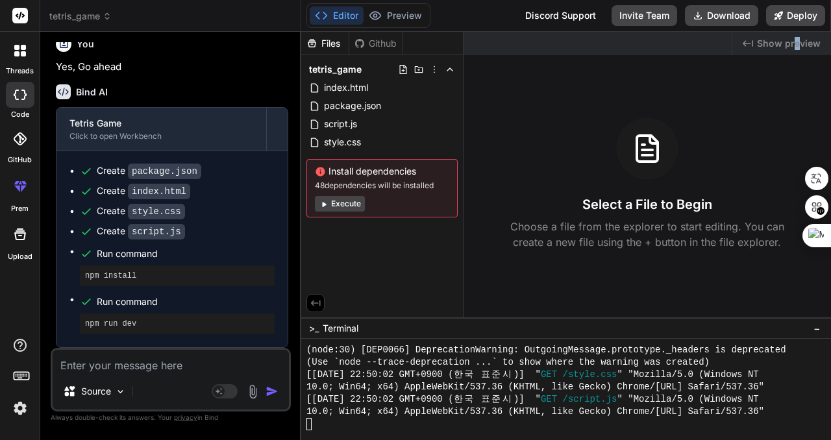
click at [796, 49] on div "Created with Pixso. Show preview" at bounding box center [781, 43] width 99 height 23
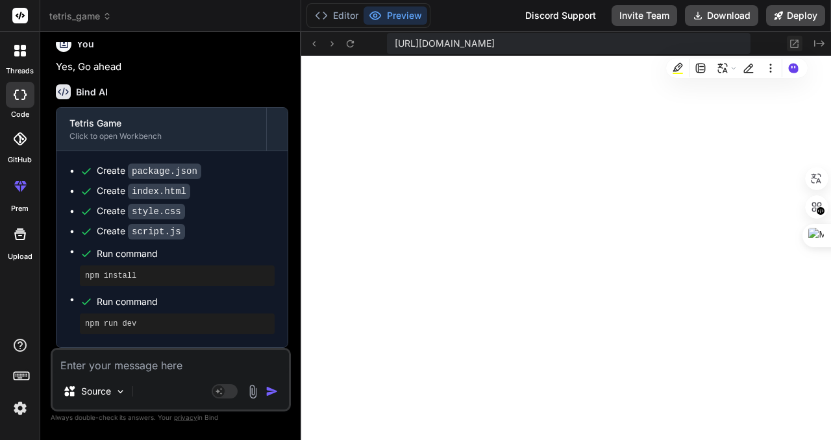
click at [794, 42] on icon at bounding box center [794, 43] width 11 height 11
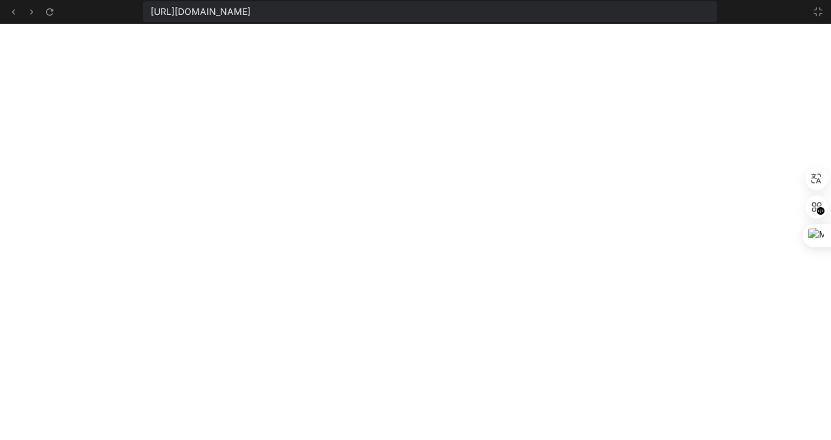
scroll to position [1603, 0]
click at [820, 6] on button at bounding box center [818, 12] width 16 height 16
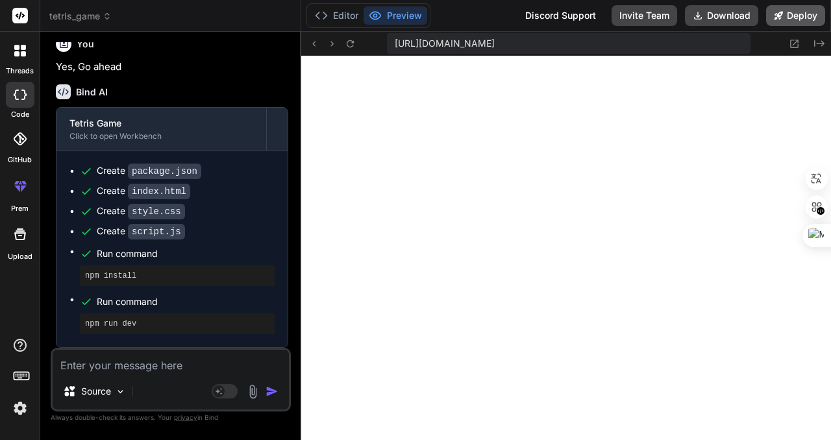
scroll to position [1677, 0]
click at [818, 41] on icon "Created with Pixso." at bounding box center [819, 43] width 10 height 10
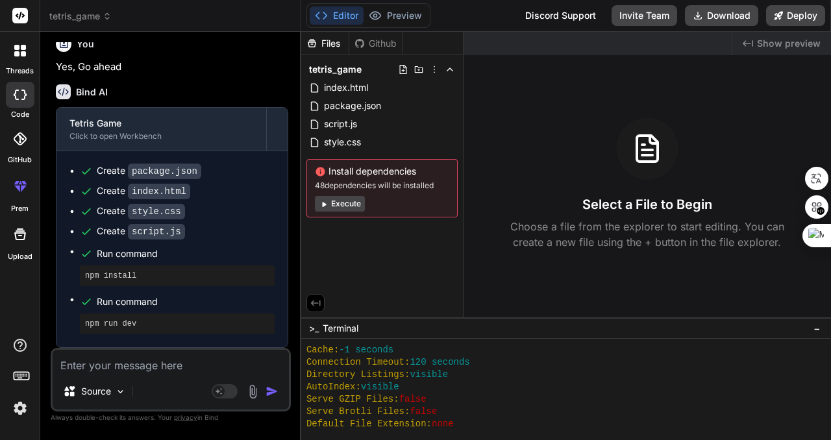
scroll to position [1417, 0]
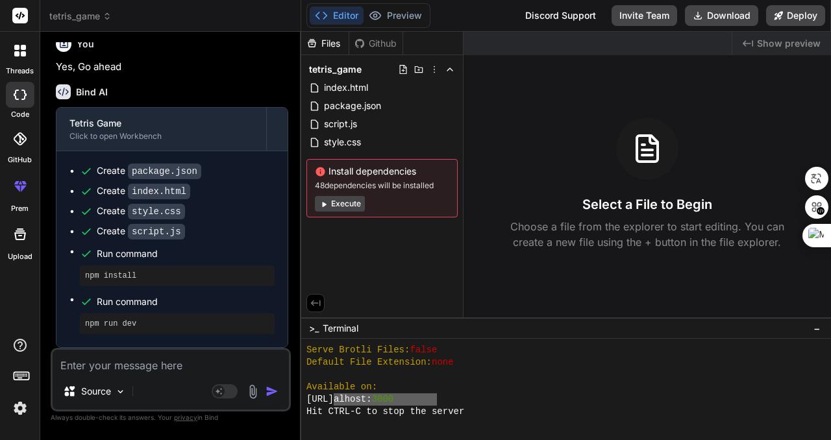
drag, startPoint x: 435, startPoint y: 400, endPoint x: 378, endPoint y: 399, distance: 57.1
click at [372, 399] on div "http://loc alhost: 3000" at bounding box center [559, 399] width 507 height 12
click at [416, 391] on div "Available on:" at bounding box center [559, 387] width 507 height 12
drag, startPoint x: 432, startPoint y: 399, endPoint x: 319, endPoint y: 397, distance: 112.9
click at [319, 397] on div "http://localhost: 3000" at bounding box center [559, 399] width 507 height 12
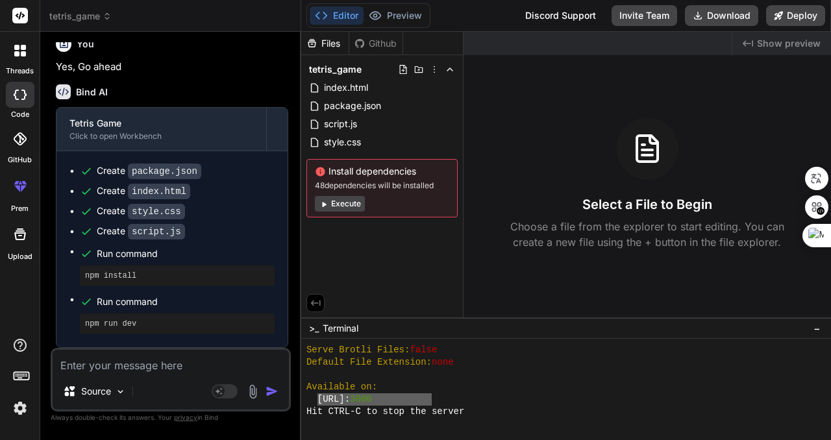
type textarea "http://localhost:3000"
click at [77, 17] on span "tetris_game" at bounding box center [80, 16] width 62 height 13
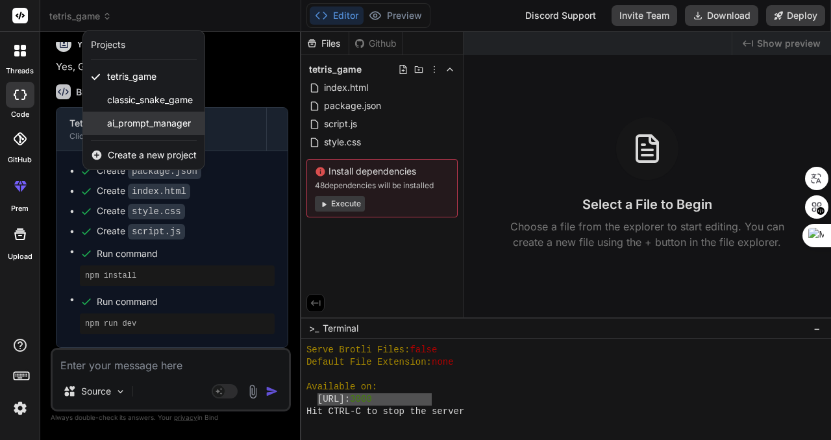
click at [139, 118] on span "ai_prompt_manager" at bounding box center [149, 123] width 84 height 13
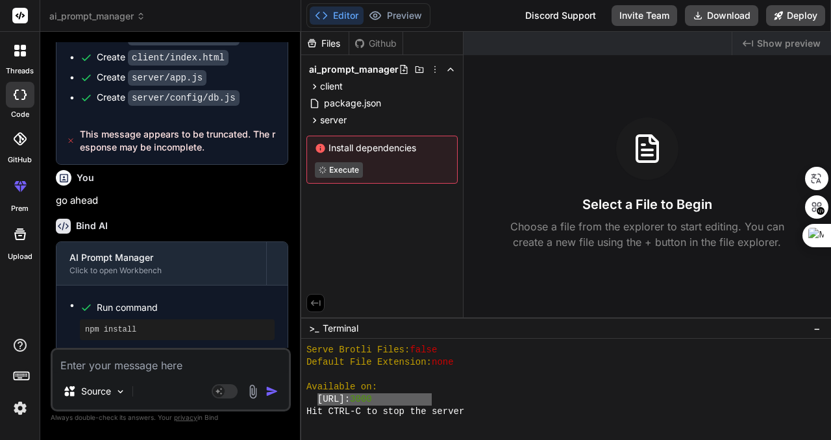
scroll to position [1906, 0]
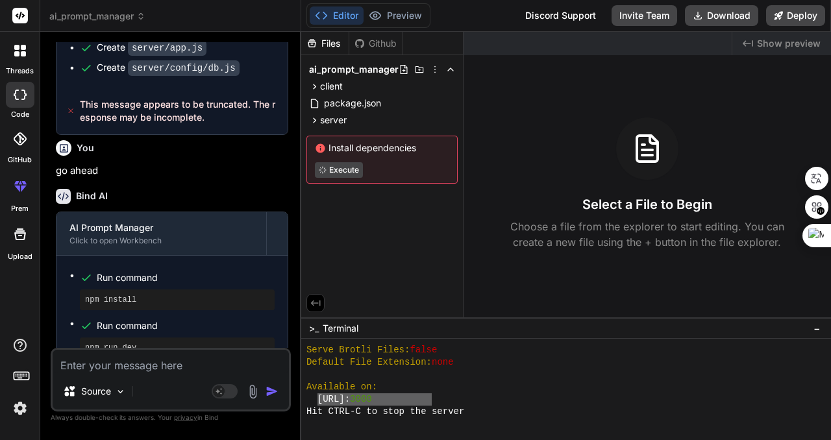
click at [792, 46] on span "Show preview" at bounding box center [789, 43] width 64 height 13
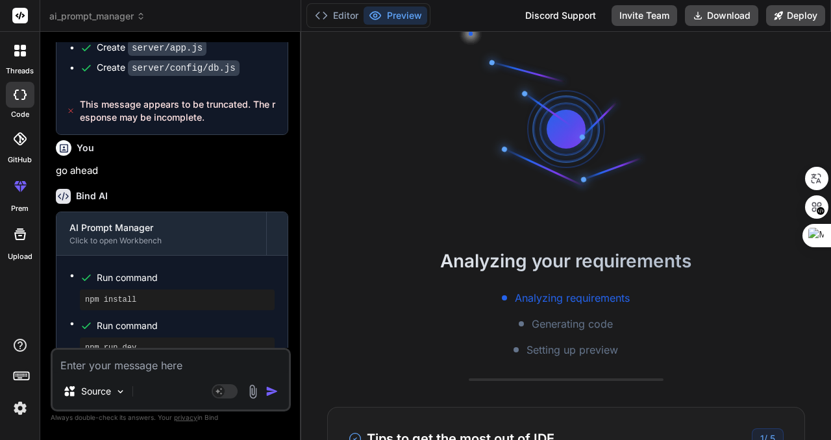
click at [24, 54] on icon at bounding box center [23, 53] width 5 height 5
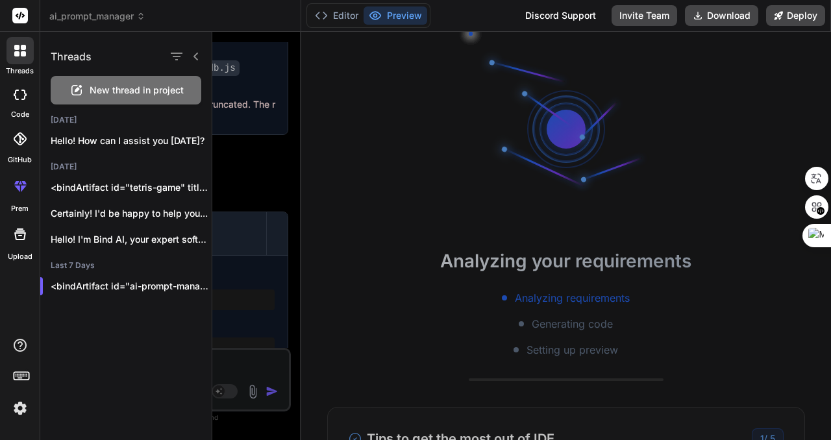
click at [20, 15] on icon at bounding box center [21, 16] width 10 height 8
click at [19, 94] on icon at bounding box center [20, 95] width 13 height 10
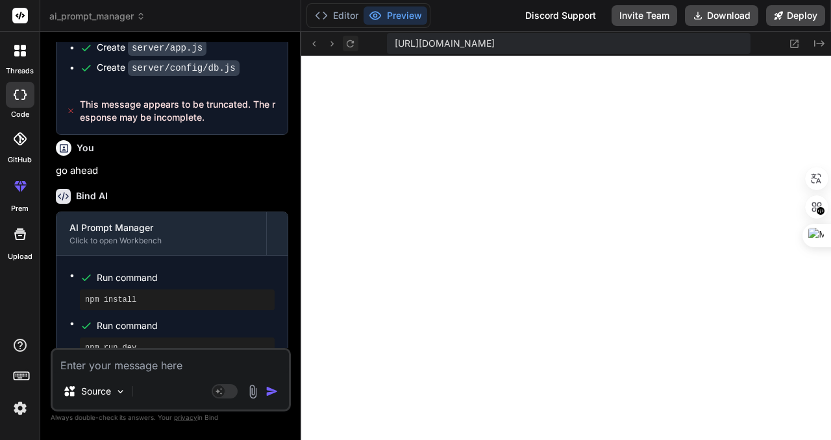
click at [350, 42] on icon at bounding box center [350, 43] width 11 height 11
click at [351, 42] on icon at bounding box center [350, 43] width 11 height 11
click at [731, 19] on button "Download" at bounding box center [721, 15] width 73 height 21
drag, startPoint x: 573, startPoint y: 40, endPoint x: 790, endPoint y: 43, distance: 217.4
click at [790, 43] on div "https://u3uk0f35zsjjbn9cprh6fq9h0p4tm2-wnxx--5173--96435430.local-corp.webconta…" at bounding box center [566, 44] width 530 height 24
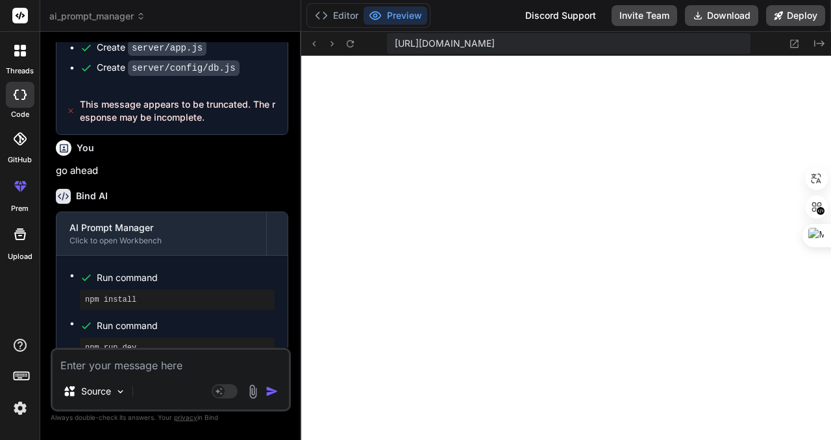
click at [495, 41] on span "https://u3uk0f35zsjjbn9cprh6fq9h0p4tm2-wnxx--5173--96435430.local-corp.webconta…" at bounding box center [445, 43] width 100 height 13
click at [419, 45] on span "https://u3uk0f35zsjjbn9cprh6fq9h0p4tm2-wnxx--5173--96435430.local-corp.webconta…" at bounding box center [445, 43] width 100 height 13
click at [817, 43] on icon at bounding box center [819, 43] width 10 height 6
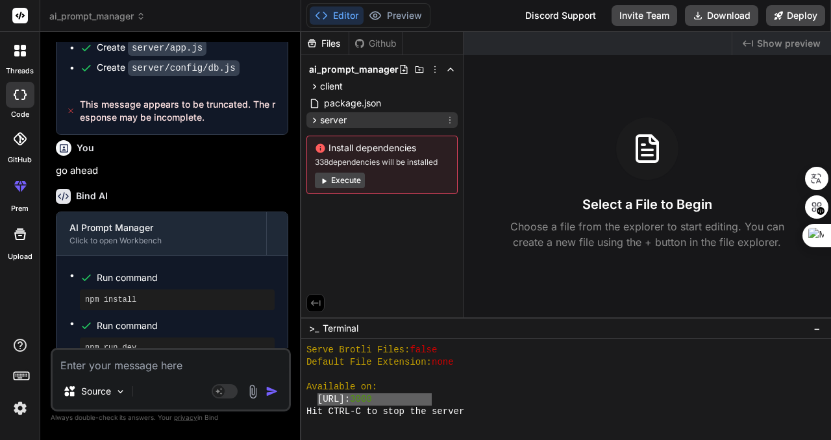
click at [315, 120] on icon at bounding box center [314, 119] width 3 height 5
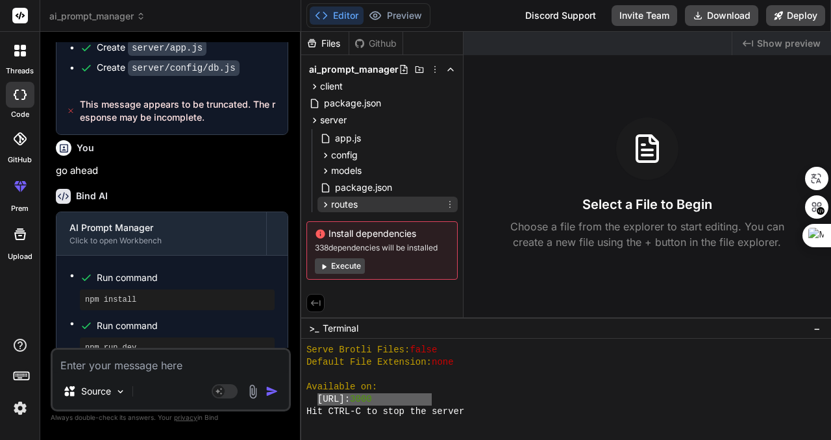
click at [323, 206] on icon at bounding box center [325, 204] width 11 height 11
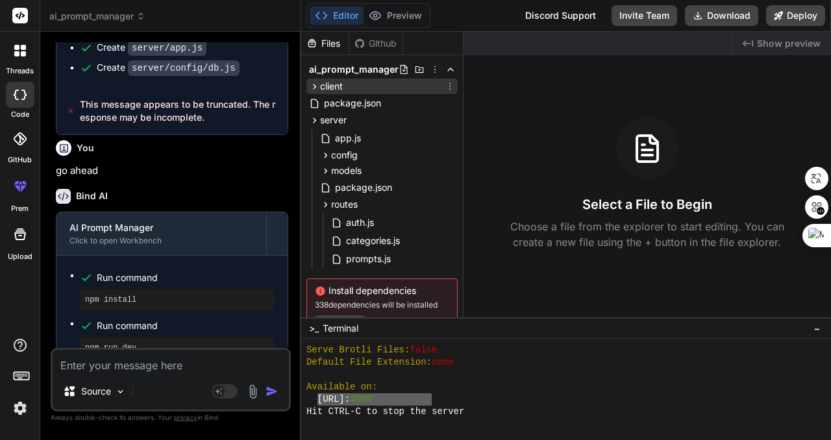
click at [317, 89] on icon at bounding box center [314, 86] width 11 height 11
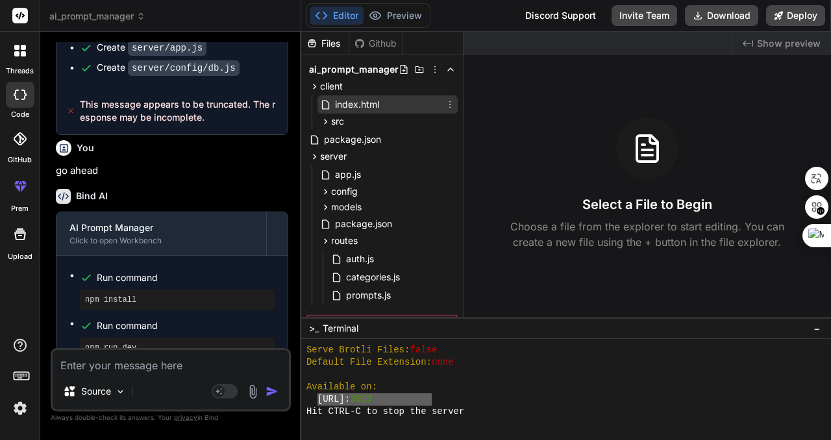
click at [350, 105] on span "index.html" at bounding box center [357, 105] width 47 height 16
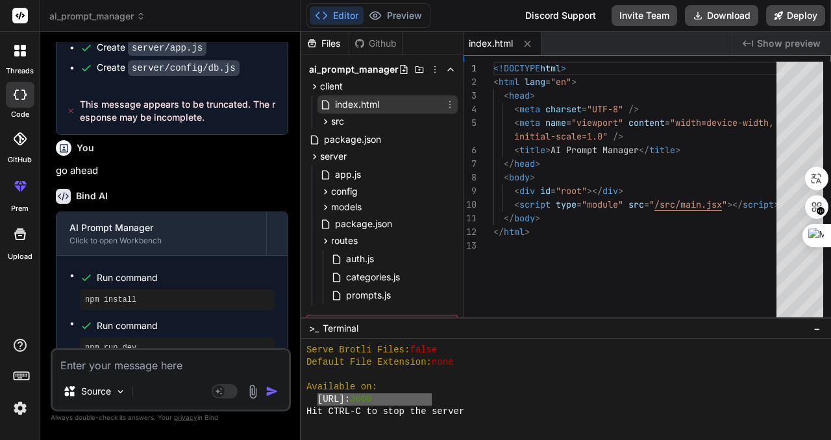
type textarea "x"
click at [343, 123] on span "src" at bounding box center [337, 121] width 13 height 13
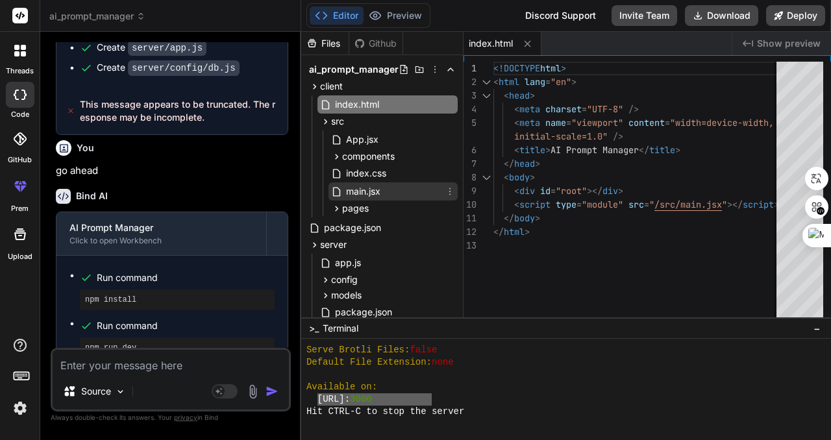
click at [371, 190] on span "main.jsx" at bounding box center [363, 192] width 37 height 16
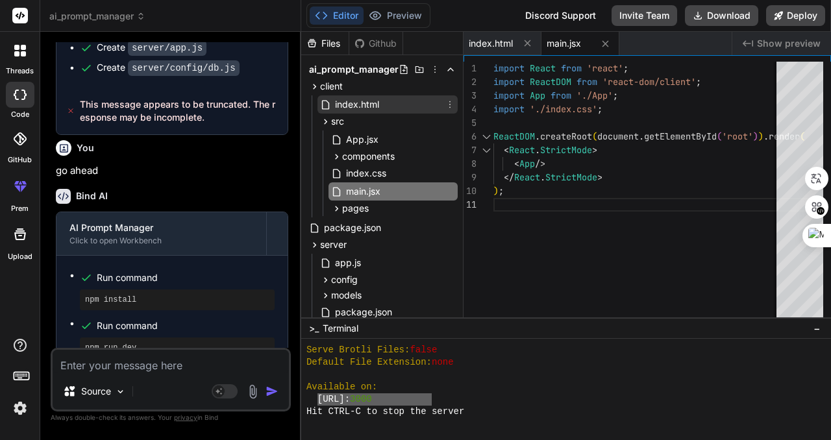
click at [365, 103] on span "index.html" at bounding box center [357, 105] width 47 height 16
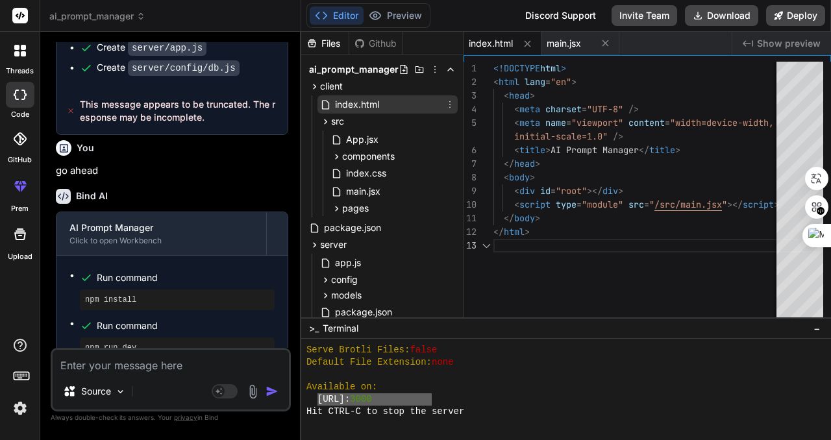
click at [365, 103] on span "index.html" at bounding box center [357, 105] width 47 height 16
drag, startPoint x: 365, startPoint y: 103, endPoint x: 358, endPoint y: 104, distance: 6.6
click at [358, 104] on span "index.html" at bounding box center [357, 105] width 47 height 16
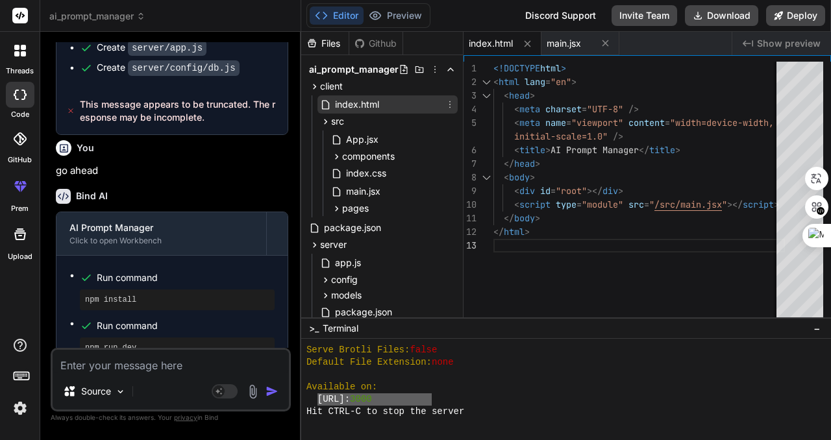
click at [358, 104] on span "index.html" at bounding box center [357, 105] width 47 height 16
click at [486, 95] on div at bounding box center [486, 96] width 17 height 14
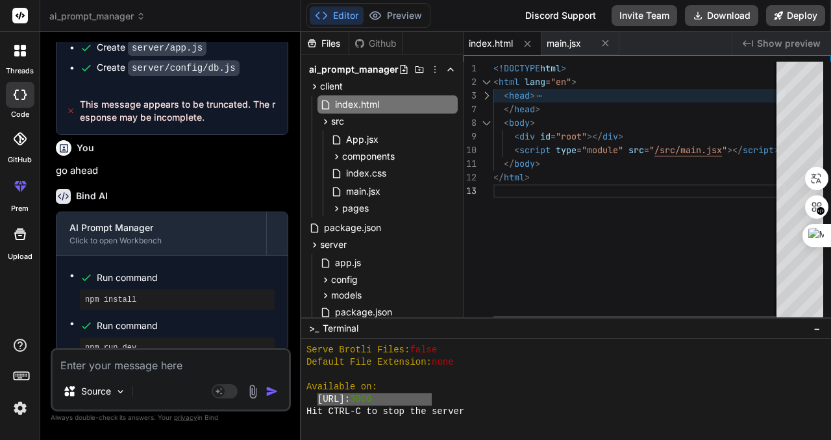
click at [487, 95] on div at bounding box center [486, 96] width 17 height 14
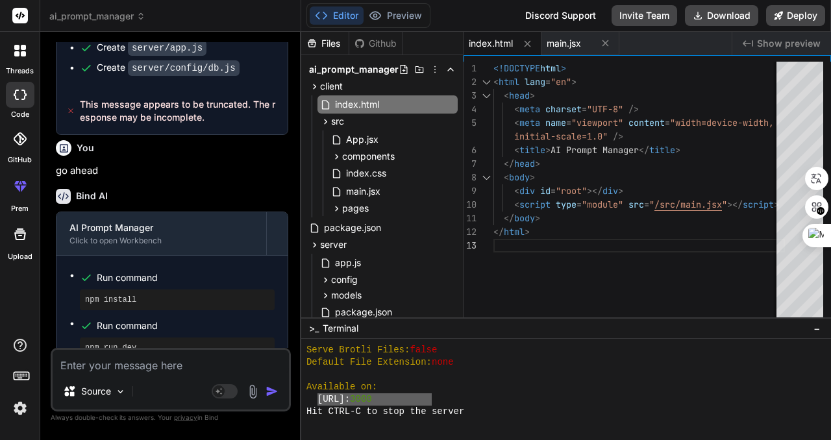
click at [544, 382] on div "Available on:" at bounding box center [559, 387] width 507 height 12
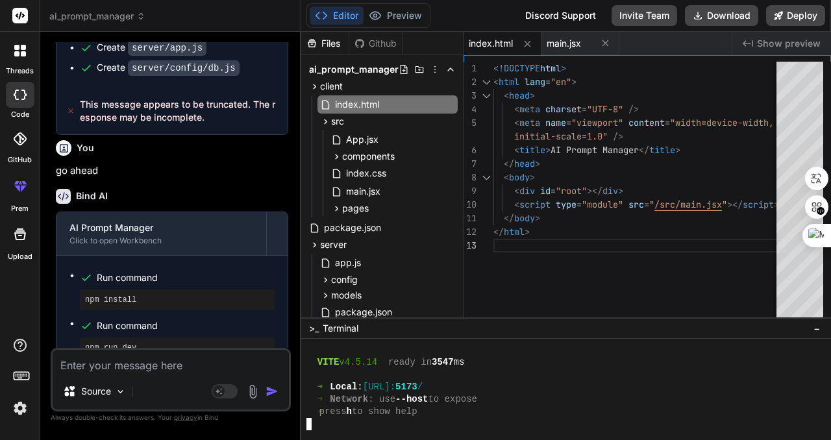
scroll to position [2047, 0]
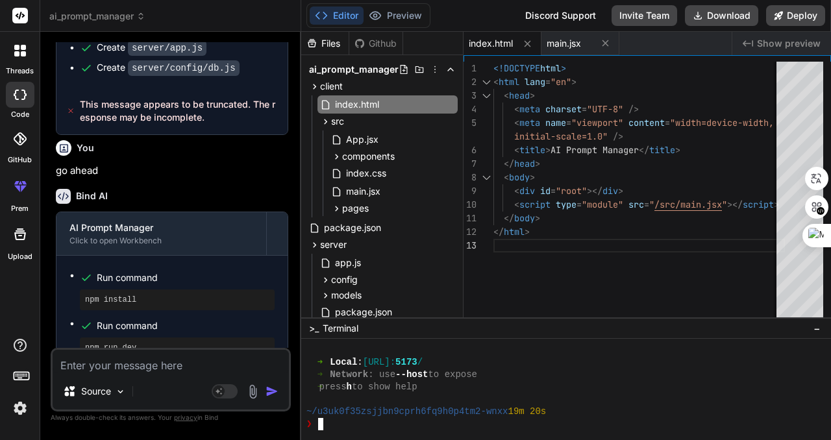
click at [557, 380] on div "➜ Network : use --host to expose" at bounding box center [559, 375] width 507 height 12
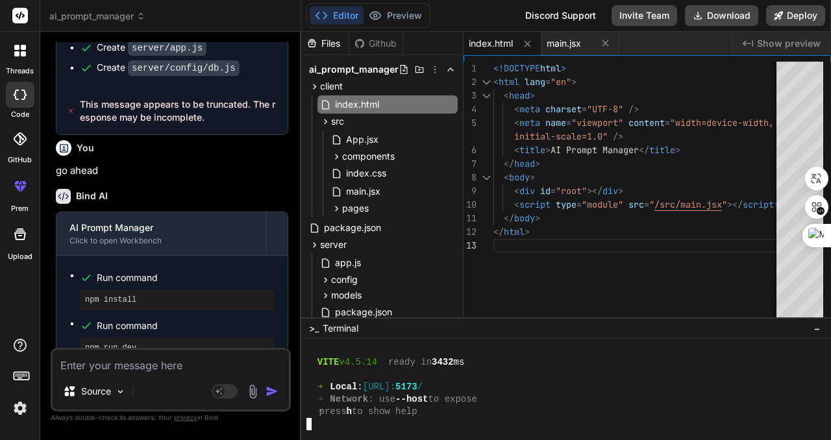
scroll to position [2183, 0]
click at [789, 42] on span "Show preview" at bounding box center [789, 43] width 64 height 13
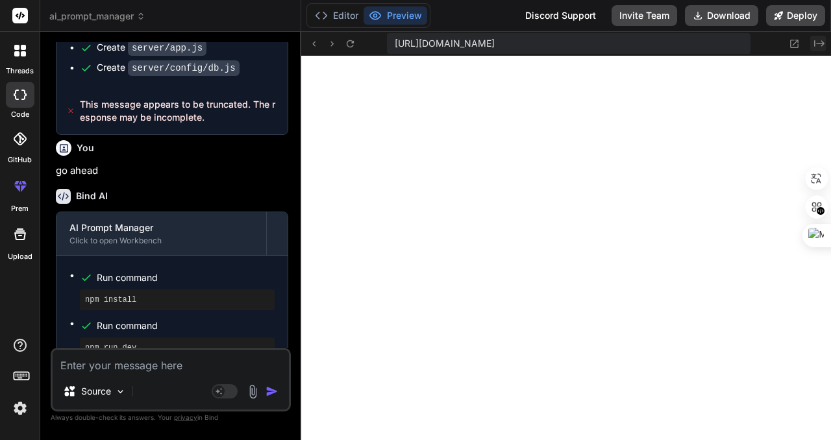
click at [818, 44] on icon "Created with Pixso." at bounding box center [819, 43] width 10 height 10
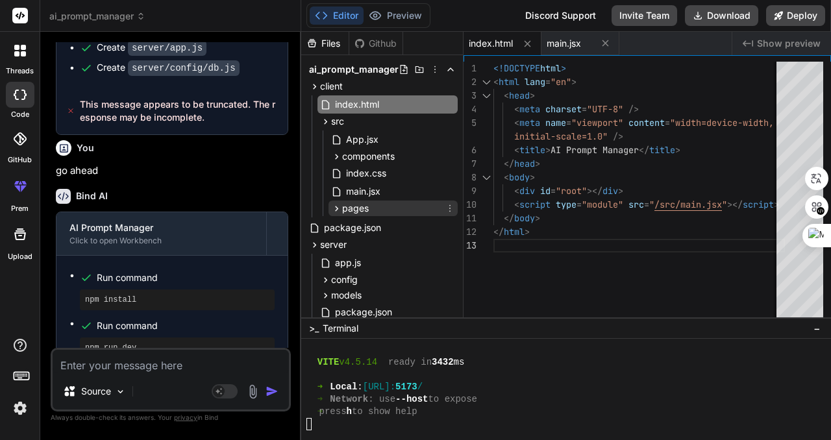
click at [349, 212] on span "pages" at bounding box center [355, 208] width 27 height 13
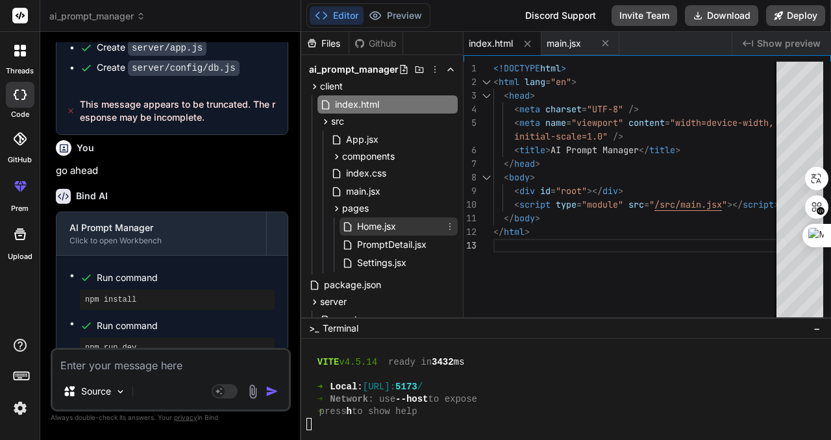
click at [377, 227] on span "Home.jsx" at bounding box center [377, 227] width 42 height 16
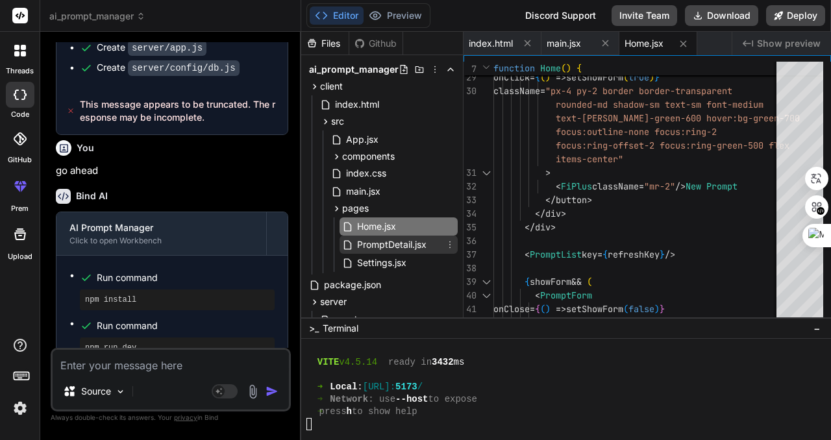
click at [395, 247] on span "PromptDetail.jsx" at bounding box center [392, 245] width 72 height 16
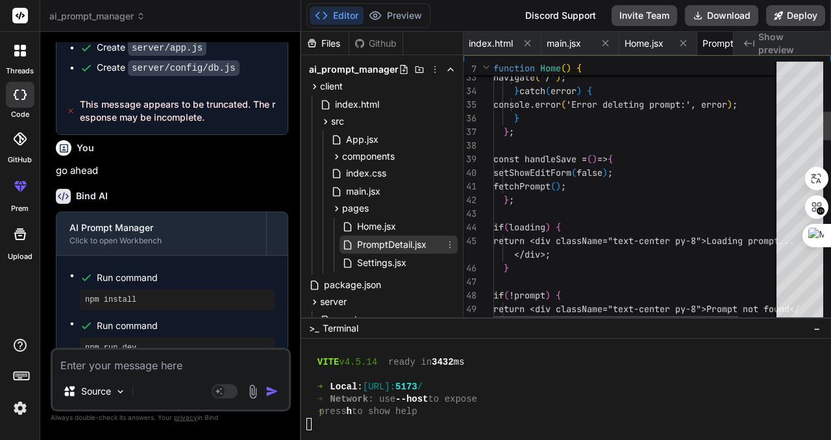
scroll to position [0, 67]
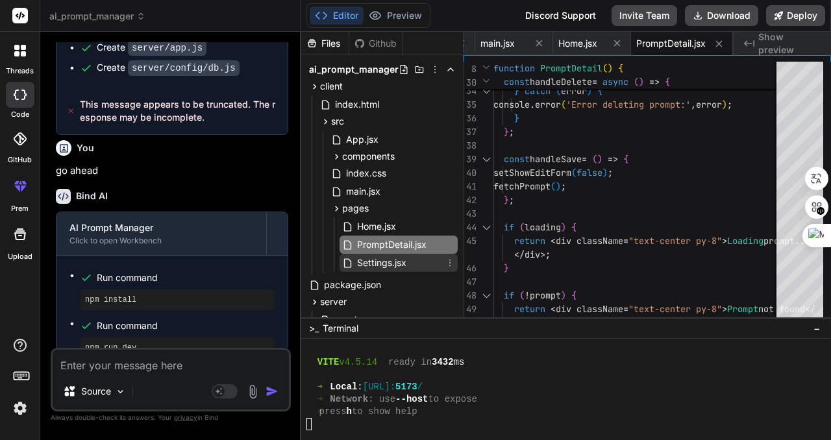
click at [379, 265] on span "Settings.jsx" at bounding box center [382, 263] width 52 height 16
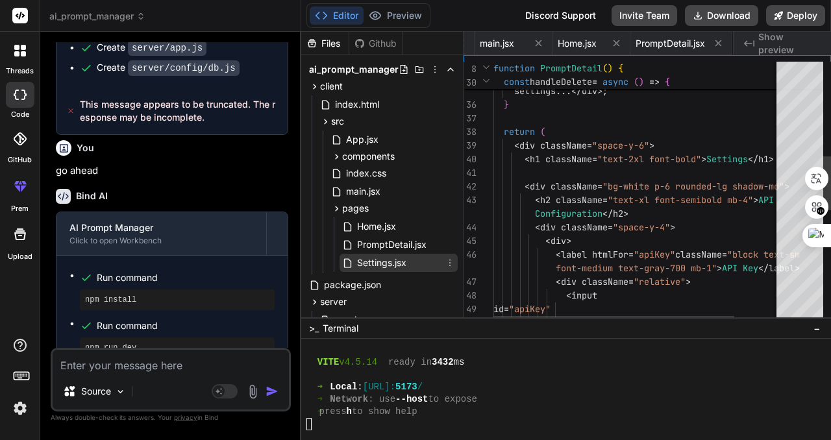
scroll to position [0, 149]
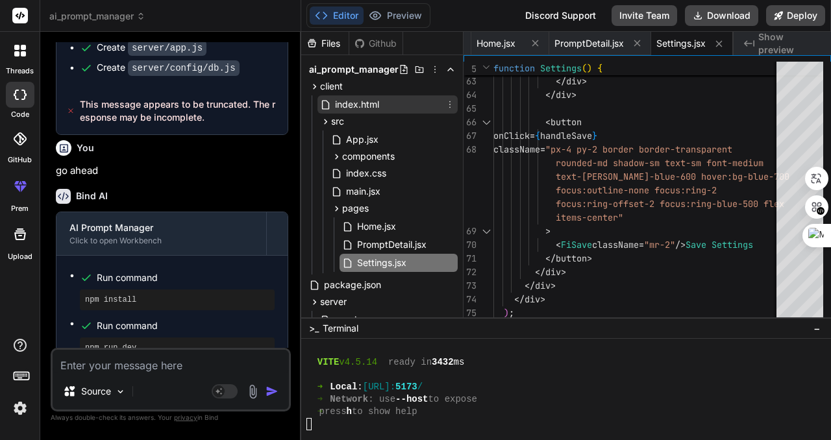
click at [360, 103] on span "index.html" at bounding box center [357, 105] width 47 height 16
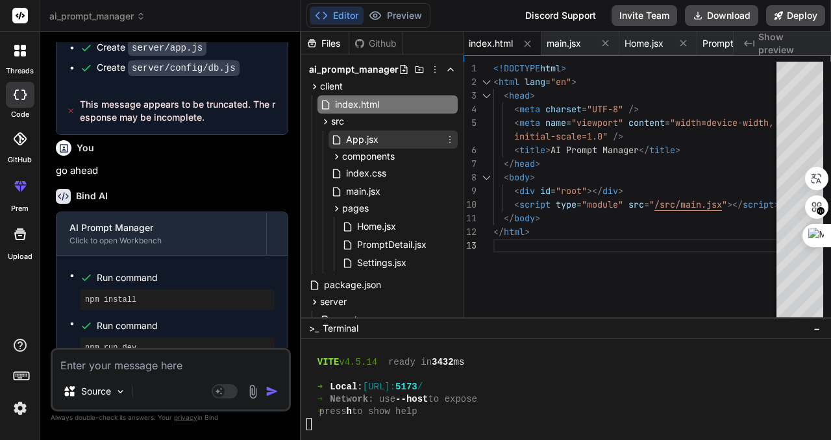
click at [365, 139] on span "App.jsx" at bounding box center [362, 140] width 35 height 16
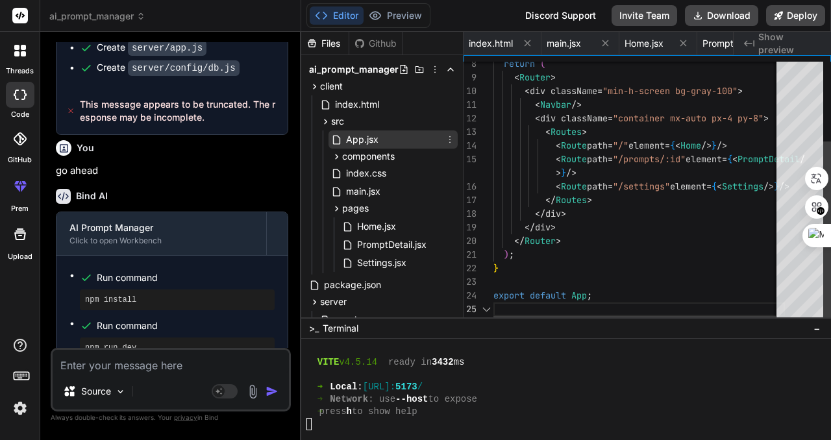
scroll to position [0, 227]
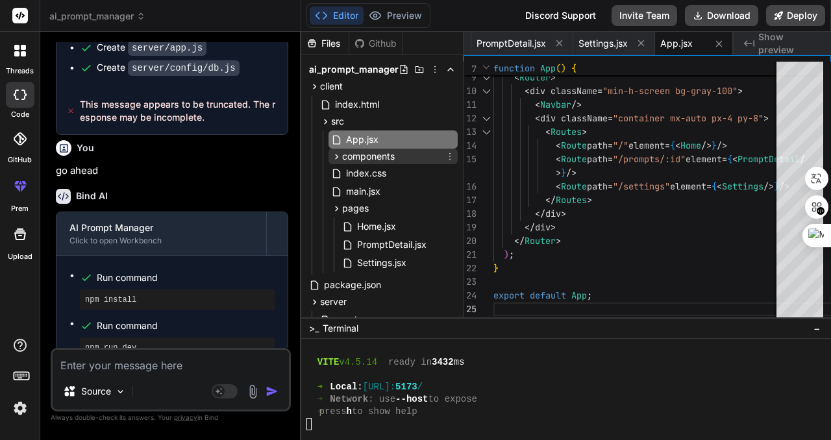
click at [369, 159] on span "components" at bounding box center [368, 156] width 53 height 13
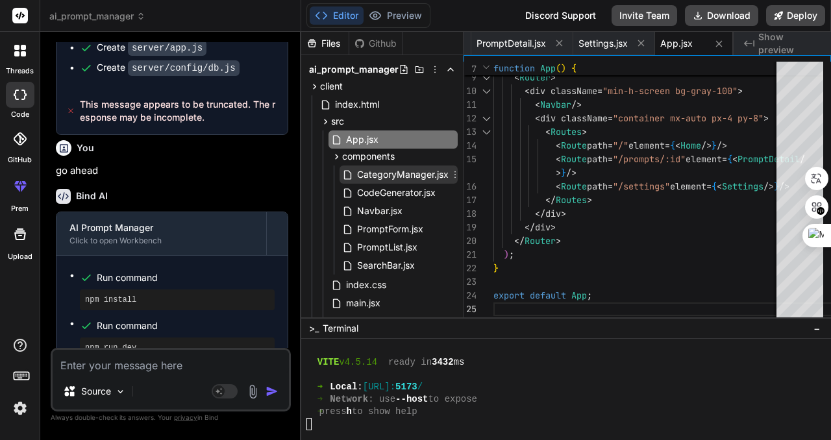
click at [397, 178] on span "CategoryManager.jsx" at bounding box center [403, 175] width 94 height 16
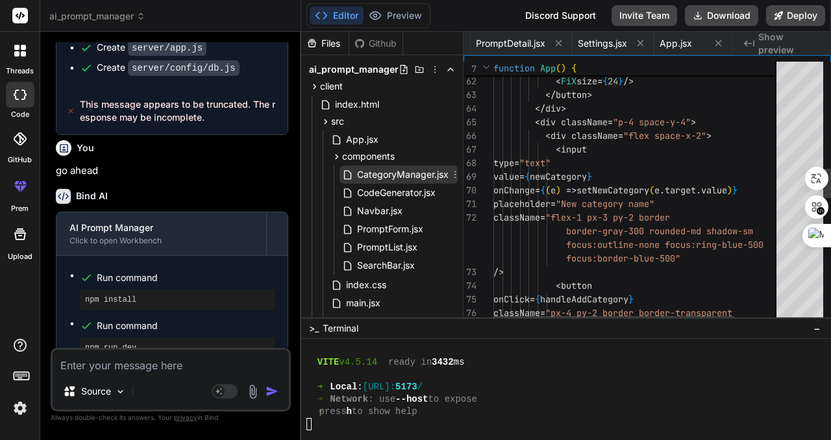
scroll to position [0, 350]
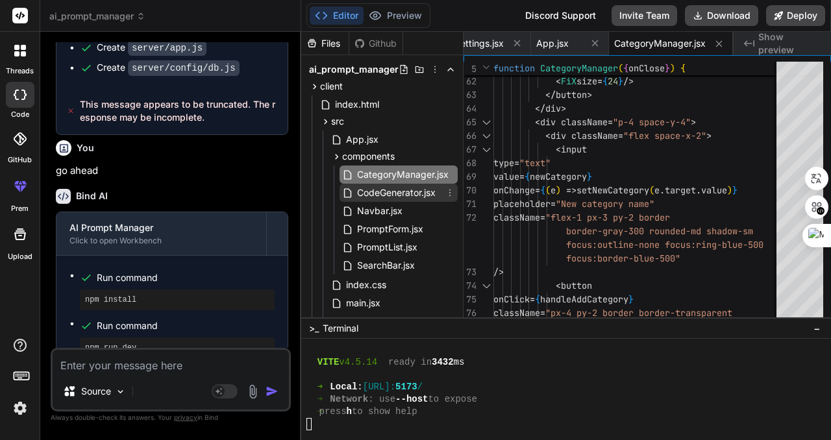
click at [399, 195] on span "CodeGenerator.jsx" at bounding box center [396, 193] width 81 height 16
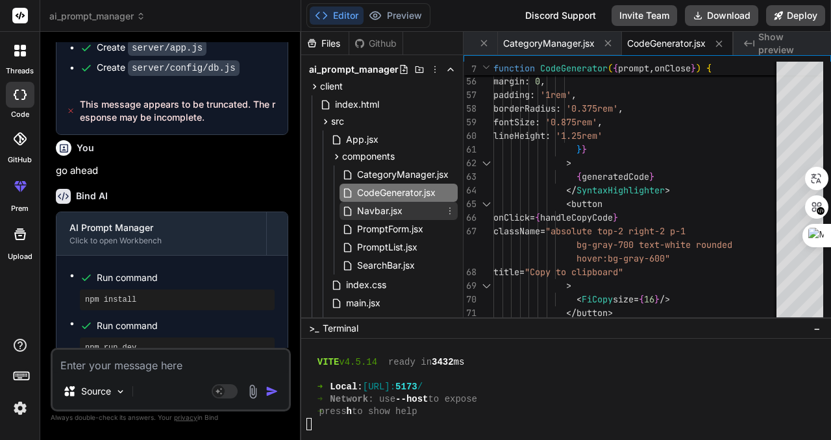
click at [395, 211] on span "Navbar.jsx" at bounding box center [380, 211] width 48 height 16
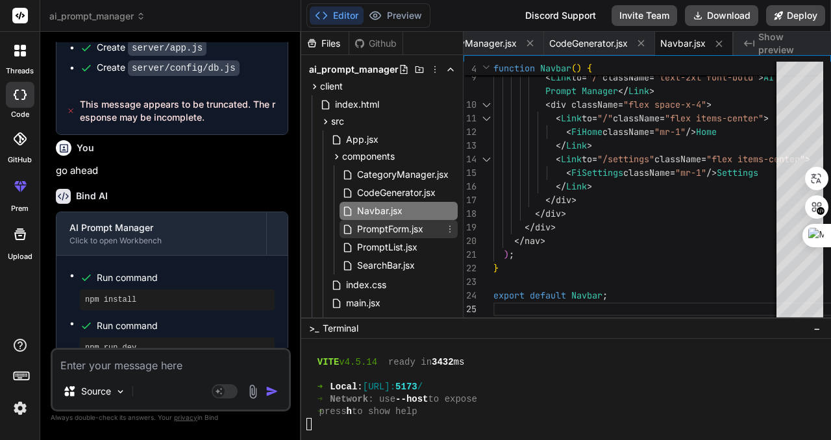
click at [391, 230] on span "PromptForm.jsx" at bounding box center [390, 229] width 69 height 16
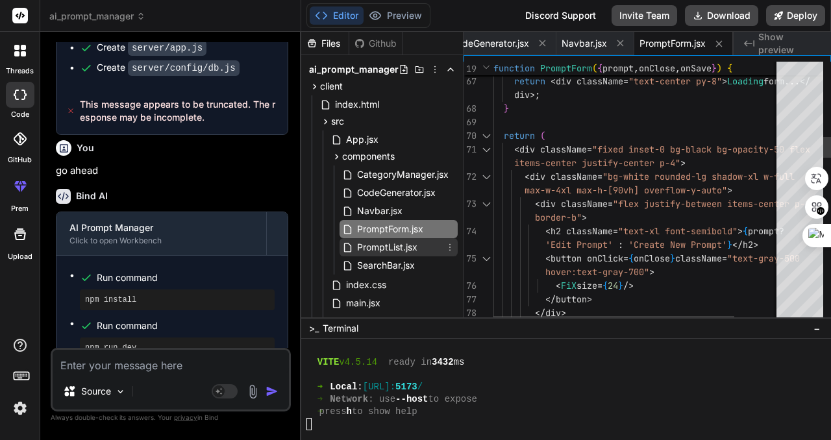
click at [390, 244] on span "PromptList.jsx" at bounding box center [387, 247] width 63 height 16
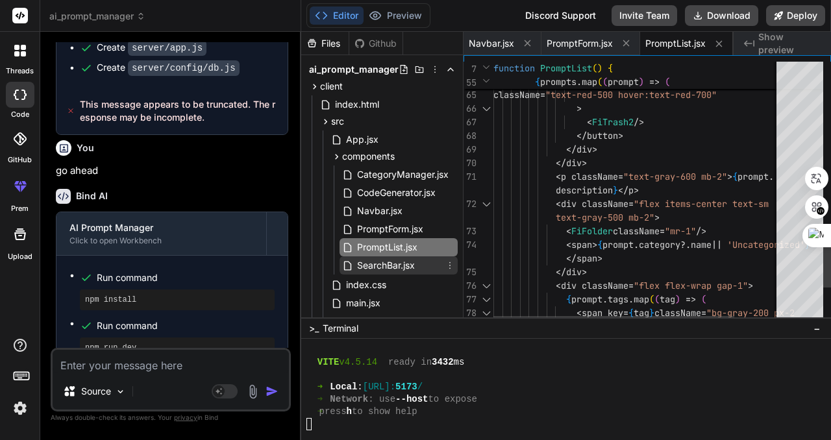
click at [381, 270] on span "SearchBar.jsx" at bounding box center [386, 266] width 60 height 16
type textarea "</button> </div> </div> ); } export default SearchBar;"
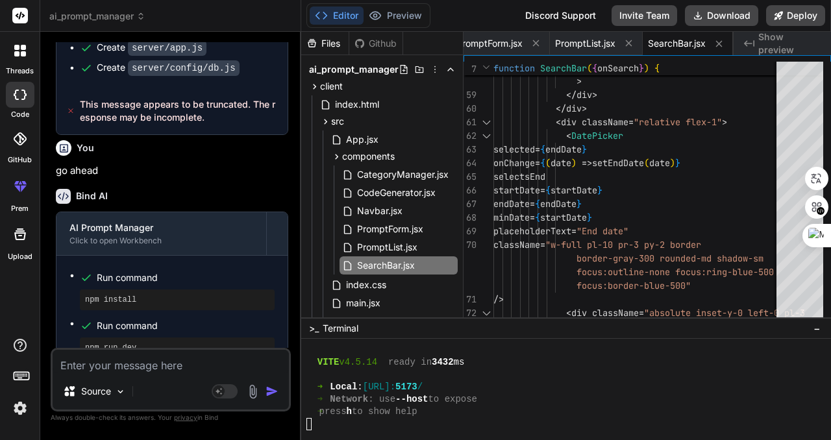
click at [326, 42] on div "Files" at bounding box center [324, 43] width 47 height 13
click at [382, 45] on div "Github" at bounding box center [375, 43] width 53 height 13
click at [330, 45] on div "Files" at bounding box center [324, 43] width 47 height 13
click at [397, 13] on button "Preview" at bounding box center [395, 15] width 64 height 18
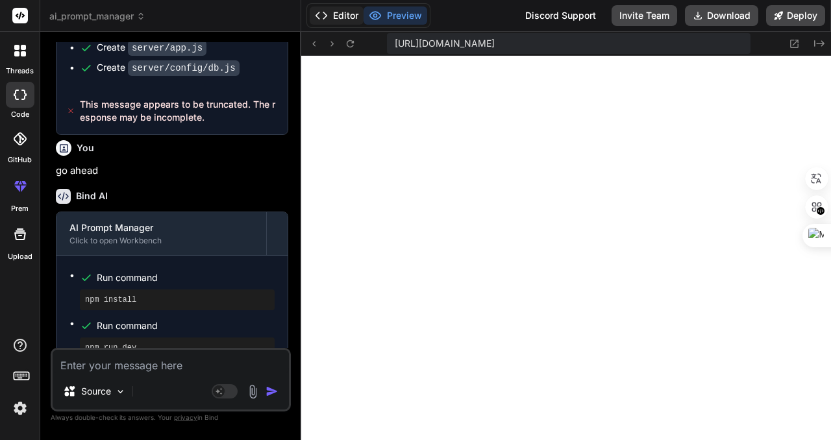
click at [343, 14] on button "Editor" at bounding box center [337, 15] width 54 height 18
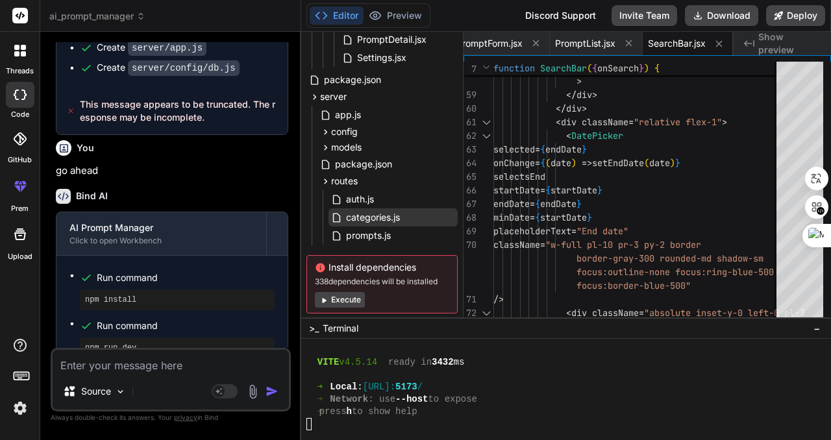
scroll to position [341, 0]
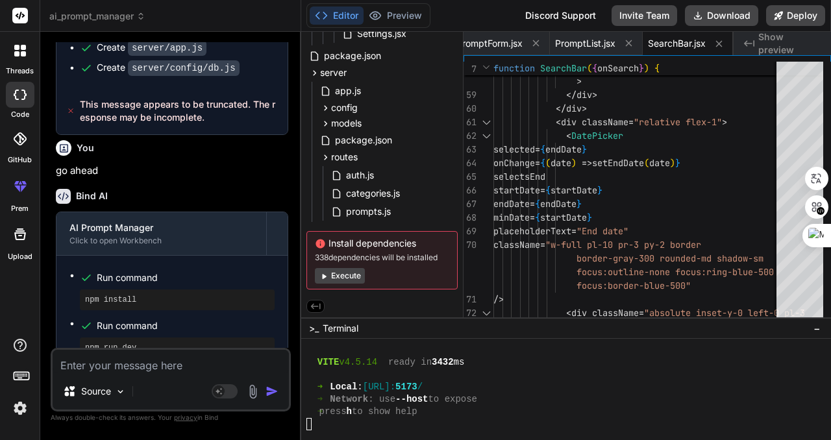
click at [341, 273] on button "Execute" at bounding box center [340, 276] width 50 height 16
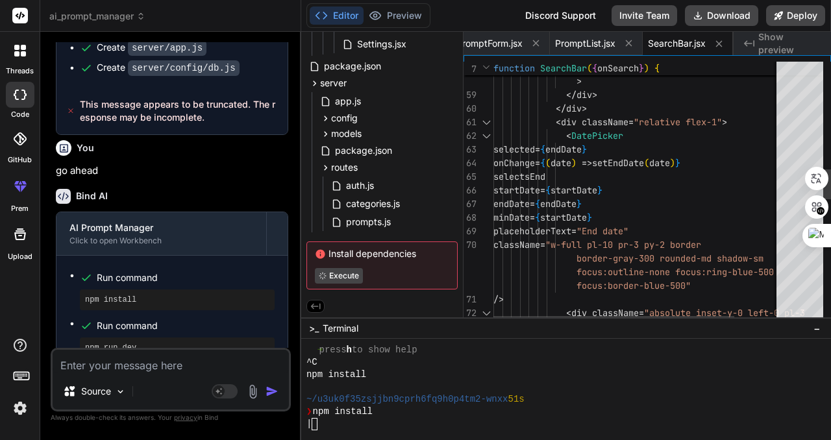
scroll to position [2331, 0]
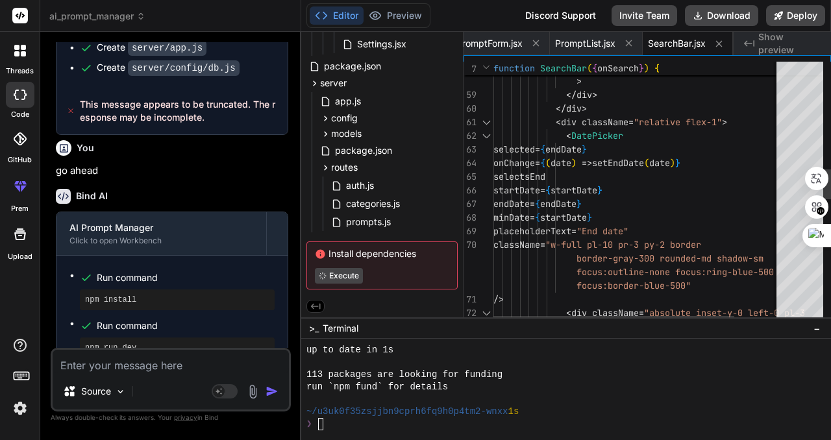
type textarea "x"
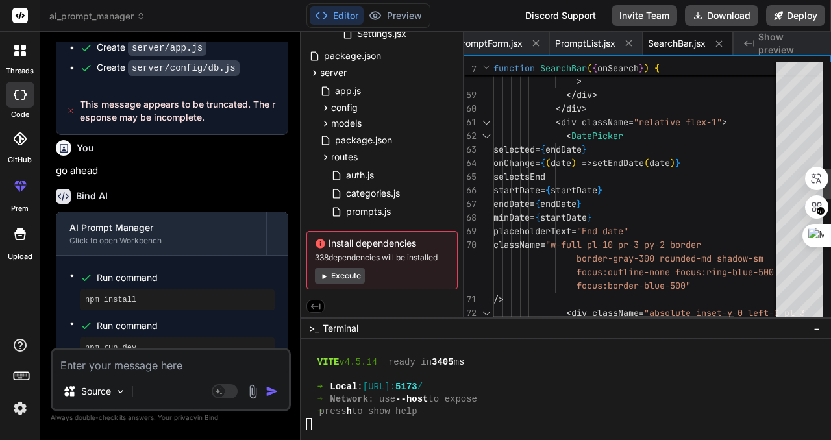
scroll to position [2466, 0]
click at [391, 12] on button "Preview" at bounding box center [395, 15] width 64 height 18
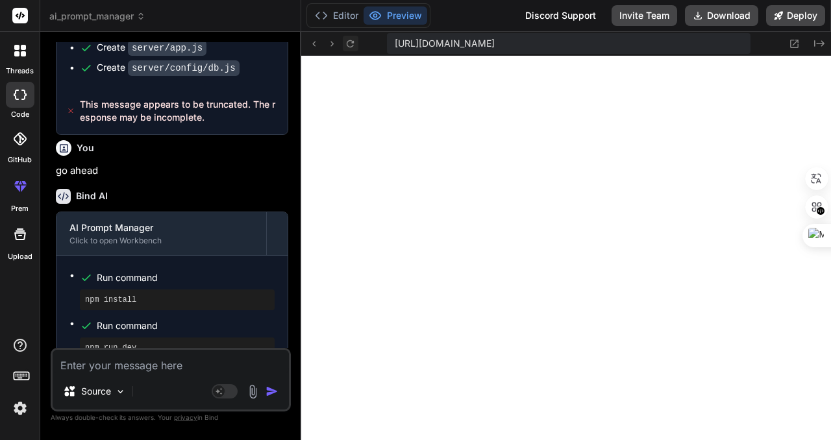
click at [345, 47] on icon at bounding box center [350, 43] width 11 height 11
click at [351, 38] on icon at bounding box center [350, 43] width 11 height 11
click at [350, 45] on icon at bounding box center [350, 43] width 11 height 11
click at [341, 14] on button "Editor" at bounding box center [337, 15] width 54 height 18
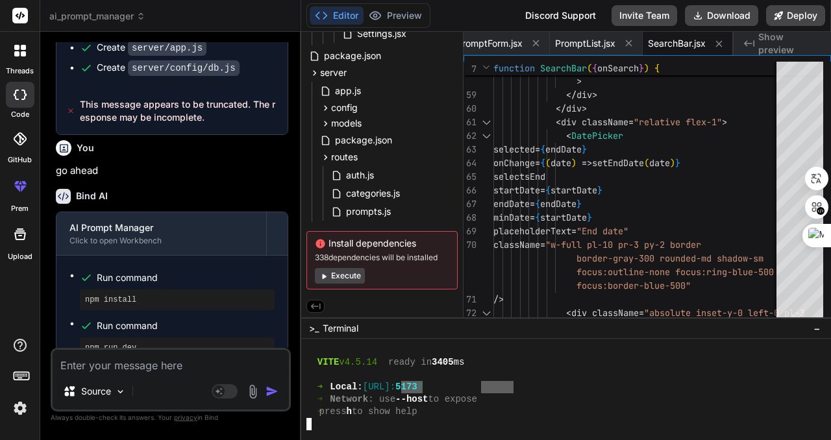
drag, startPoint x: 513, startPoint y: 389, endPoint x: 483, endPoint y: 390, distance: 30.5
click at [482, 390] on div "➜ Local : http://localhost: 5 173 /" at bounding box center [559, 387] width 507 height 12
drag, startPoint x: 383, startPoint y: 387, endPoint x: 503, endPoint y: 386, distance: 120.1
type textarea "http://localhost:5173/"
click at [537, 384] on div "➜ Local : http://localhost: 5173 /" at bounding box center [559, 387] width 507 height 12
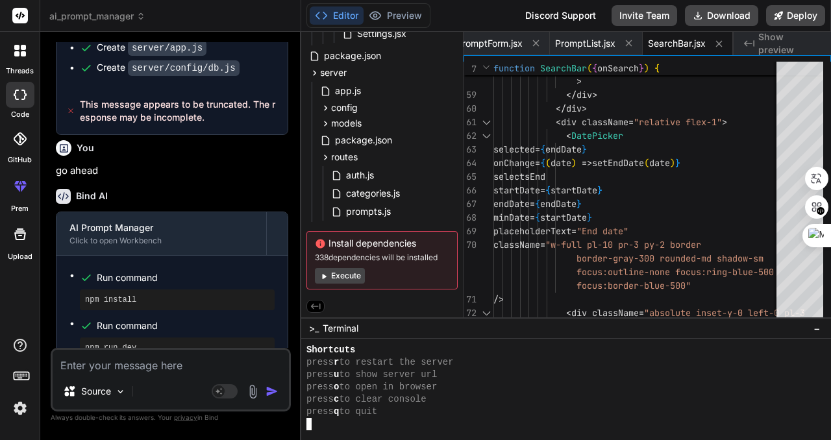
scroll to position [2553, 0]
click at [768, 40] on span "Show preview" at bounding box center [789, 44] width 62 height 26
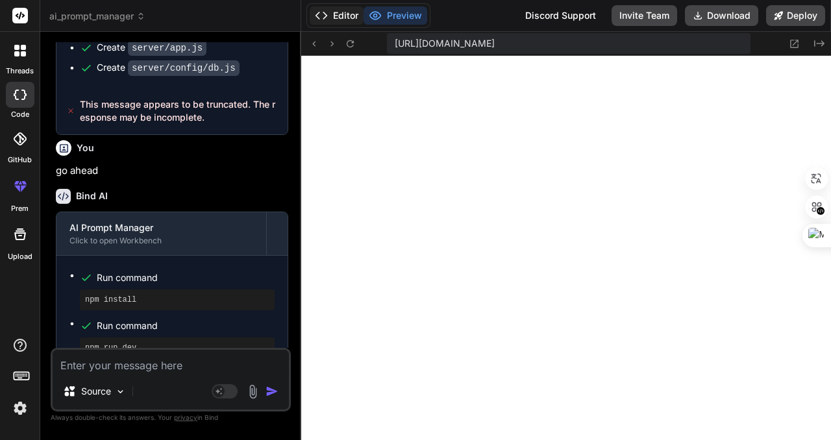
click at [350, 14] on button "Editor" at bounding box center [337, 15] width 54 height 18
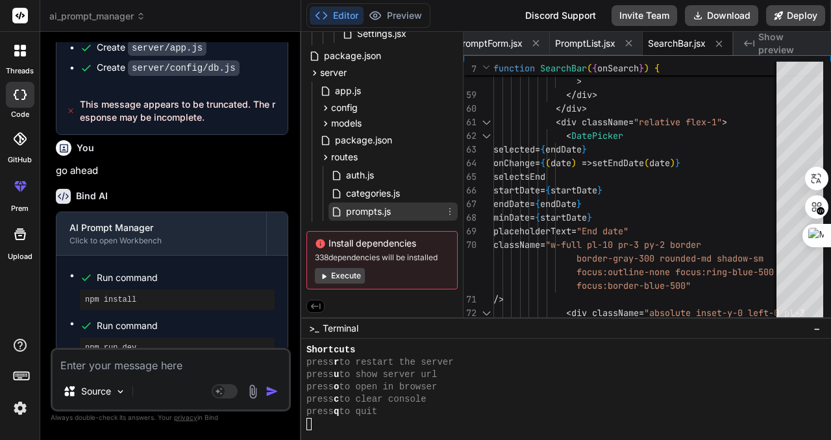
click at [367, 212] on span "prompts.js" at bounding box center [368, 212] width 47 height 16
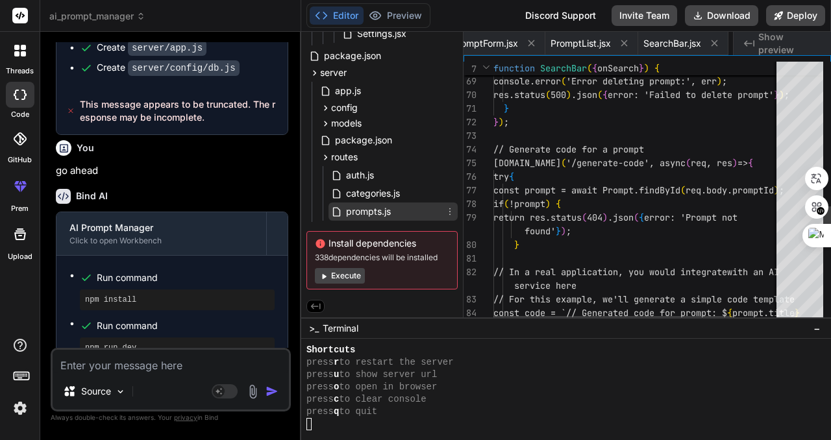
scroll to position [0, 903]
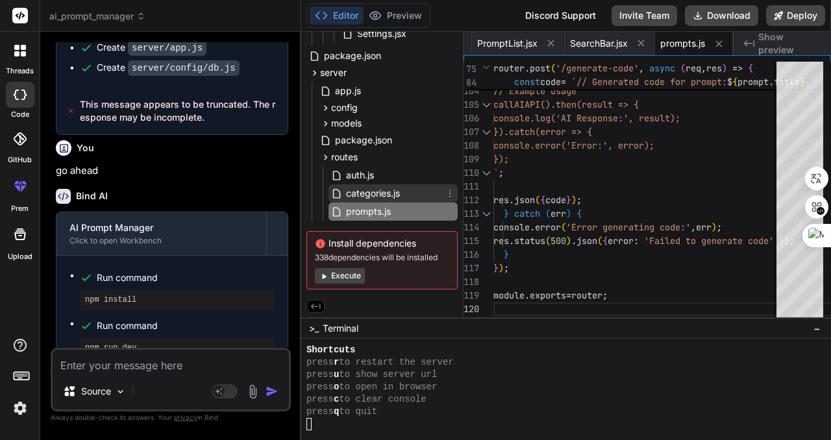
click at [369, 191] on span "categories.js" at bounding box center [373, 194] width 56 height 16
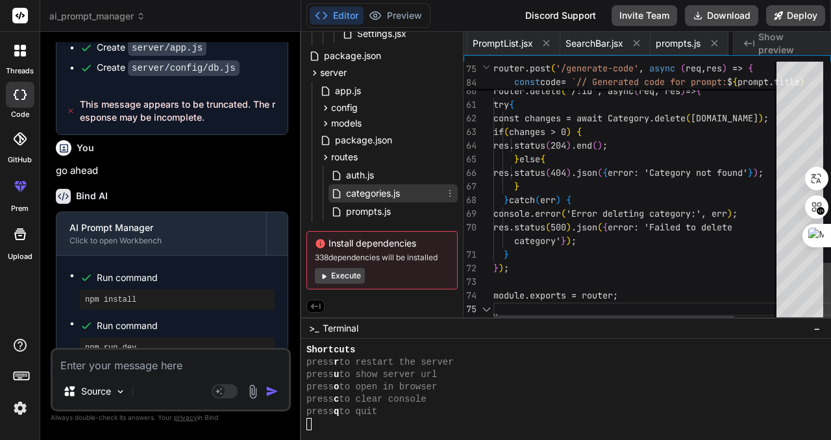
scroll to position [0, 990]
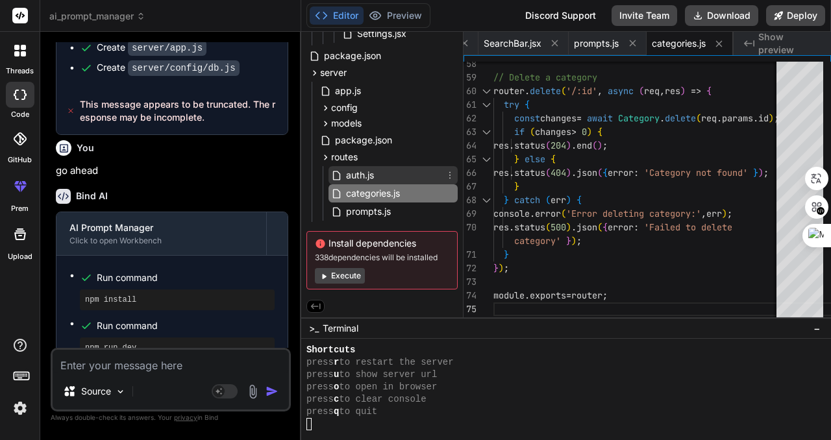
click at [356, 169] on span "auth.js" at bounding box center [360, 175] width 31 height 16
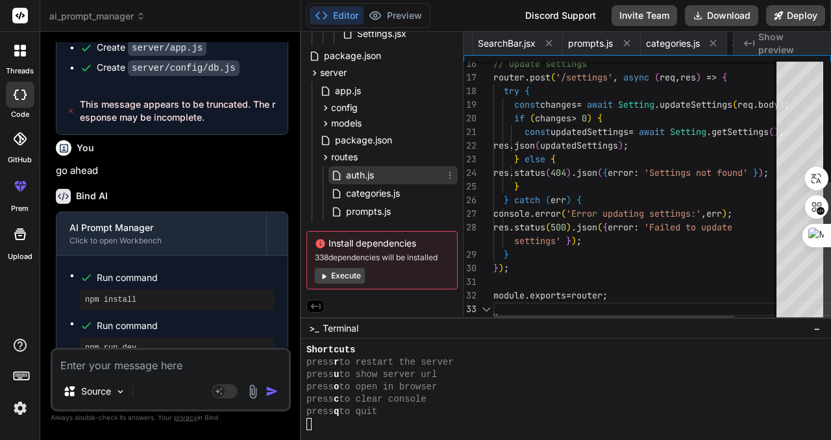
scroll to position [0, 1068]
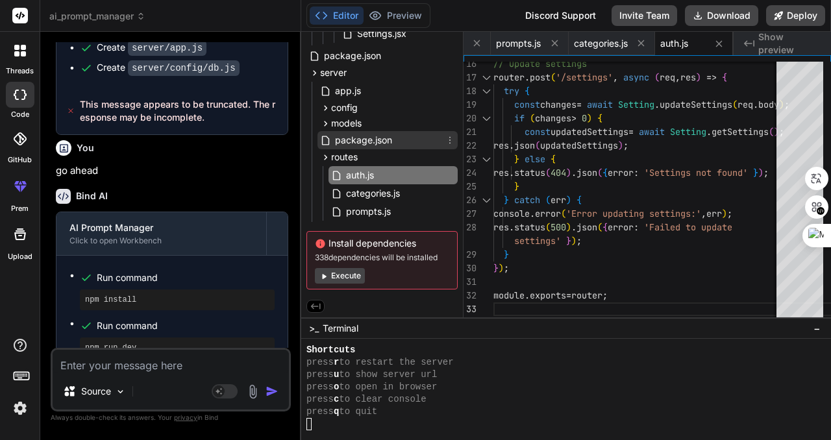
click at [353, 136] on span "package.json" at bounding box center [364, 140] width 60 height 16
type textarea ""body-parser": "^1.20.2", "cors": "^2.8.5", "express": "^4.18.2", "sqlite3": "^…"
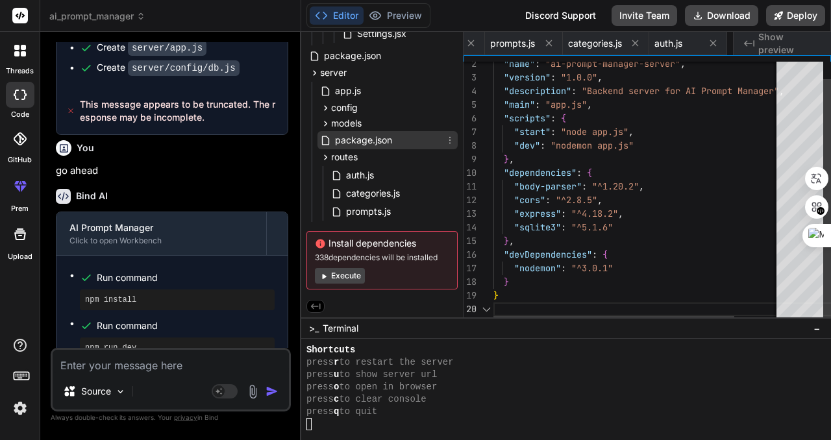
scroll to position [0, 1158]
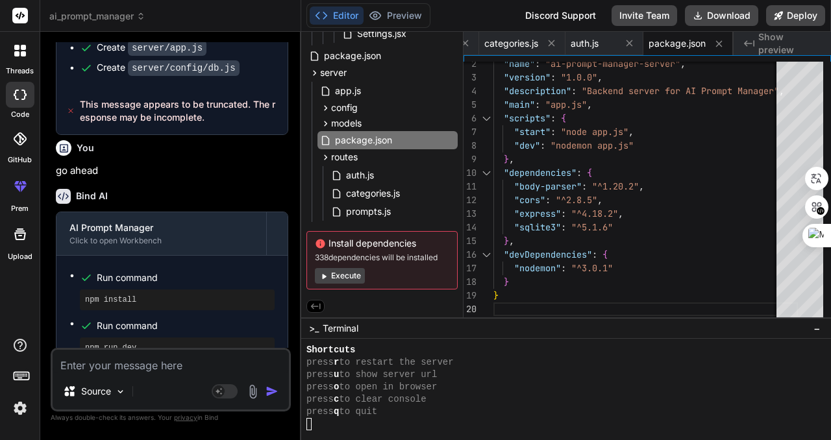
click at [482, 395] on div "press c to clear console" at bounding box center [559, 399] width 507 height 12
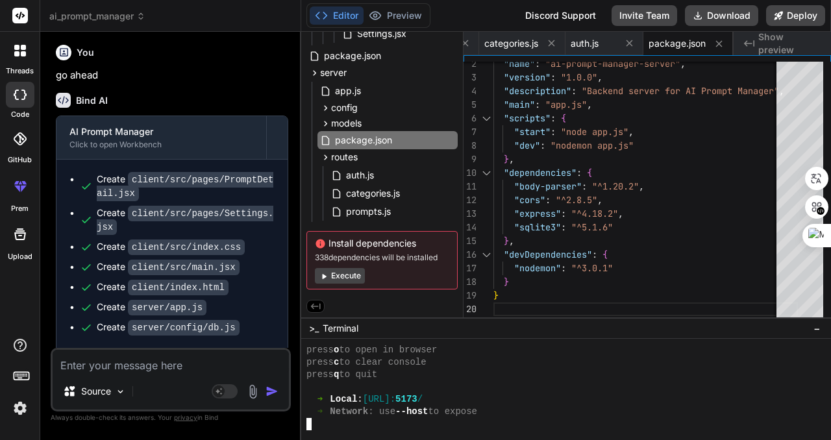
scroll to position [1906, 0]
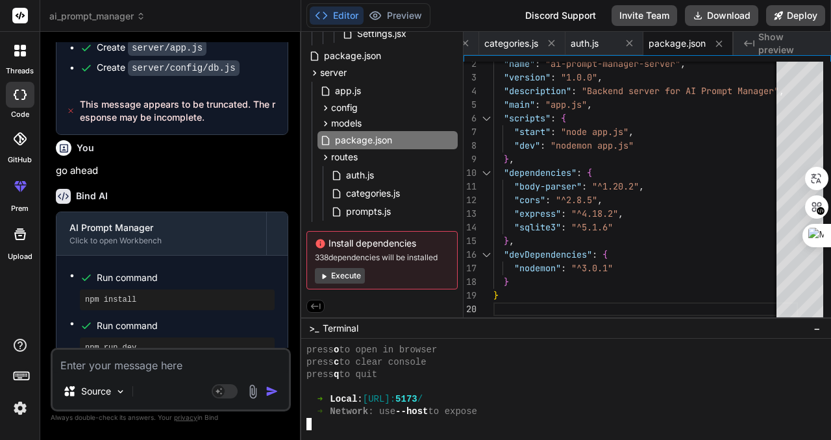
click at [576, 391] on div at bounding box center [559, 387] width 507 height 12
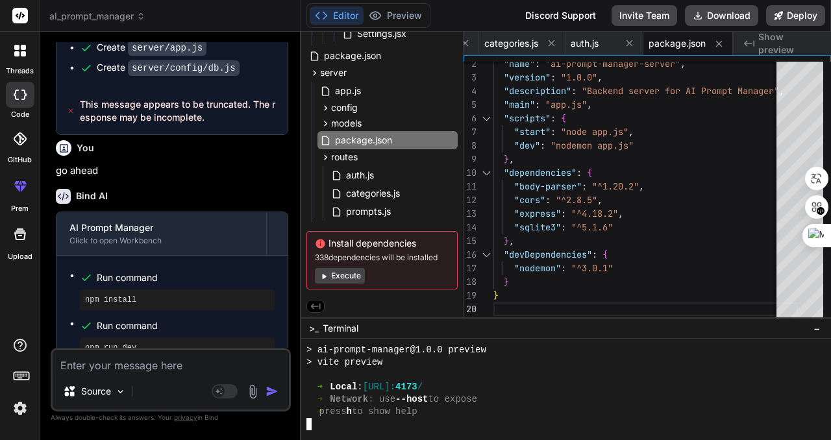
scroll to position [3046, 0]
click at [767, 43] on span "Show preview" at bounding box center [789, 44] width 62 height 26
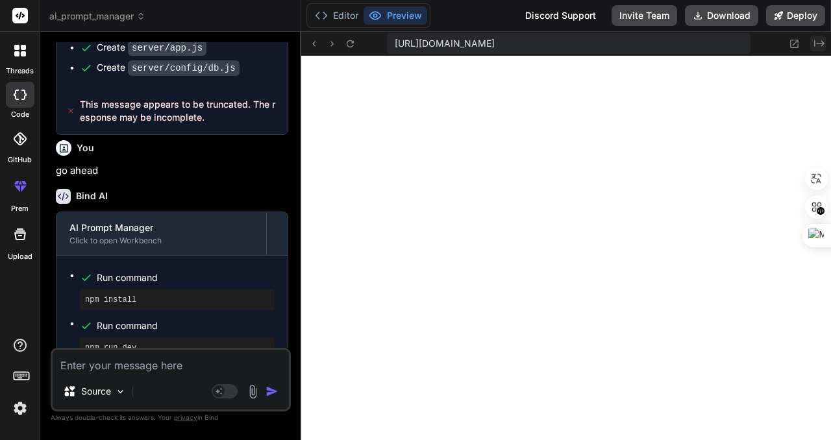
click at [816, 42] on icon "Created with Pixso." at bounding box center [819, 43] width 10 height 10
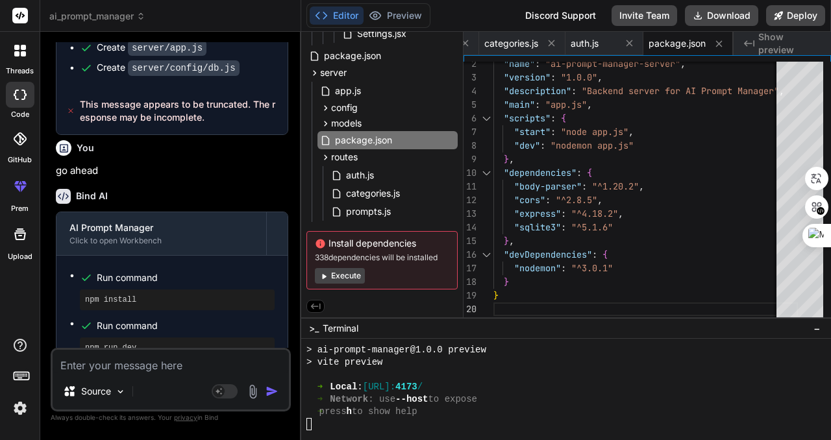
click at [491, 410] on div "➜ press h to show help" at bounding box center [559, 412] width 507 height 12
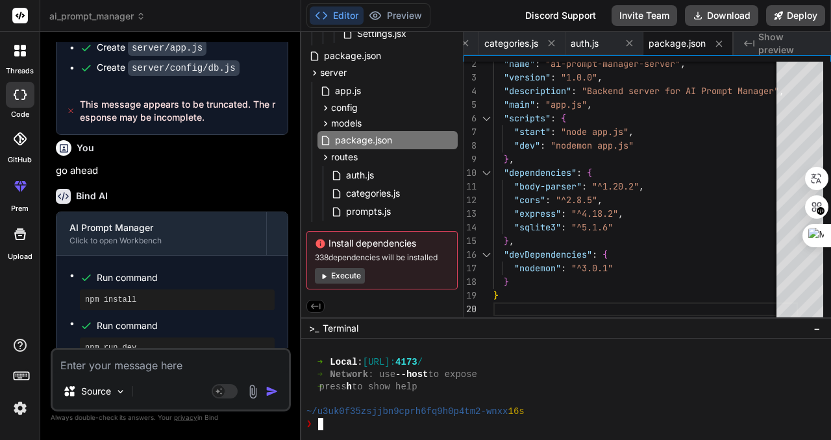
click at [543, 386] on div "➜ press h to show help" at bounding box center [559, 387] width 507 height 12
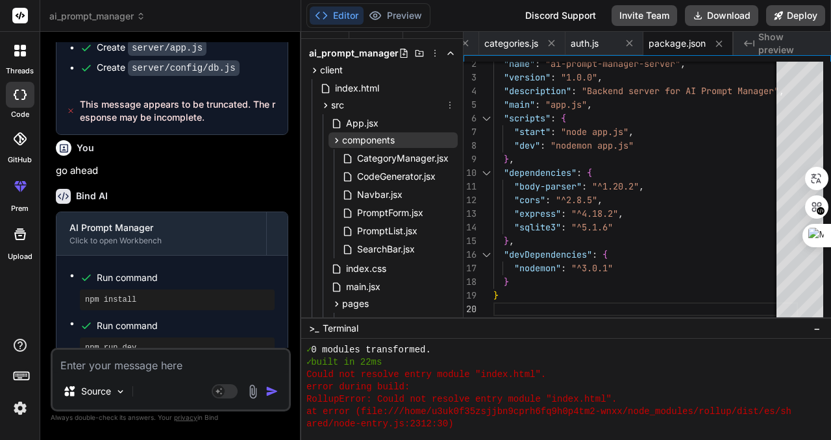
scroll to position [0, 0]
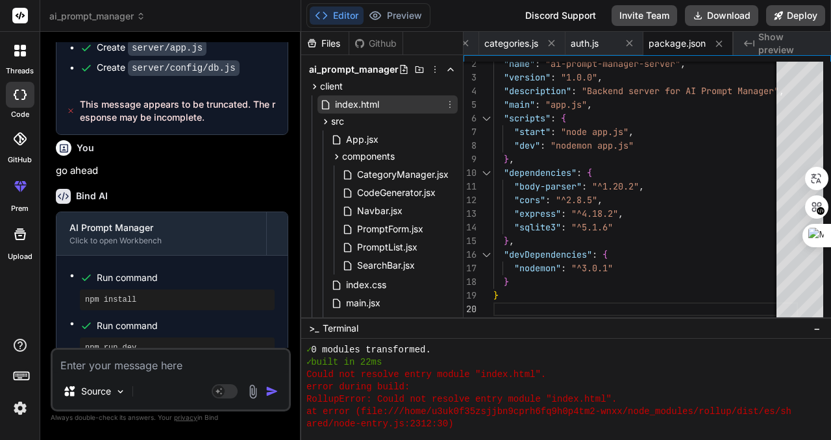
click at [398, 106] on div "index.html" at bounding box center [387, 104] width 140 height 18
type textarea "<script type="module" src="/src/main.jsx"></script> </body> </html>"
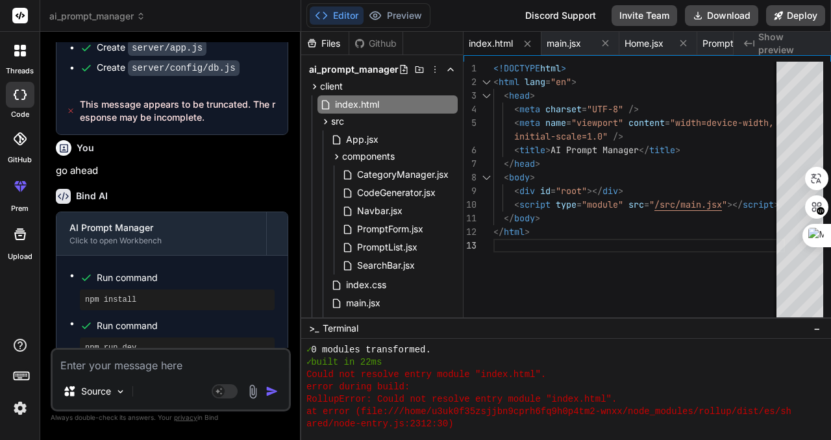
scroll to position [3280, 0]
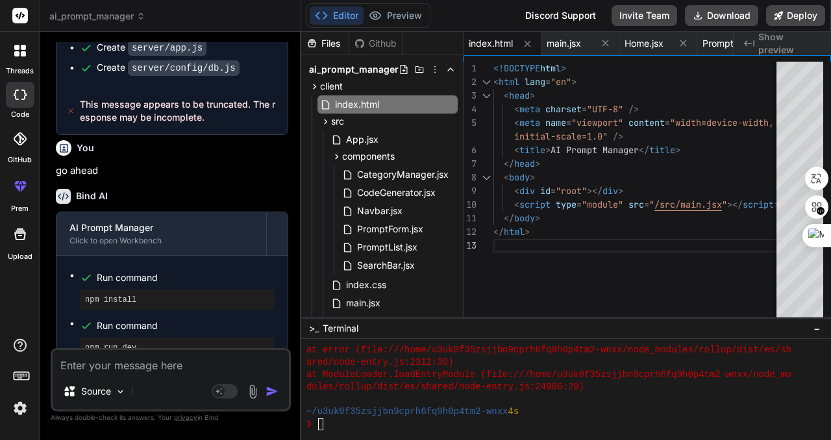
click at [792, 43] on span "Show preview" at bounding box center [789, 44] width 62 height 26
click at [786, 44] on span "Show preview" at bounding box center [789, 44] width 62 height 26
click at [559, 408] on div "~/u3uk0f35zsjjbn9cprh6fq9h0p4tm2-wnxx 4s" at bounding box center [559, 412] width 507 height 12
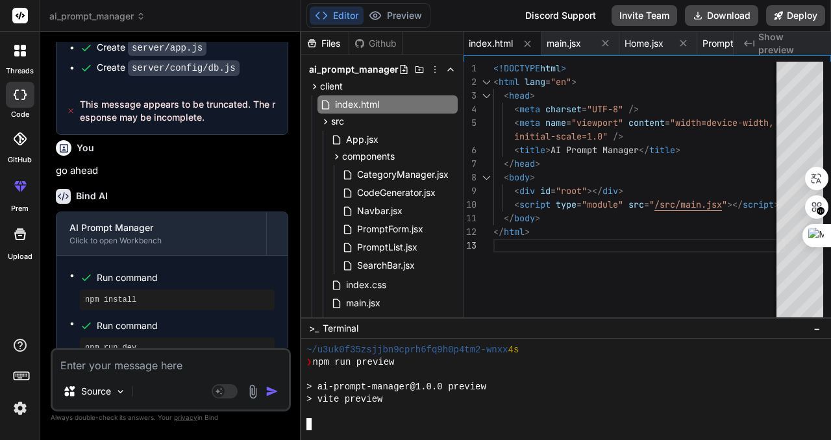
scroll to position [3342, 0]
click at [797, 42] on span "Show preview" at bounding box center [789, 44] width 62 height 26
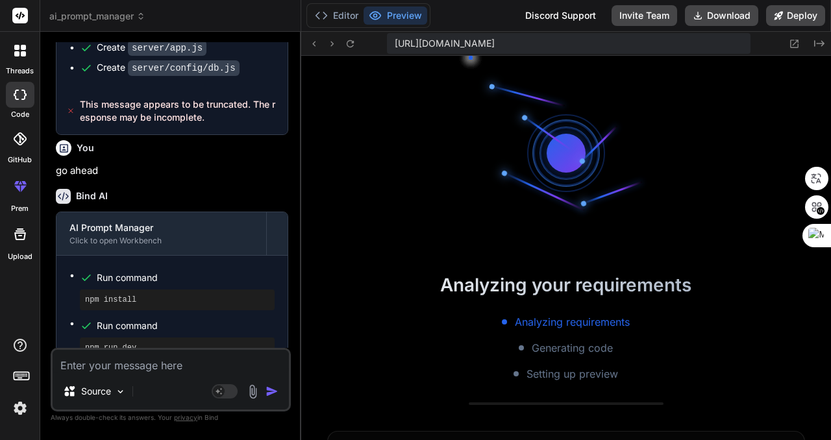
scroll to position [3379, 0]
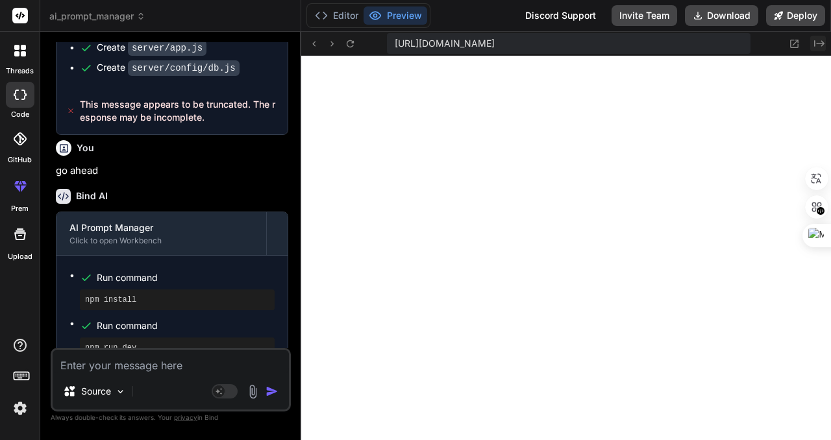
click at [817, 42] on icon "Created with Pixso." at bounding box center [819, 43] width 10 height 10
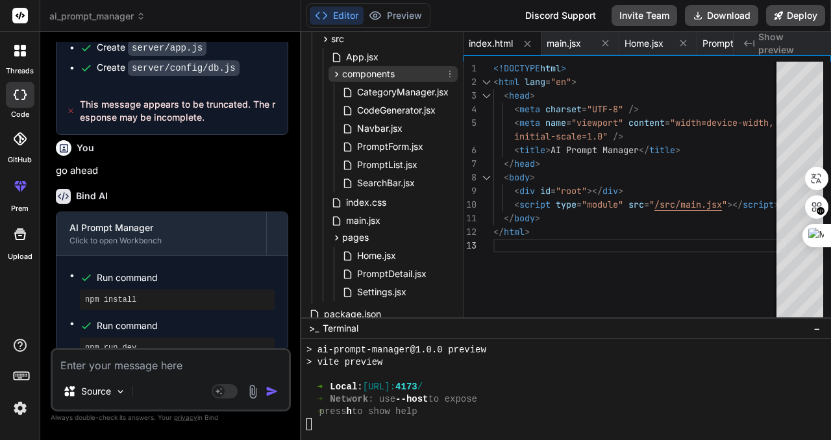
scroll to position [130, 0]
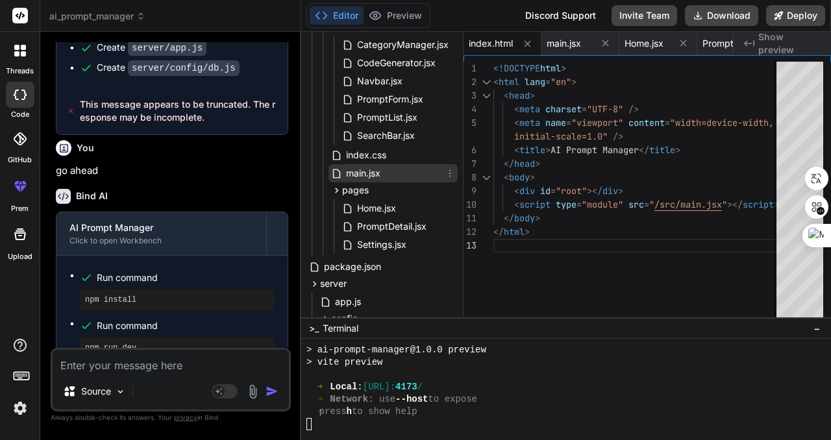
click at [375, 173] on span "main.jsx" at bounding box center [363, 173] width 37 height 16
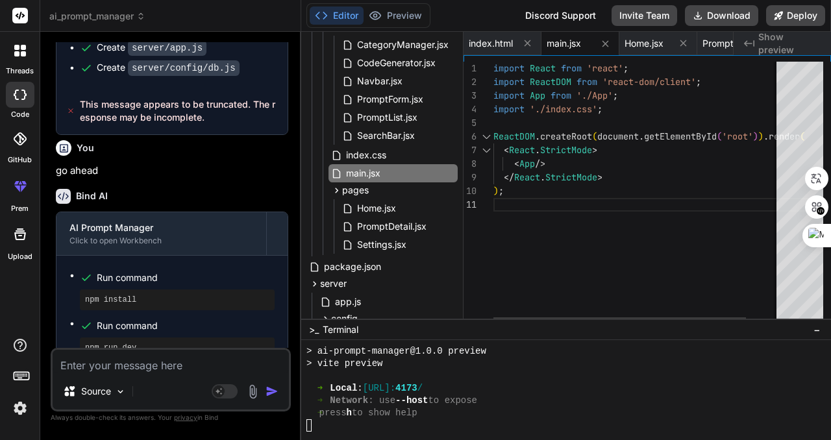
drag, startPoint x: 665, startPoint y: 317, endPoint x: 689, endPoint y: 319, distance: 24.0
drag, startPoint x: 685, startPoint y: 316, endPoint x: 716, endPoint y: 315, distance: 31.2
click at [716, 315] on div "import ReactDOM from 'react-dom/client' ; import App from './App' ; import './i…" at bounding box center [656, 193] width 326 height 263
type textarea "import React from 'react'; import ReactDOM from 'react-dom/client'; import App …"
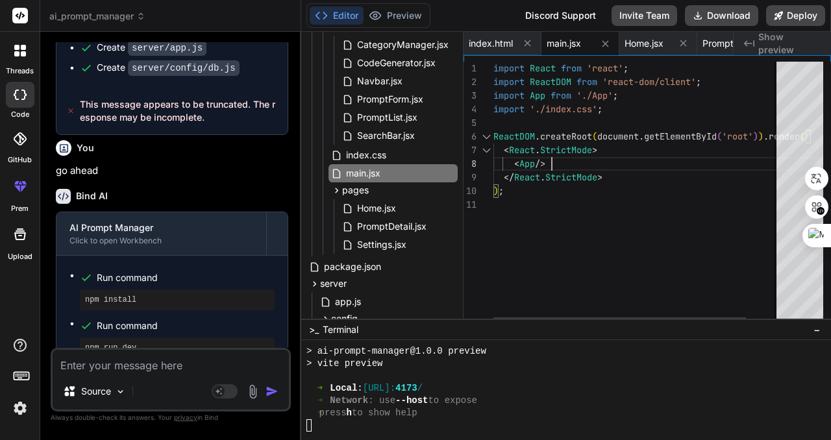
drag, startPoint x: 720, startPoint y: 161, endPoint x: 824, endPoint y: 158, distance: 103.9
click at [819, 159] on div "import ReactDOM from 'react-dom/client' ; import App from './App' ; import './i…" at bounding box center [656, 193] width 326 height 263
drag, startPoint x: 745, startPoint y: 142, endPoint x: 804, endPoint y: 141, distance: 59.1
click at [804, 141] on div "import ReactDOM from 'react-dom/client' ; import App from './App' ; import './i…" at bounding box center [656, 193] width 326 height 263
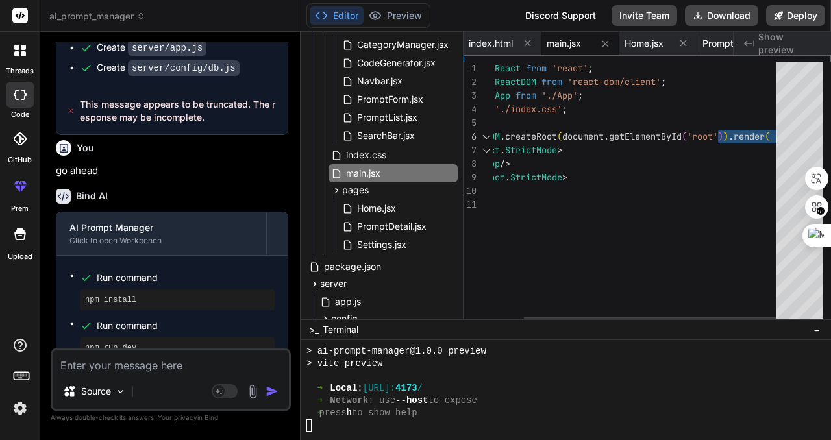
drag, startPoint x: 750, startPoint y: 136, endPoint x: 832, endPoint y: 136, distance: 81.8
click at [784, 136] on div "import ReactDOM from 'react-dom/client' ; import App from './App' ; import './i…" at bounding box center [621, 193] width 326 height 263
click at [707, 178] on div "import ReactDOM from 'react-dom/client' ; import App from './App' ; import './i…" at bounding box center [621, 193] width 326 height 263
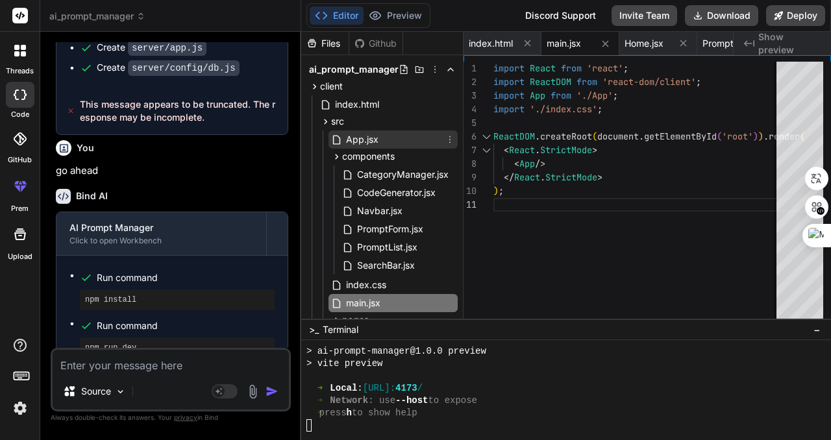
click at [353, 142] on span "App.jsx" at bounding box center [362, 140] width 35 height 16
type textarea "</div> </Router> ); } export default App;"
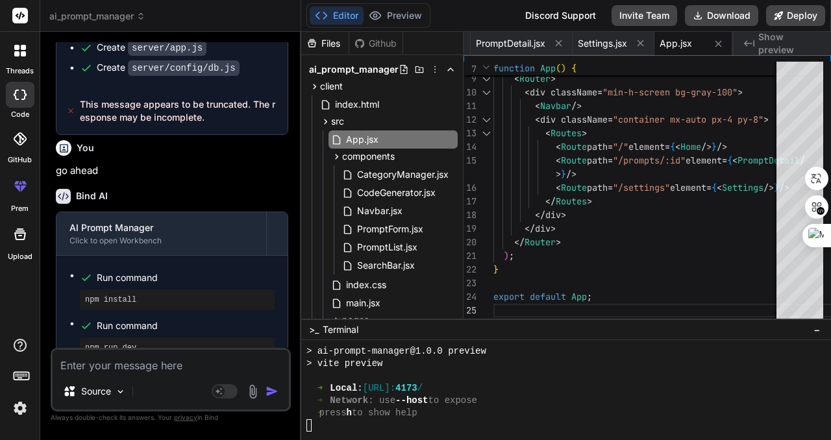
click at [768, 42] on span "Show preview" at bounding box center [789, 44] width 62 height 26
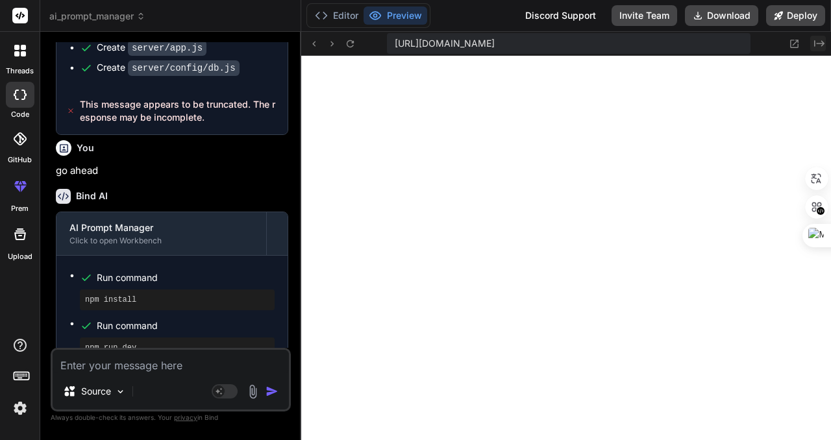
click at [818, 43] on icon "Created with Pixso." at bounding box center [819, 43] width 10 height 10
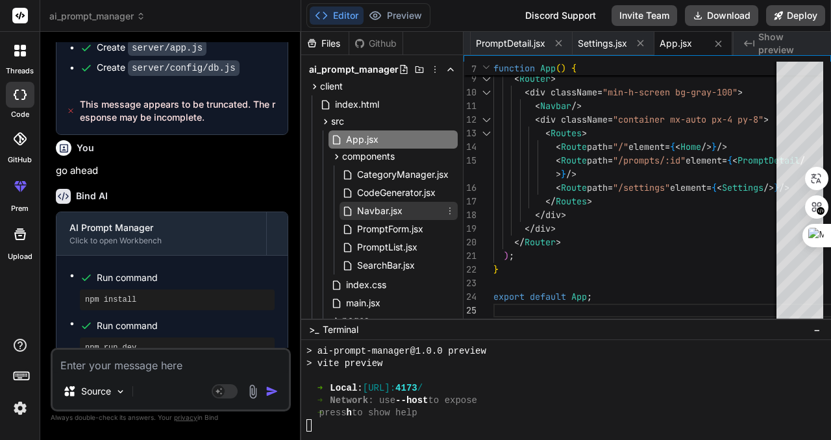
scroll to position [65, 0]
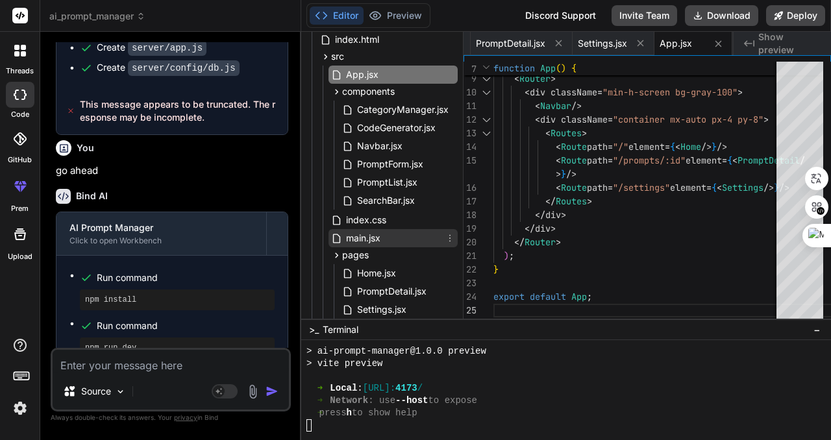
click at [369, 238] on span "main.jsx" at bounding box center [363, 238] width 37 height 16
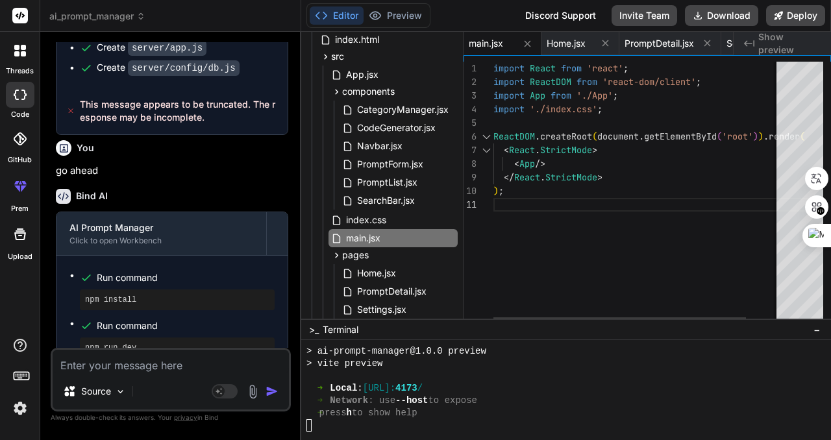
type textarea "import React from 'react'; import ReactDOM from 'react-dom/client'; import App …"
click at [542, 162] on div "< App /> </ React . StrictMode > ) ; import React from 'react' ; import ReactDO…" at bounding box center [656, 193] width 326 height 263
click at [575, 195] on div "< App /> </ React . StrictMode > ) ; import React from 'react' ; import ReactDO…" at bounding box center [656, 193] width 326 height 263
click at [580, 193] on div "< App /> </ React . StrictMode > ) ; import React from 'react' ; import ReactDO…" at bounding box center [656, 193] width 326 height 263
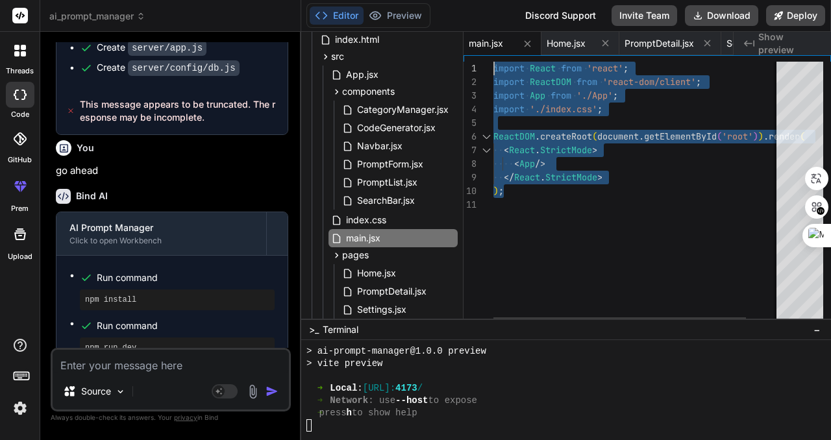
drag, startPoint x: 586, startPoint y: 187, endPoint x: 485, endPoint y: 55, distance: 166.2
click at [493, 62] on div "< App /> </ React . StrictMode > ) ; import React from 'react' ; import ReactDO…" at bounding box center [656, 193] width 326 height 263
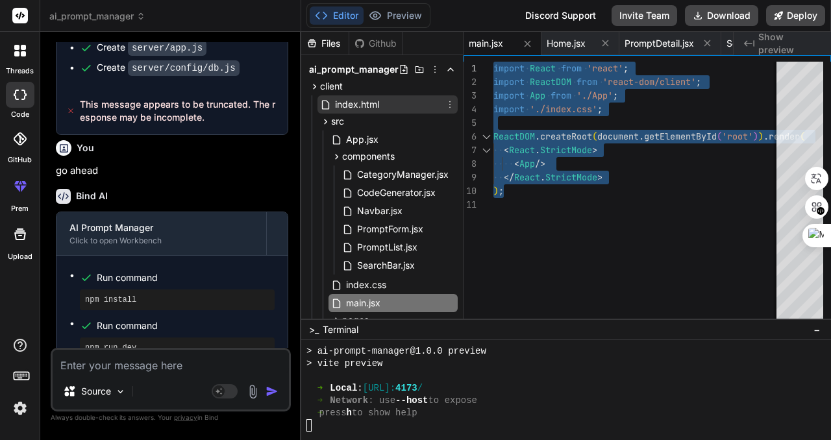
click at [359, 104] on span "index.html" at bounding box center [357, 105] width 47 height 16
type textarea "<script type="module" src="/src/main.jsx"></script> </body> </html>"
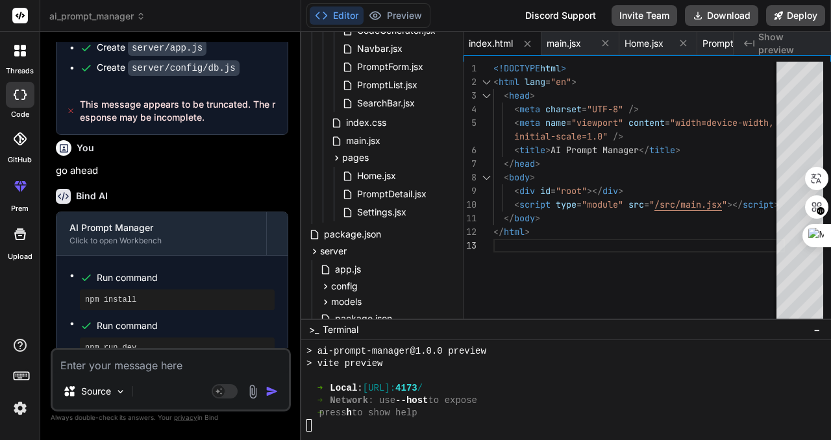
scroll to position [145, 0]
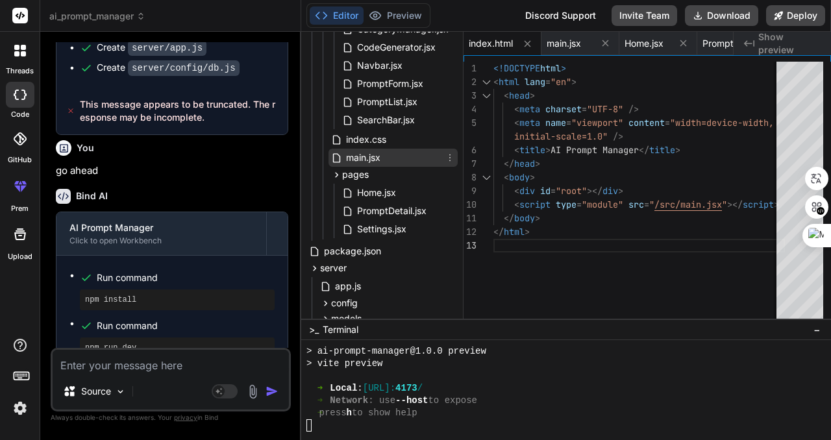
click at [371, 160] on span "main.jsx" at bounding box center [363, 158] width 37 height 16
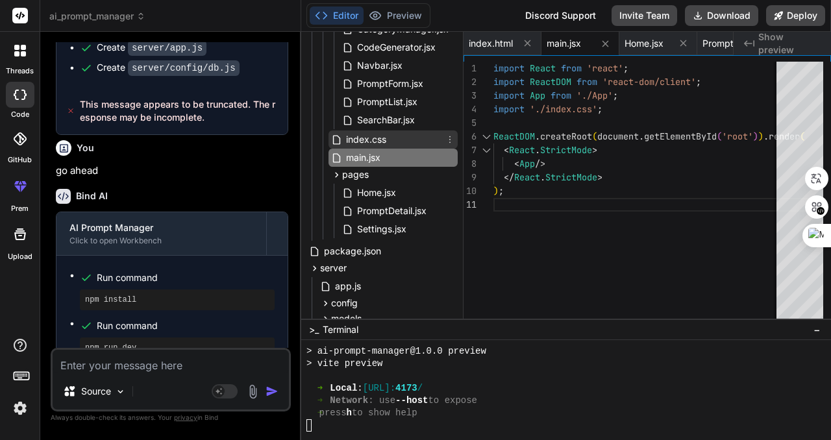
click at [377, 136] on span "index.css" at bounding box center [366, 140] width 43 height 16
type textarea "}"
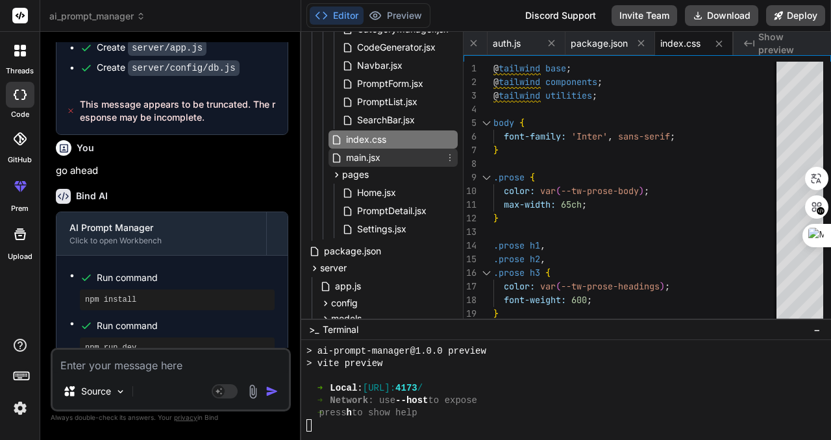
click at [369, 153] on span "main.jsx" at bounding box center [363, 158] width 37 height 16
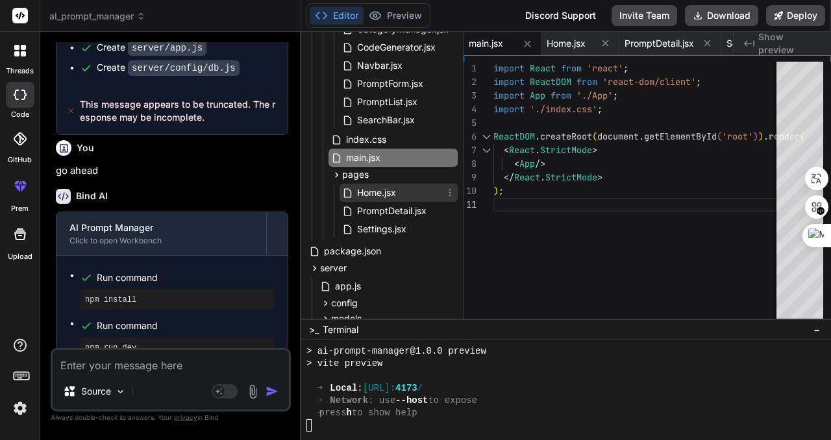
click at [381, 193] on span "Home.jsx" at bounding box center [377, 193] width 42 height 16
type textarea ")} </div> ); } export default Home;"
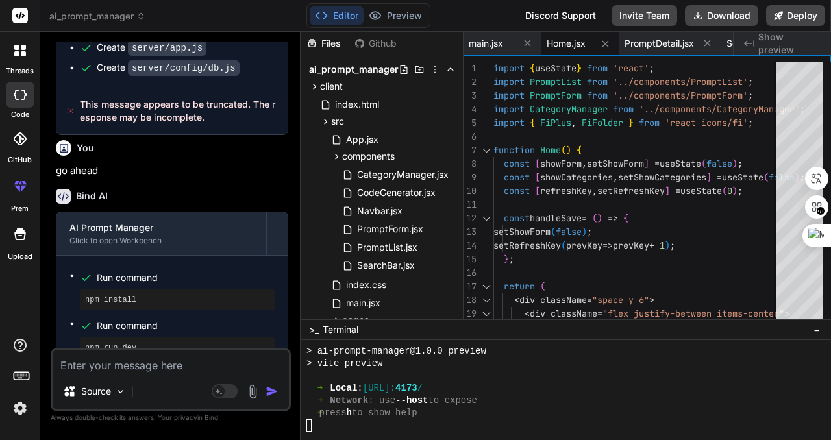
scroll to position [3380, 0]
